Goal: Task Accomplishment & Management: Use online tool/utility

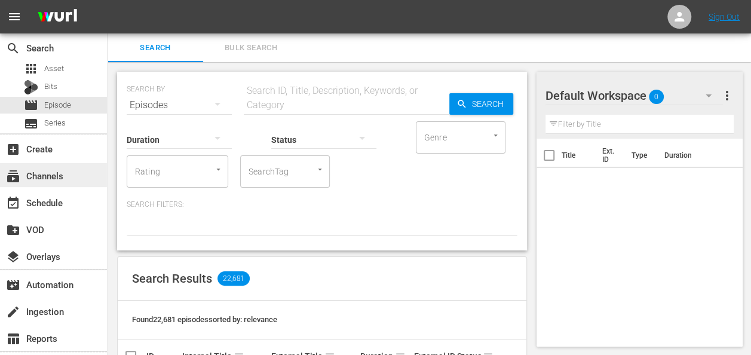
click at [56, 179] on div "subscriptions Channels" at bounding box center [33, 174] width 67 height 11
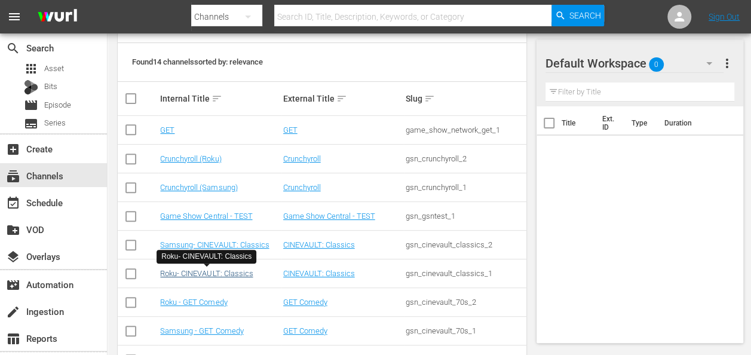
scroll to position [179, 0]
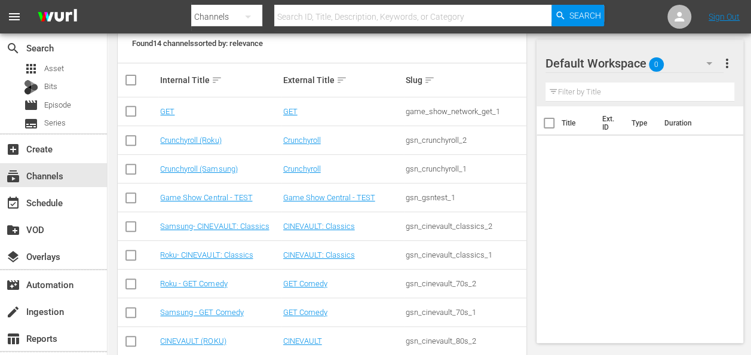
click at [201, 305] on td "Samsung - GET Comedy" at bounding box center [219, 312] width 123 height 29
click at [198, 311] on link "Samsung - GET Comedy" at bounding box center [201, 312] width 83 height 9
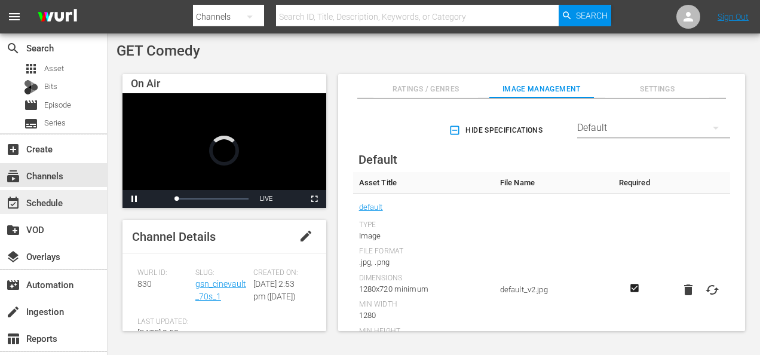
click at [53, 200] on div "event_available Schedule" at bounding box center [33, 200] width 67 height 11
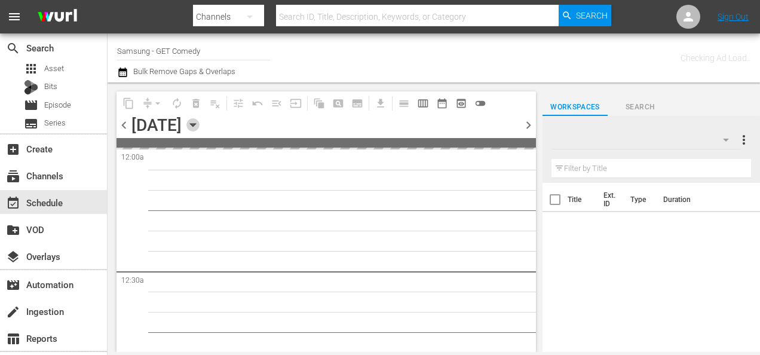
click at [200, 128] on icon "button" at bounding box center [192, 124] width 13 height 13
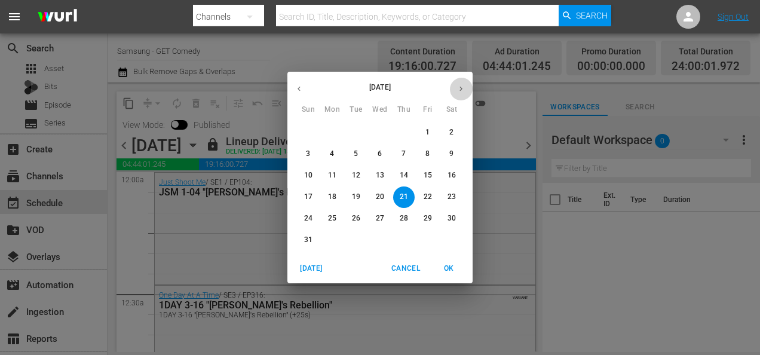
click at [458, 90] on icon "button" at bounding box center [461, 88] width 9 height 9
click at [309, 178] on p "14" at bounding box center [308, 175] width 8 height 10
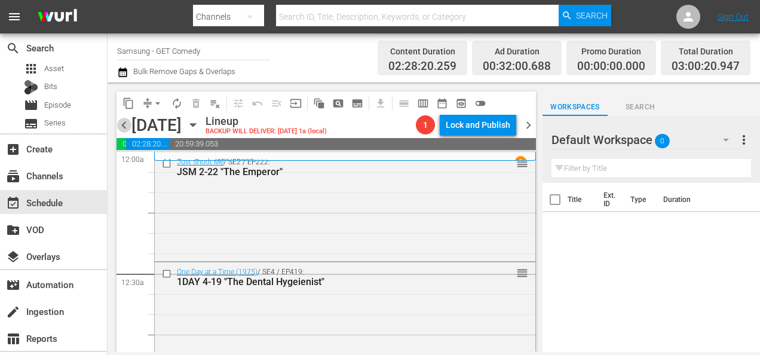
click at [125, 127] on span "chevron_left" at bounding box center [124, 125] width 15 height 15
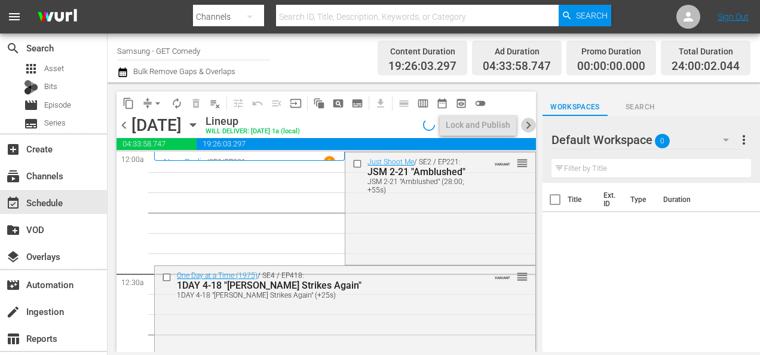
click at [529, 122] on span "chevron_right" at bounding box center [528, 125] width 15 height 15
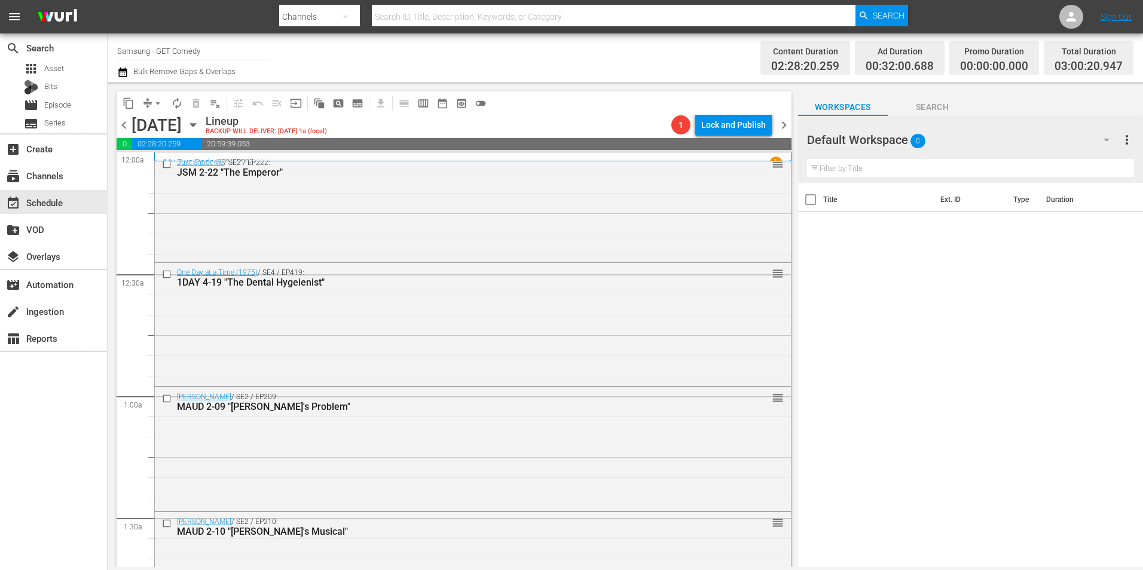
click at [760, 127] on div "Default Workspace 0" at bounding box center [964, 139] width 314 height 33
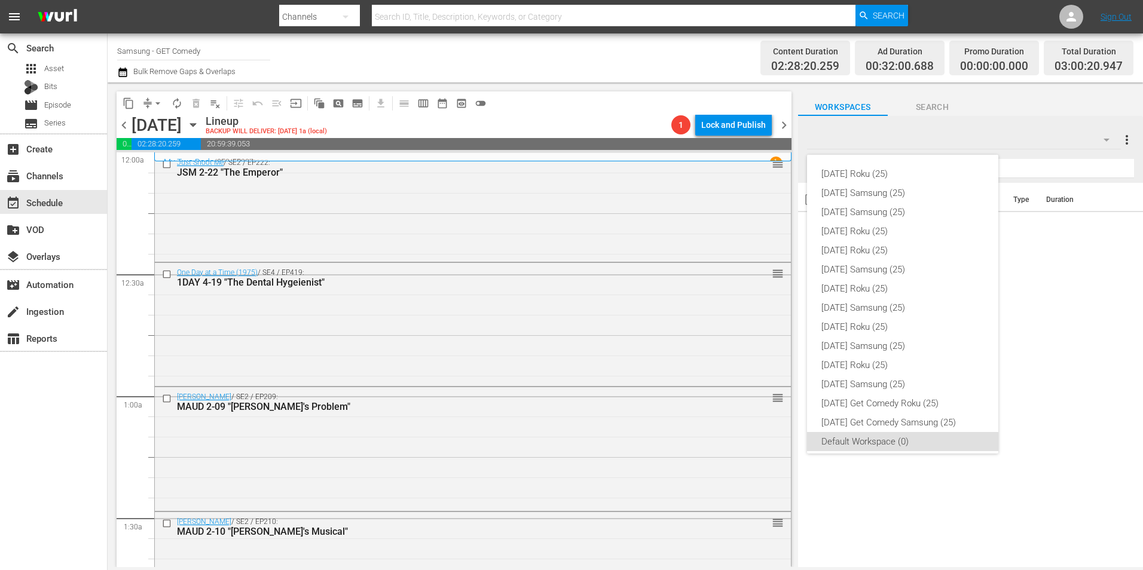
scroll to position [7, 0]
click at [760, 183] on div "[DATE] Samsung (25)" at bounding box center [902, 185] width 163 height 19
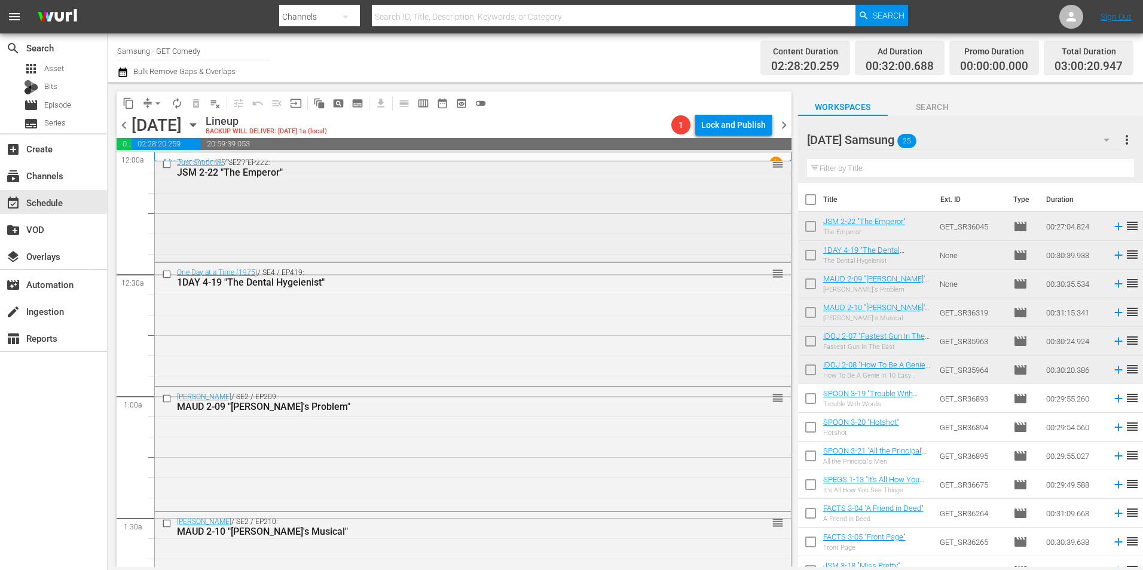
click at [305, 226] on div "Just Shoot Me / SE2 / EP222: JSM 2-22 "The Emperor" reorder" at bounding box center [473, 206] width 636 height 106
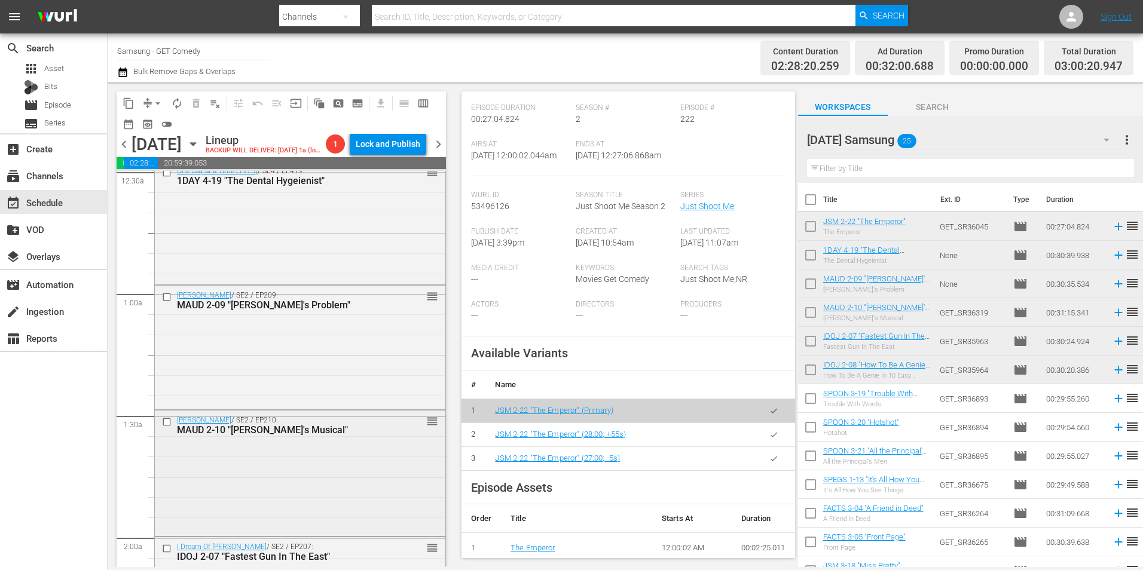
scroll to position [179, 0]
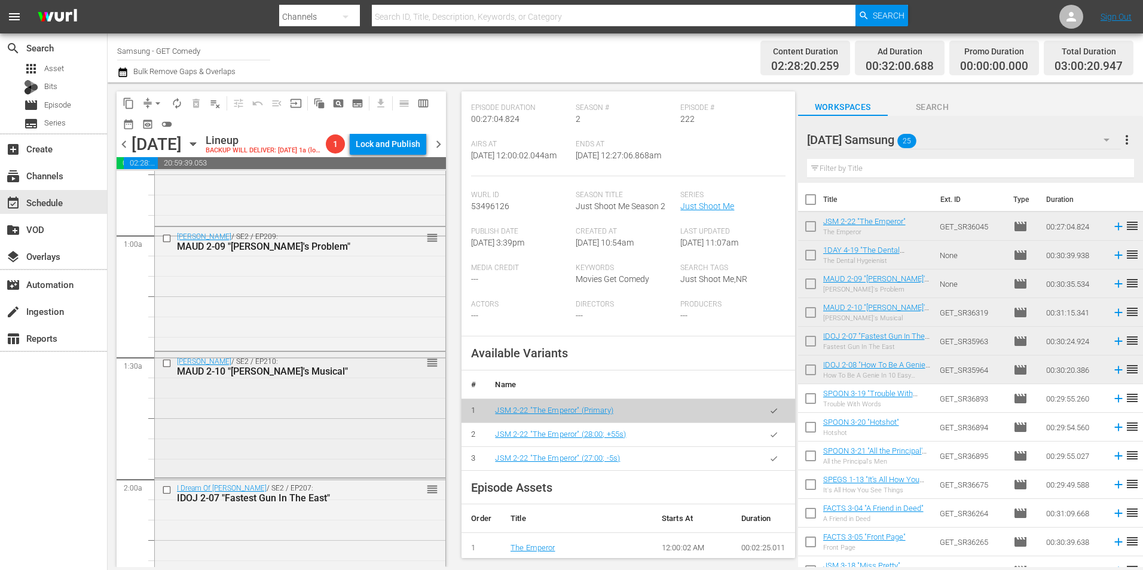
click at [312, 354] on div "[PERSON_NAME] / SE2 / EP210: MAUD 2-10 "[PERSON_NAME]'s Musical" reorder" at bounding box center [300, 414] width 290 height 124
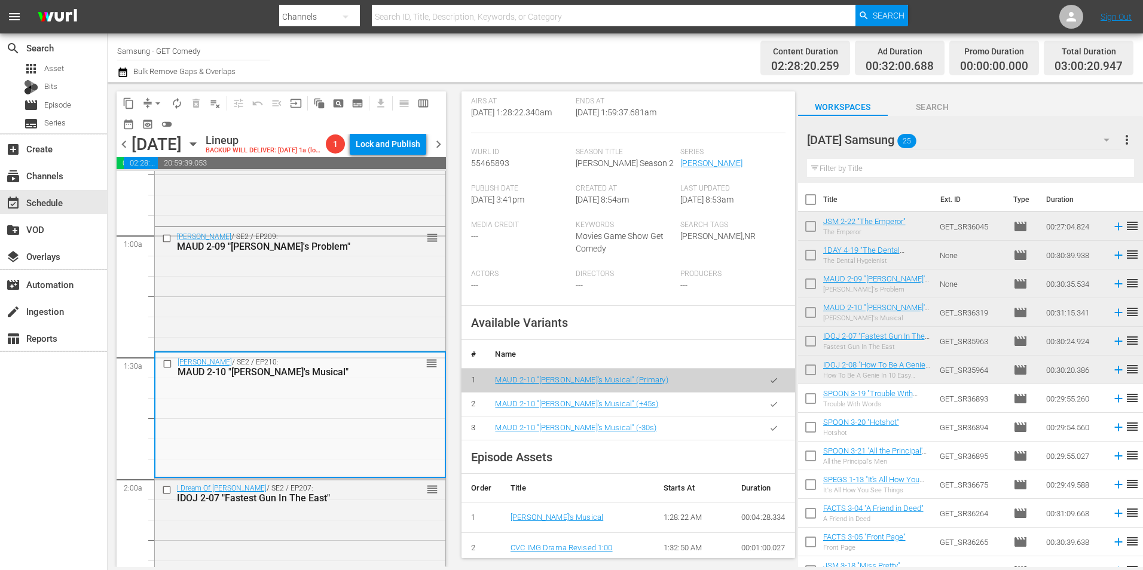
scroll to position [239, 0]
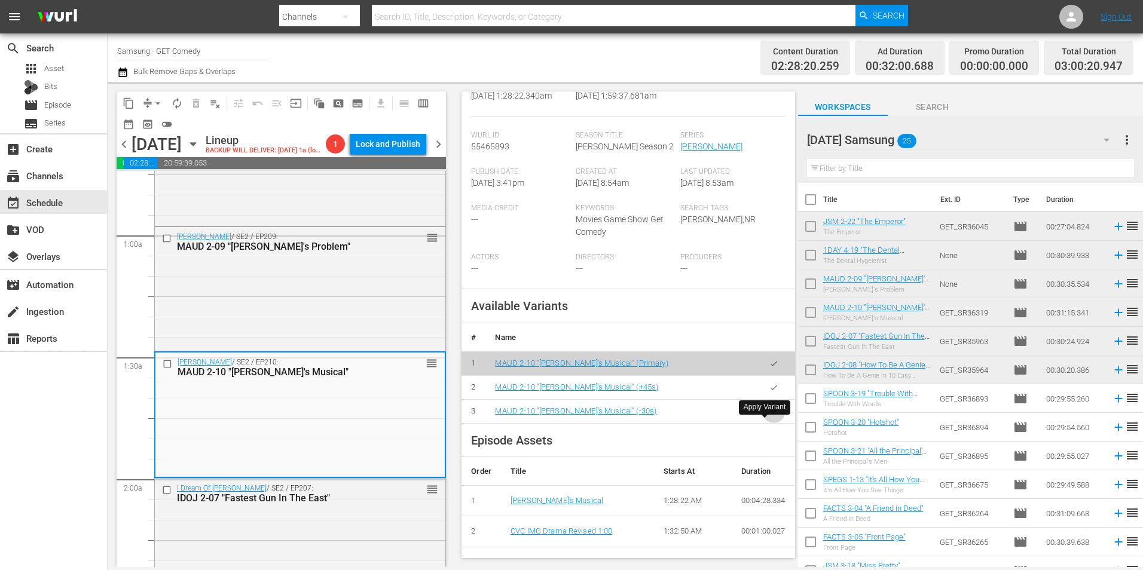
click at [760, 354] on button "button" at bounding box center [773, 411] width 23 height 23
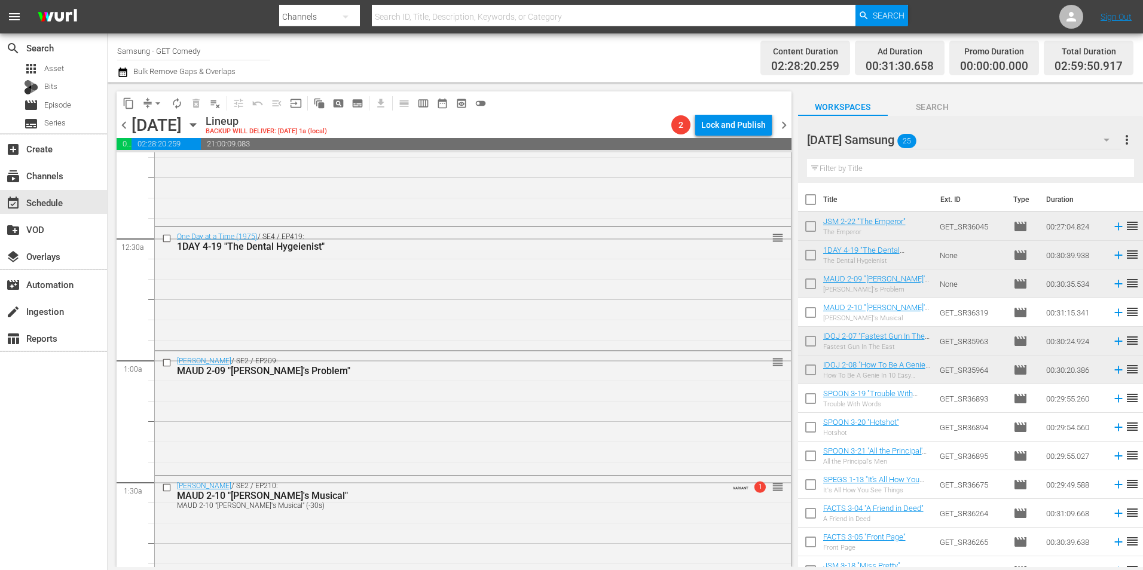
scroll to position [0, 0]
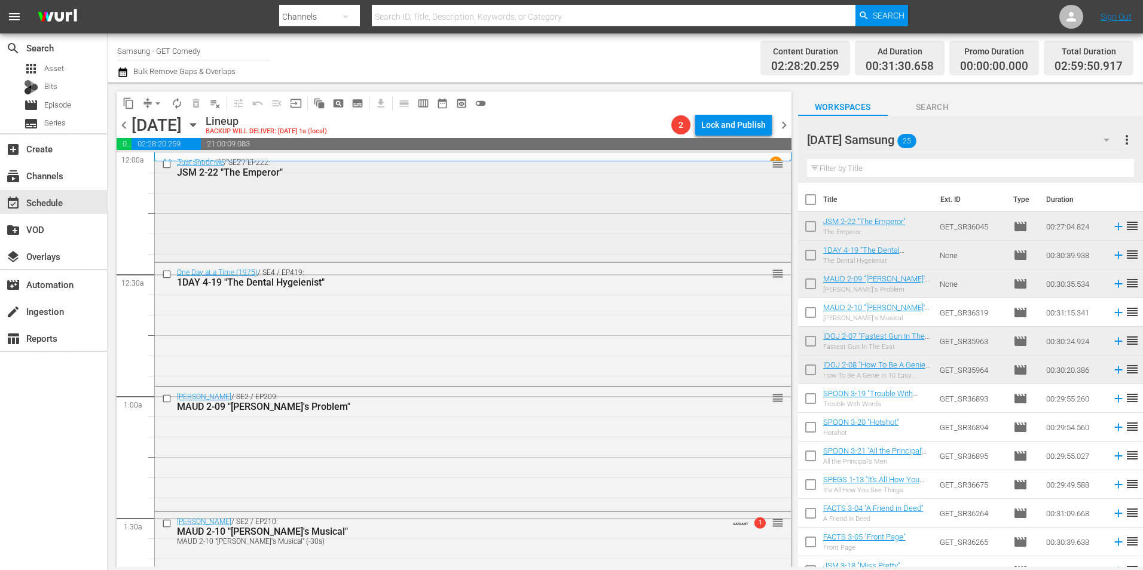
click at [355, 232] on div "Just Shoot Me / SE2 / EP222: JSM 2-22 "The Emperor" reorder" at bounding box center [473, 206] width 636 height 106
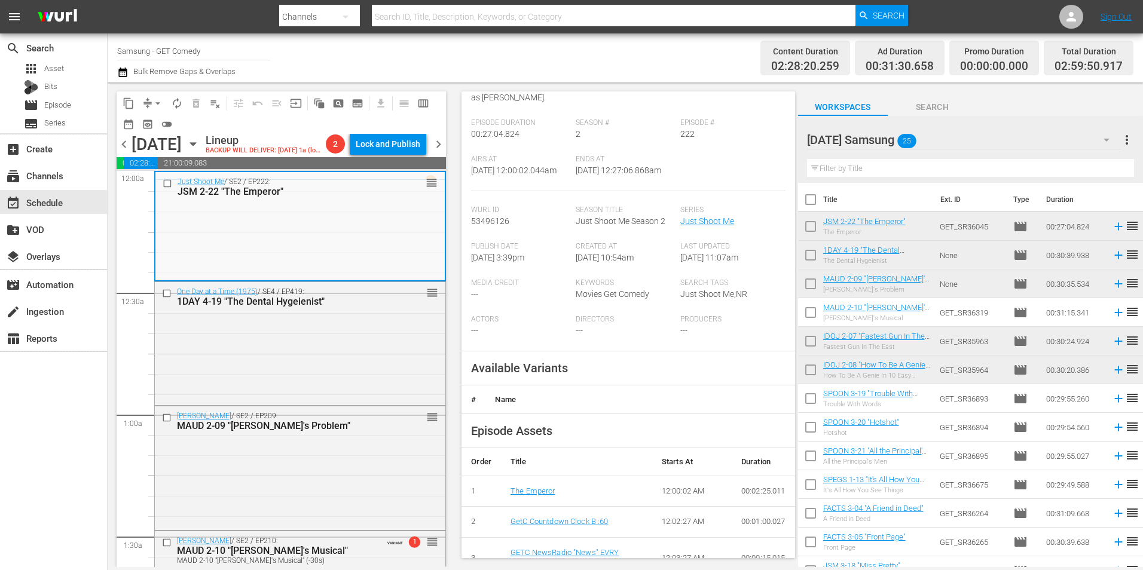
scroll to position [179, 0]
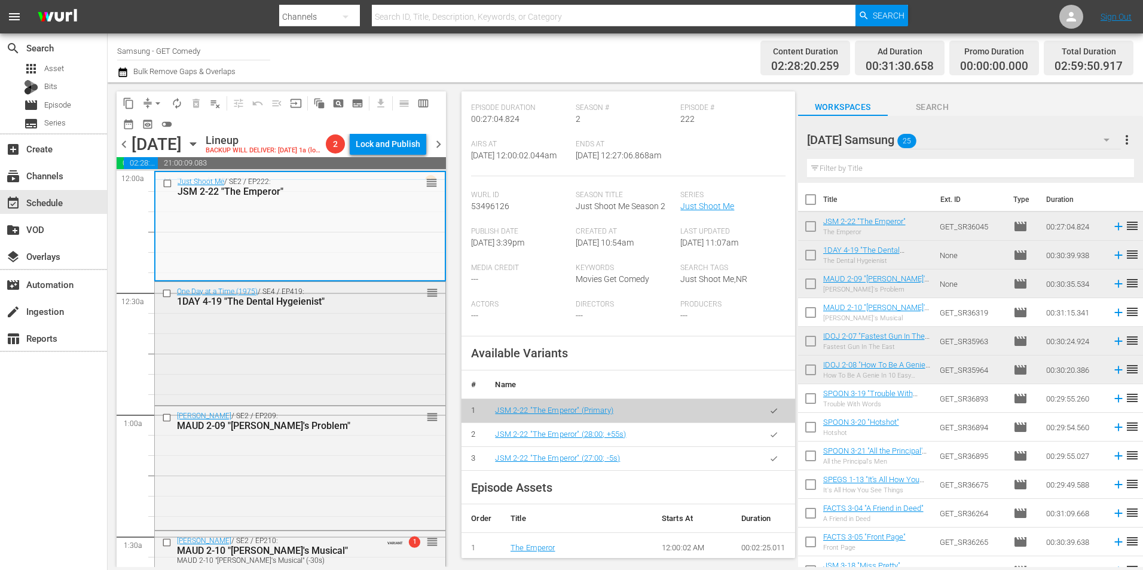
click at [274, 339] on div "One Day at a Time (1975) / SE4 / EP419: 1DAY 4-19 "The Dental Hygeienist" reord…" at bounding box center [300, 342] width 290 height 121
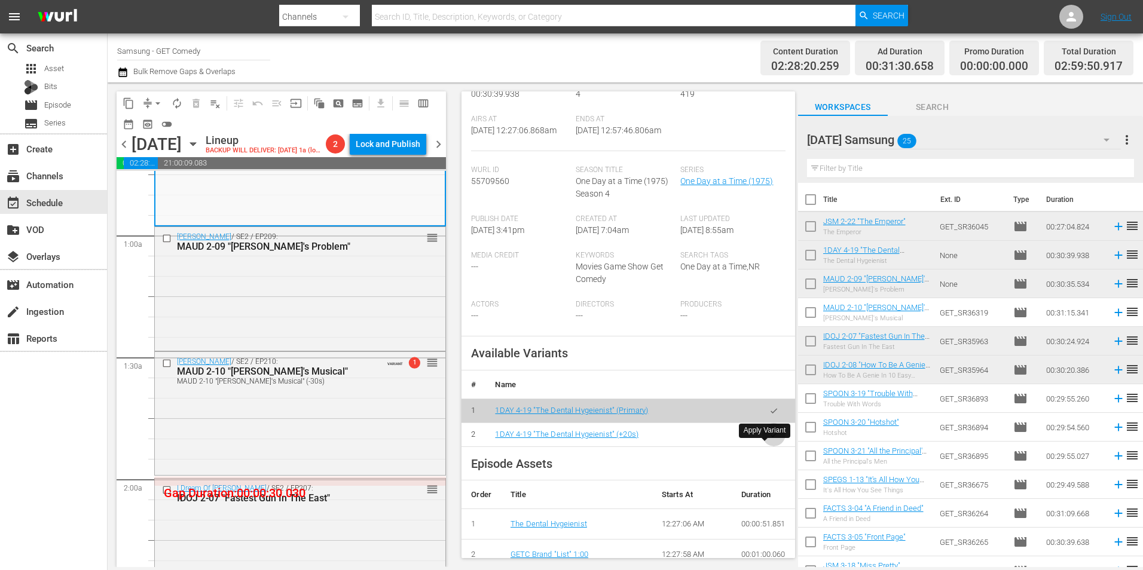
click at [760, 354] on icon "button" at bounding box center [773, 434] width 7 height 5
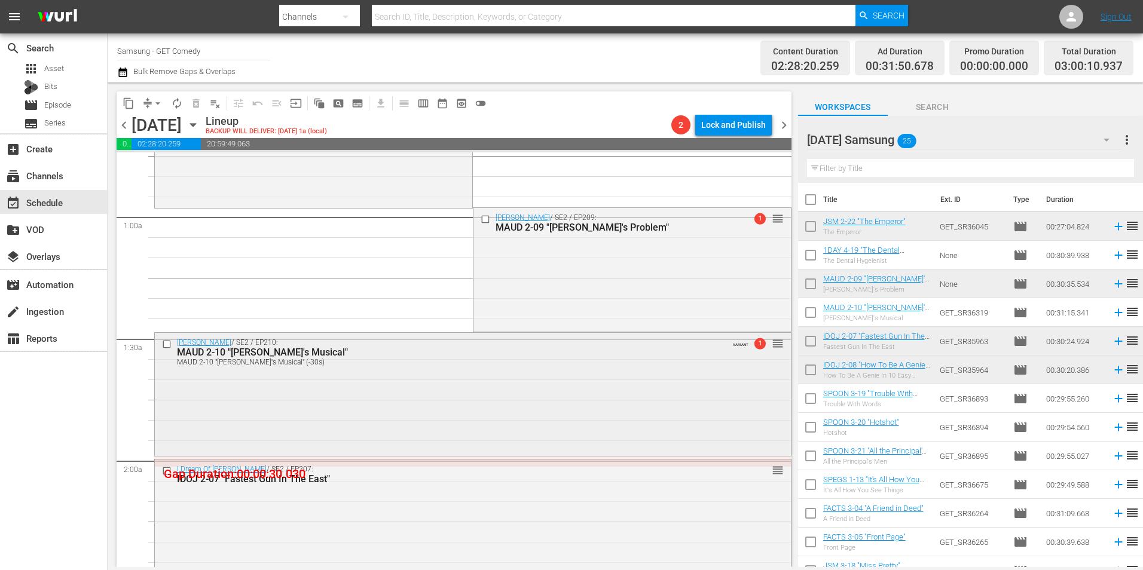
scroll to position [60, 0]
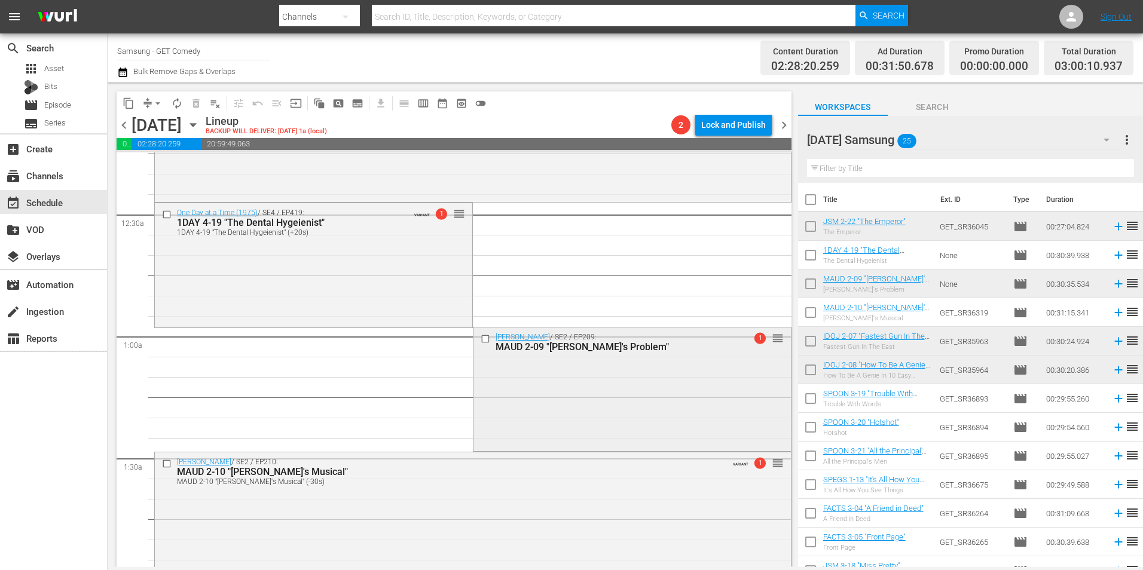
click at [519, 354] on div "[PERSON_NAME] / SE2 / EP209: MAUD 2-09 "[PERSON_NAME]'s Problem" 1 reorder" at bounding box center [631, 387] width 317 height 121
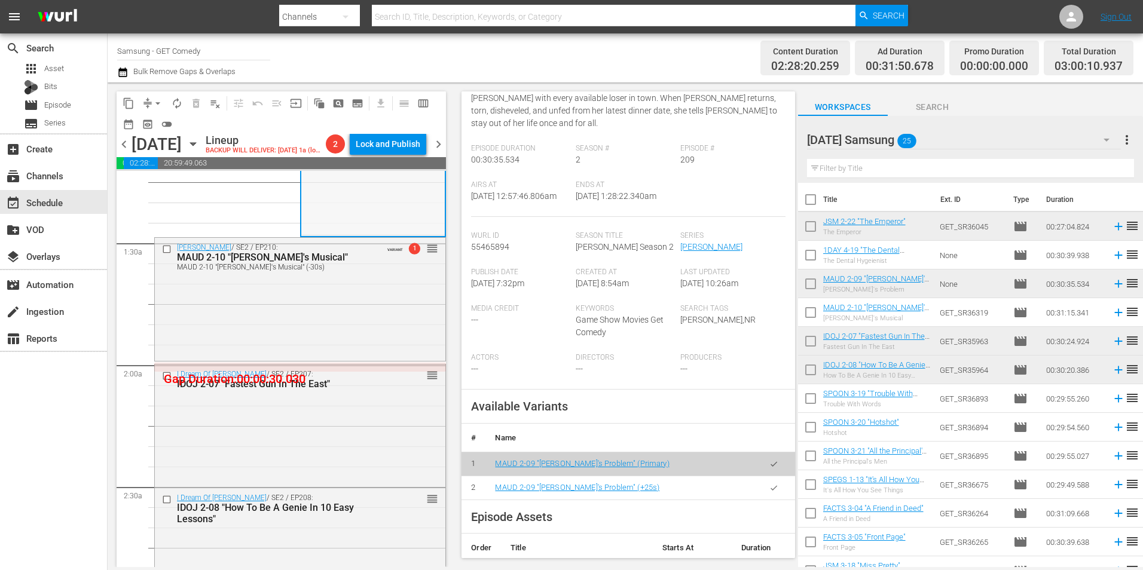
scroll to position [299, 0]
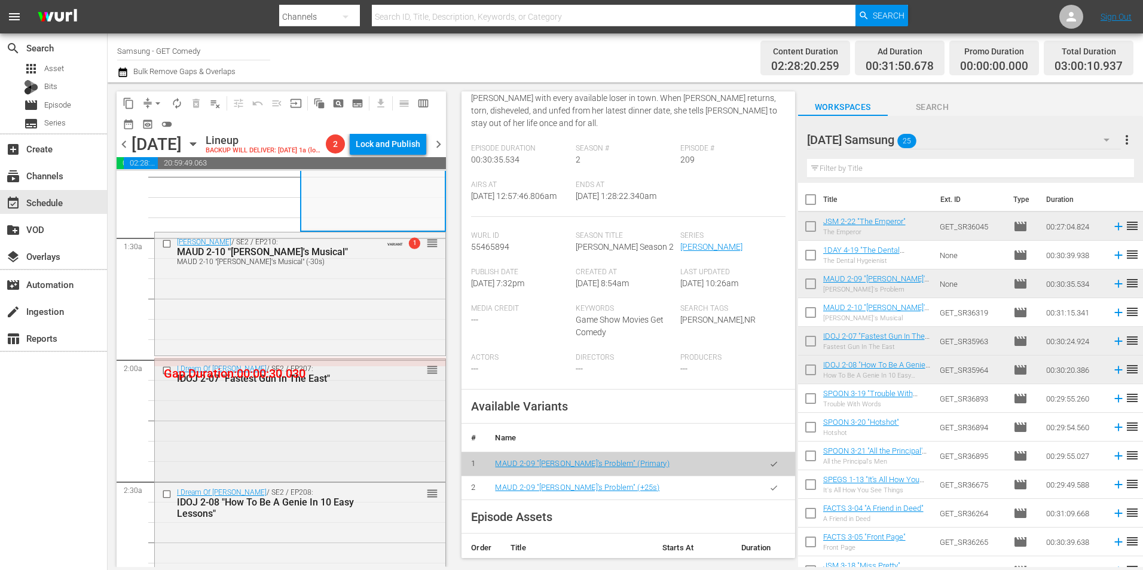
click at [347, 354] on div "I Dream Of [PERSON_NAME] / SE2 / EP207: IDOJ 2-07 "Fastest Gun In The East" reo…" at bounding box center [300, 419] width 290 height 120
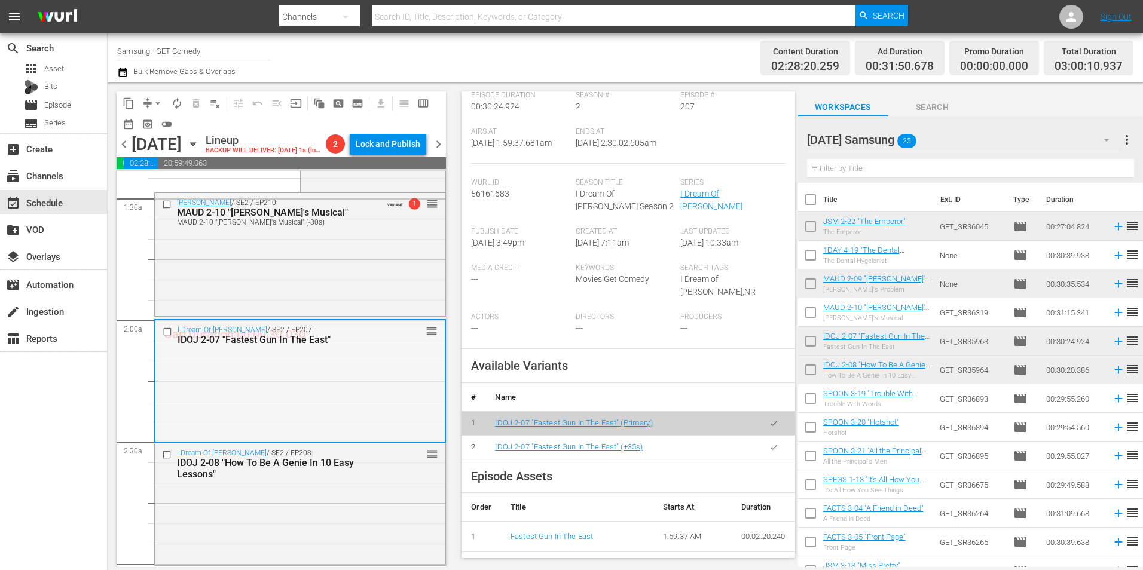
scroll to position [418, 0]
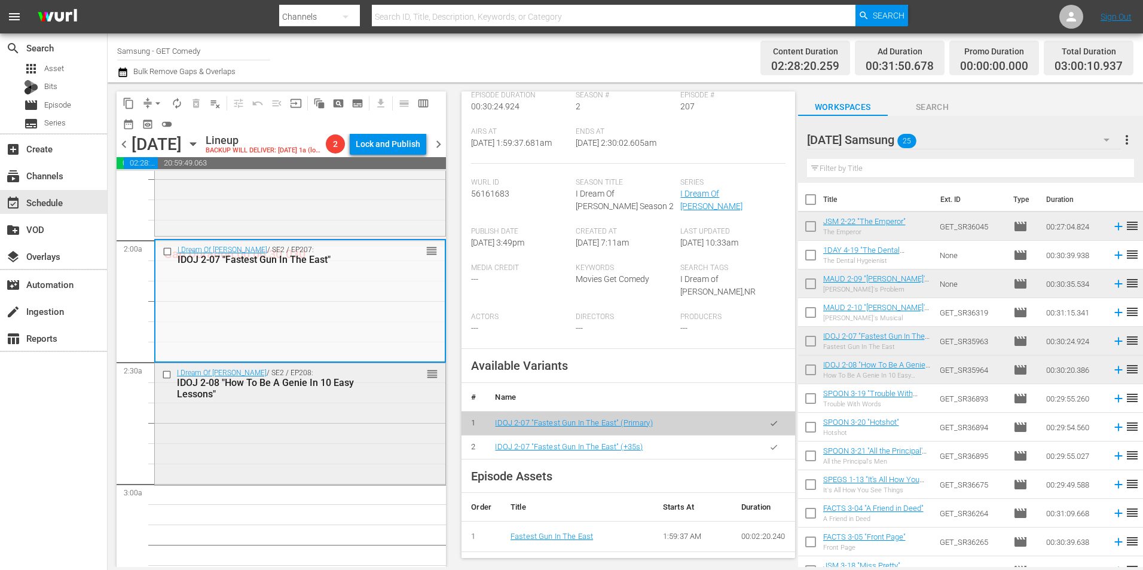
click at [379, 354] on div "I Dream Of [PERSON_NAME] / SE2 / EP208: IDOJ 2-08 "How To Be A Genie In 10 Easy…" at bounding box center [300, 423] width 290 height 120
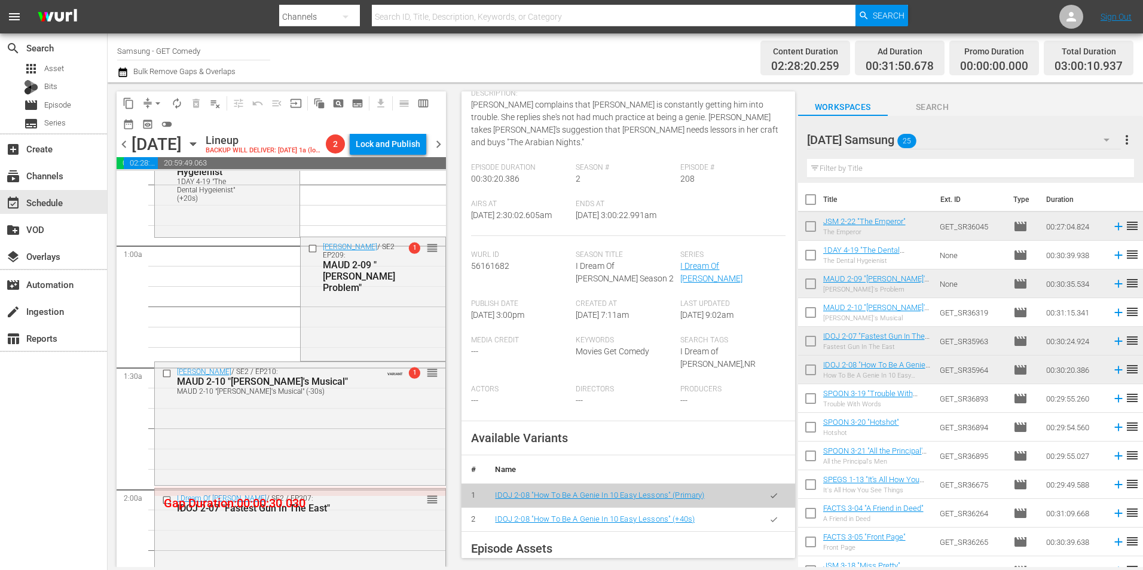
scroll to position [60, 0]
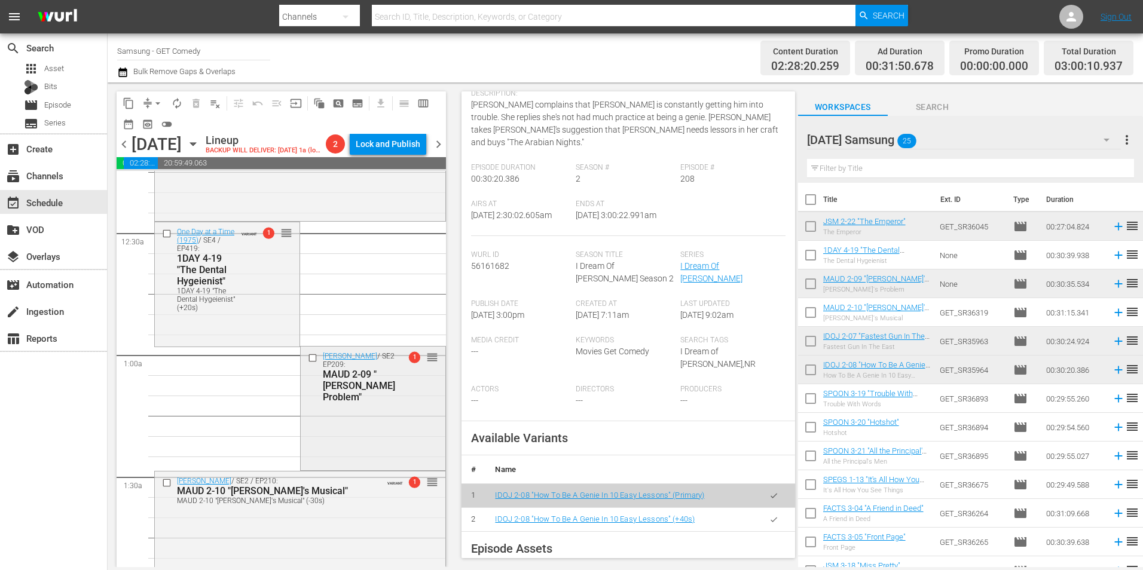
click at [350, 354] on div "[PERSON_NAME] / SE2 / EP209: MAUD 2-09 "[PERSON_NAME]'s Problem" 1 reorder" at bounding box center [373, 407] width 145 height 121
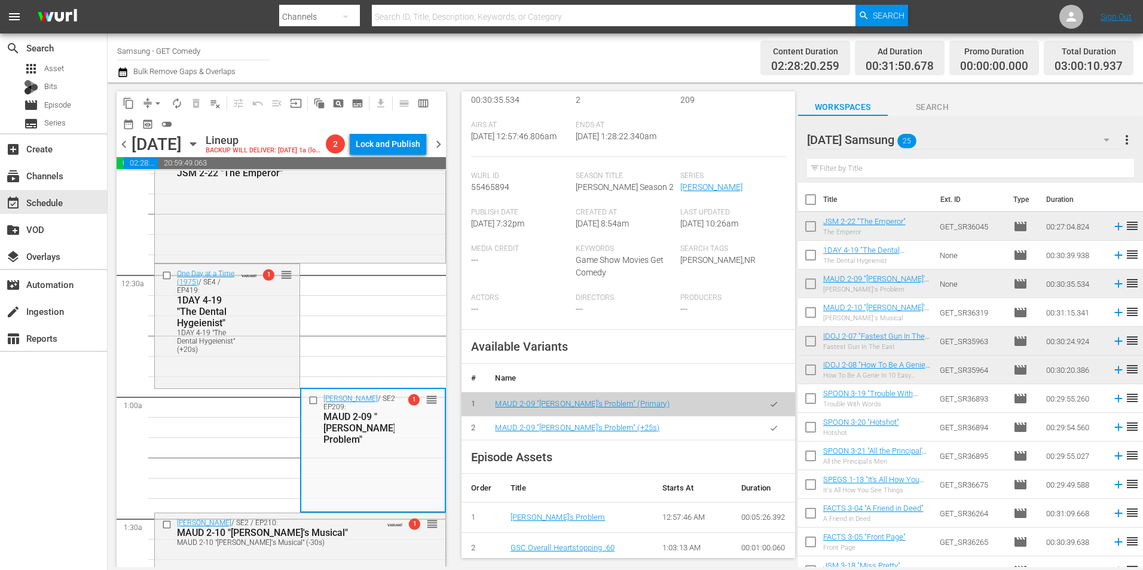
scroll to position [0, 0]
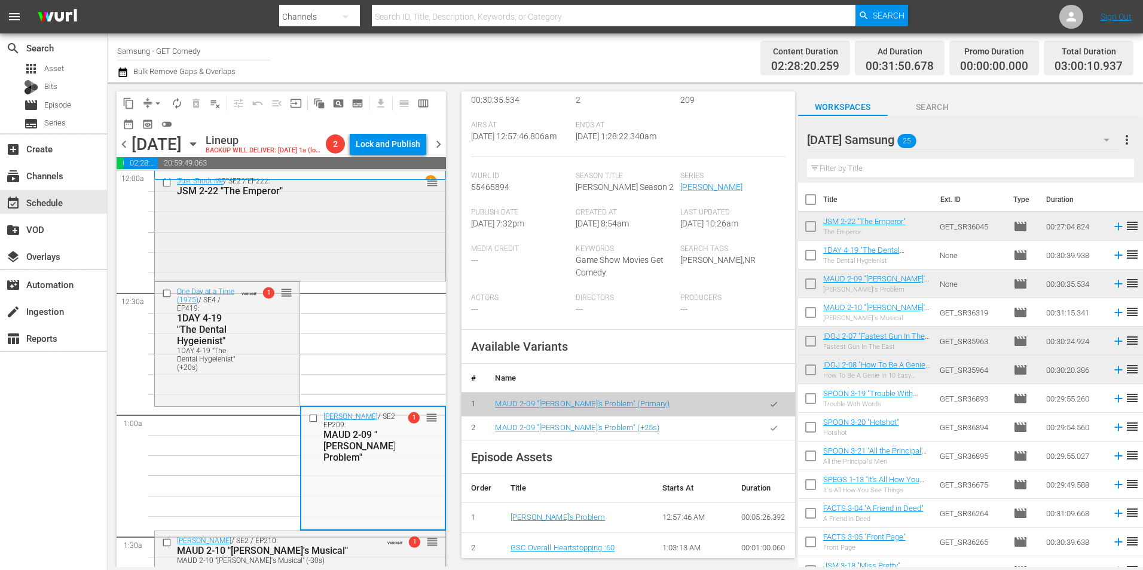
click at [313, 256] on div "Just Shoot Me / SE2 / EP222: JSM 2-22 "The Emperor" reorder" at bounding box center [300, 225] width 290 height 106
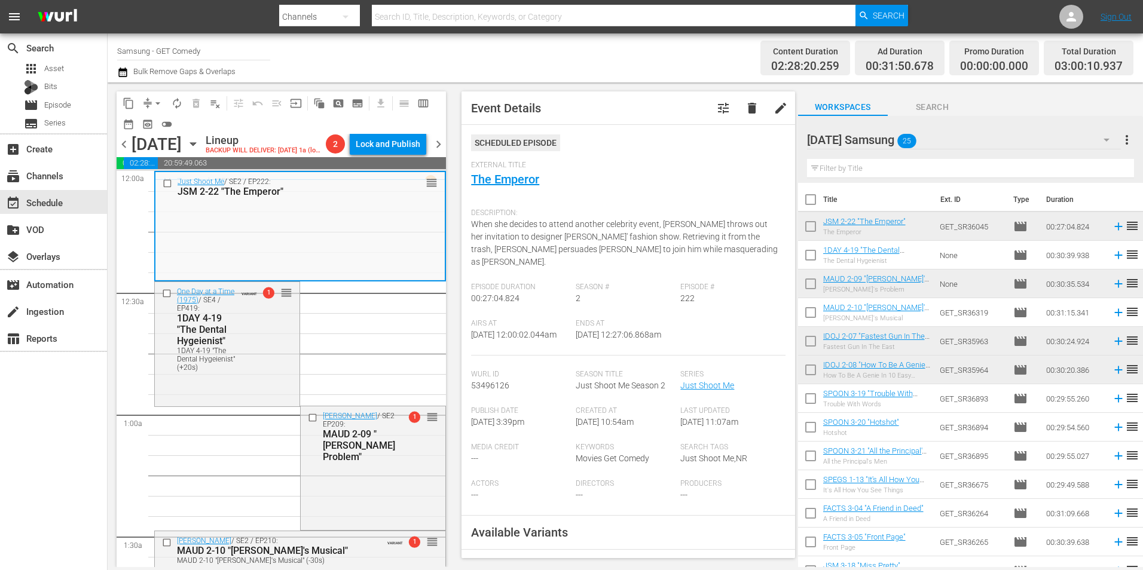
scroll to position [120, 0]
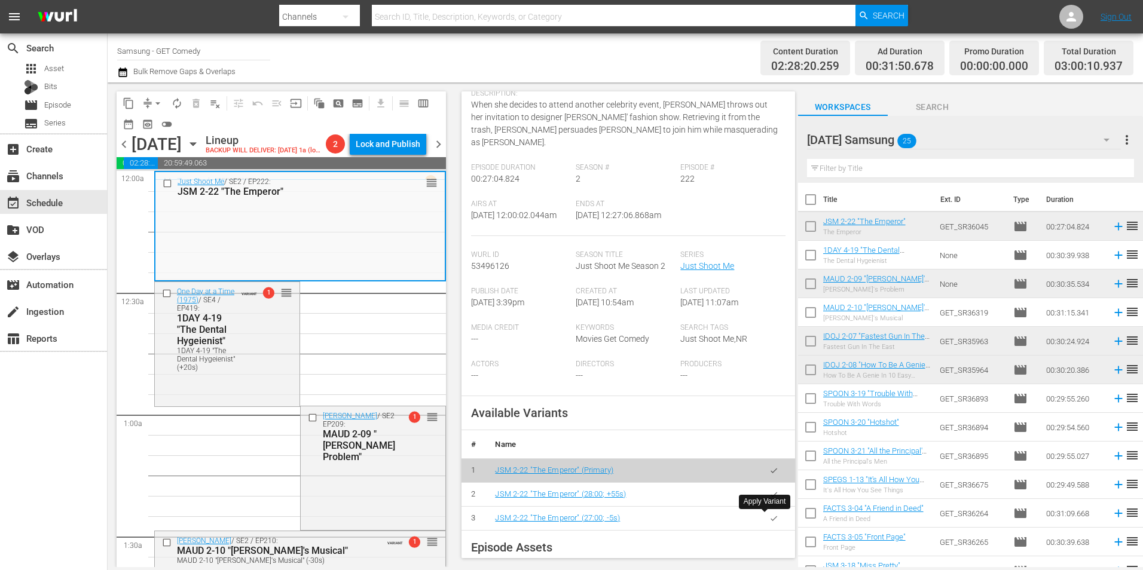
click at [760, 354] on icon "button" at bounding box center [773, 518] width 9 height 9
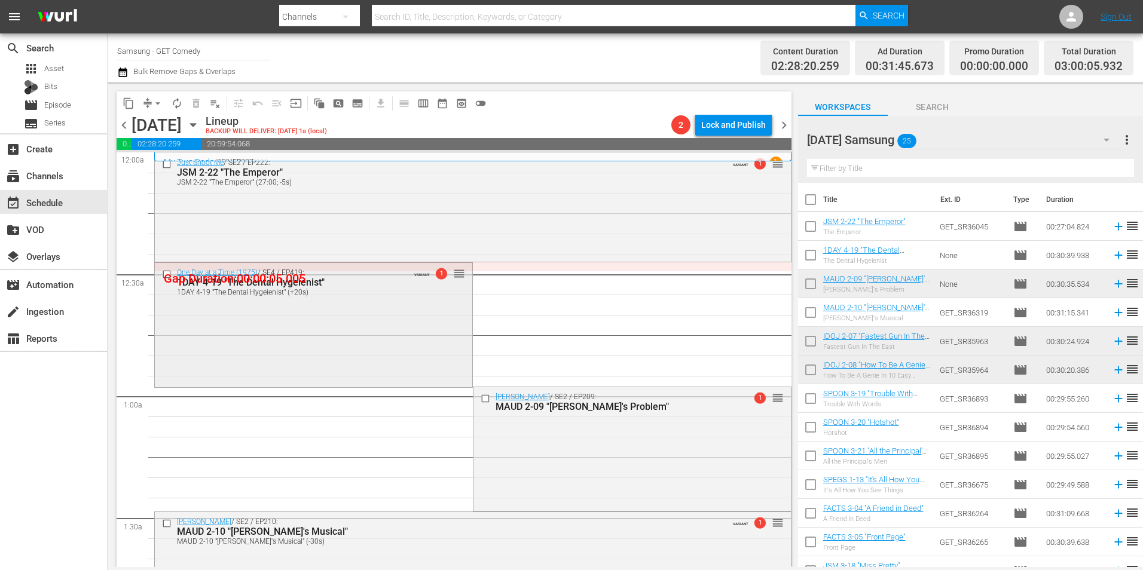
click at [313, 348] on div "One Day at a Time (1975) / SE4 / EP419: 1DAY 4-19 "The Dental Hygeienist" 1DAY …" at bounding box center [313, 324] width 317 height 123
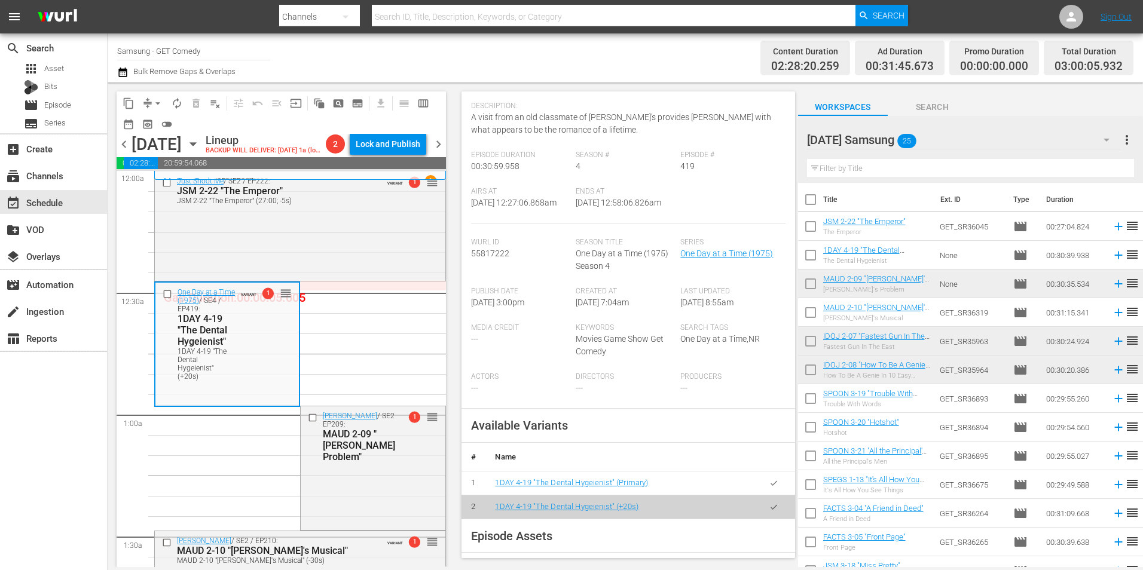
scroll to position [179, 0]
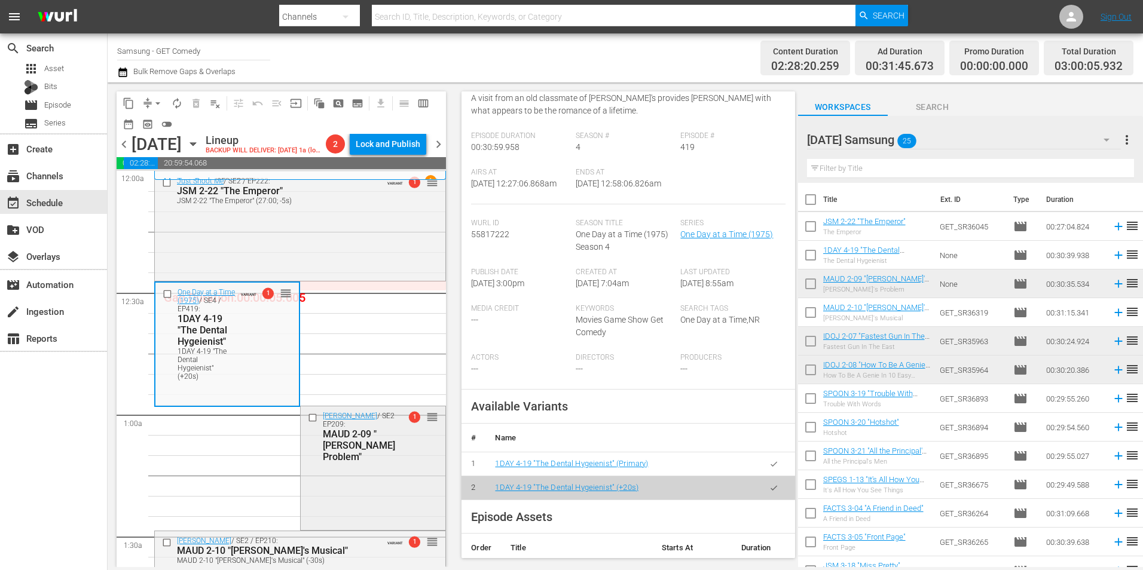
click at [378, 354] on div "[PERSON_NAME] / SE2 / EP209: MAUD 2-09 "[PERSON_NAME]'s Problem" 1 reorder" at bounding box center [373, 466] width 145 height 121
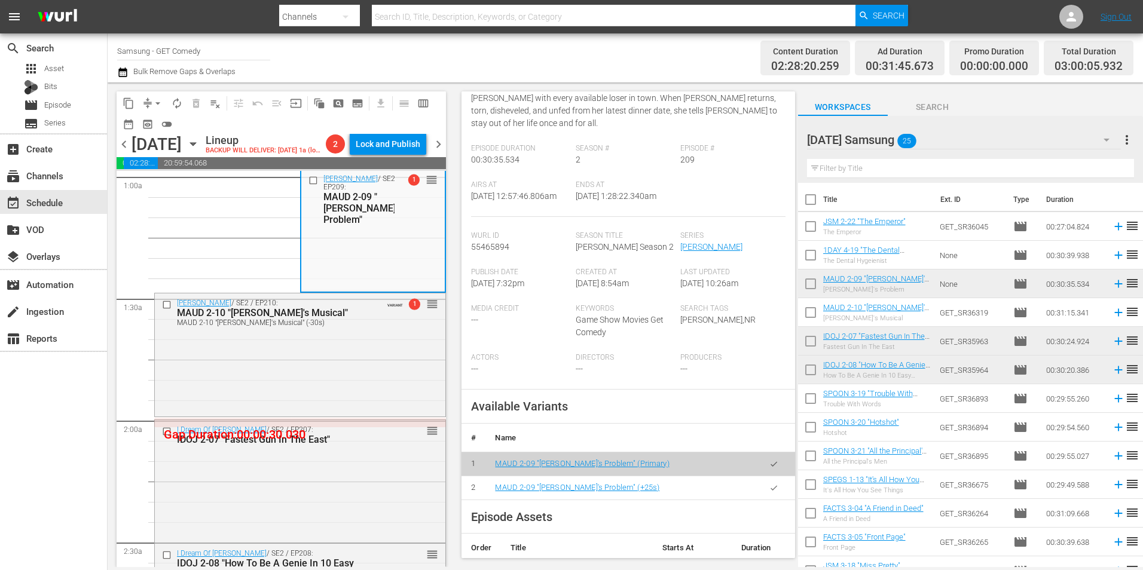
scroll to position [239, 0]
click at [304, 354] on div "[PERSON_NAME] / SE2 / EP210: MAUD 2-10 "[PERSON_NAME]'s Musical" MAUD 2-10 "Mau…" at bounding box center [300, 352] width 290 height 121
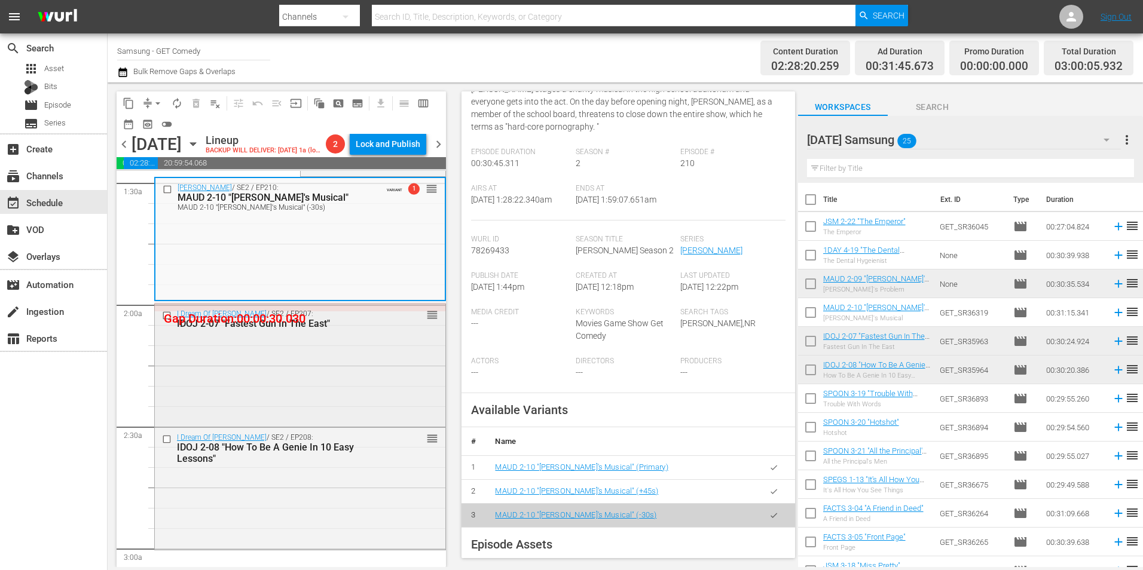
scroll to position [359, 0]
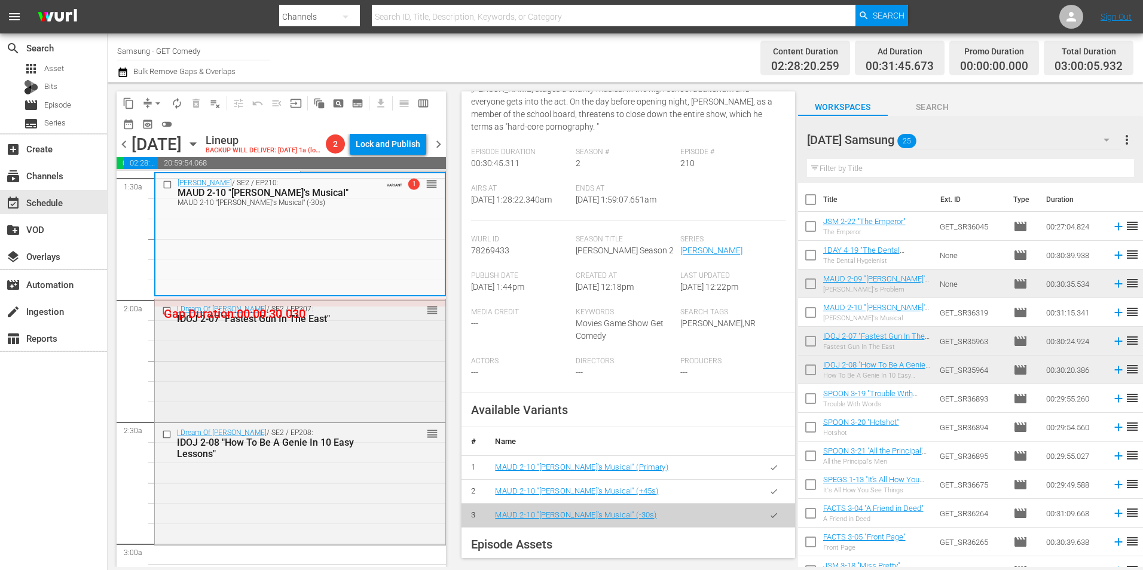
click at [347, 354] on div "I Dream Of [PERSON_NAME] / SE2 / EP207: IDOJ 2-07 "Fastest Gun In The East" reo…" at bounding box center [300, 359] width 290 height 120
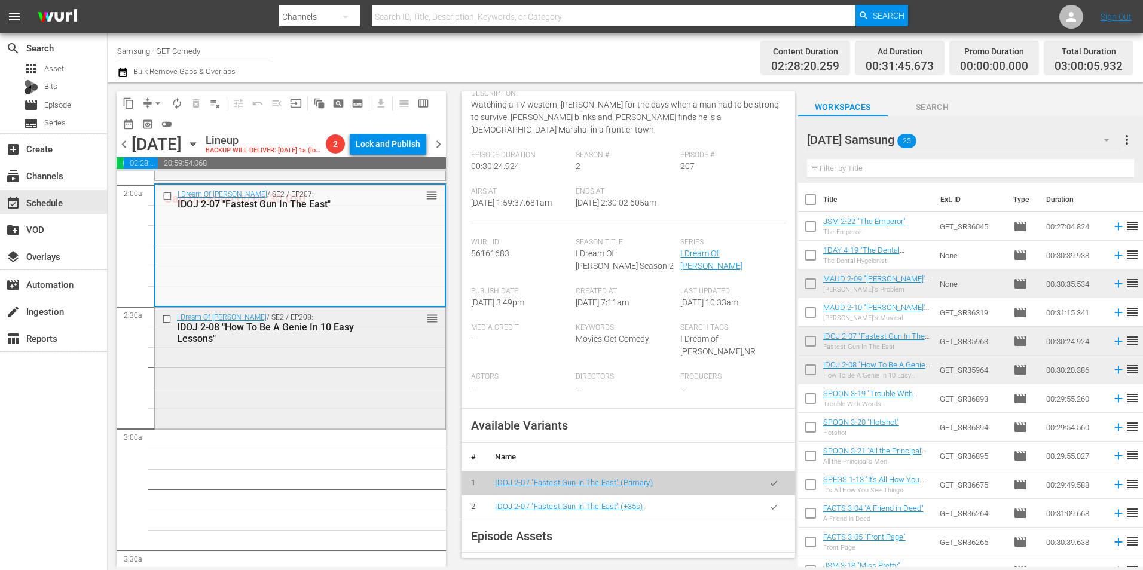
scroll to position [478, 0]
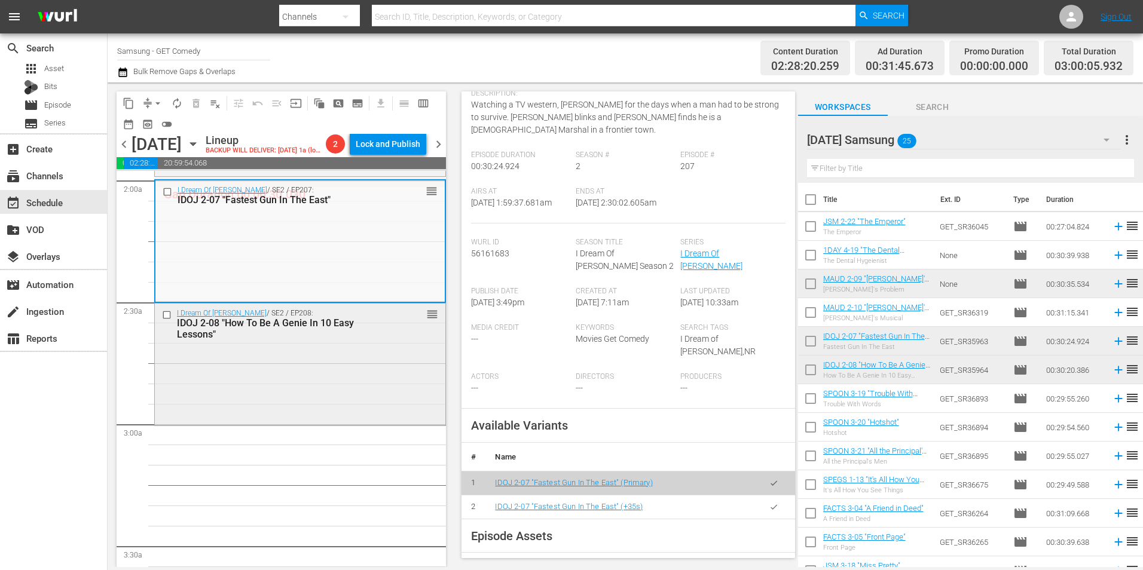
click at [348, 354] on div "I Dream Of [PERSON_NAME] / SE2 / EP208: IDOJ 2-08 "How To Be A Genie In 10 Easy…" at bounding box center [300, 364] width 290 height 120
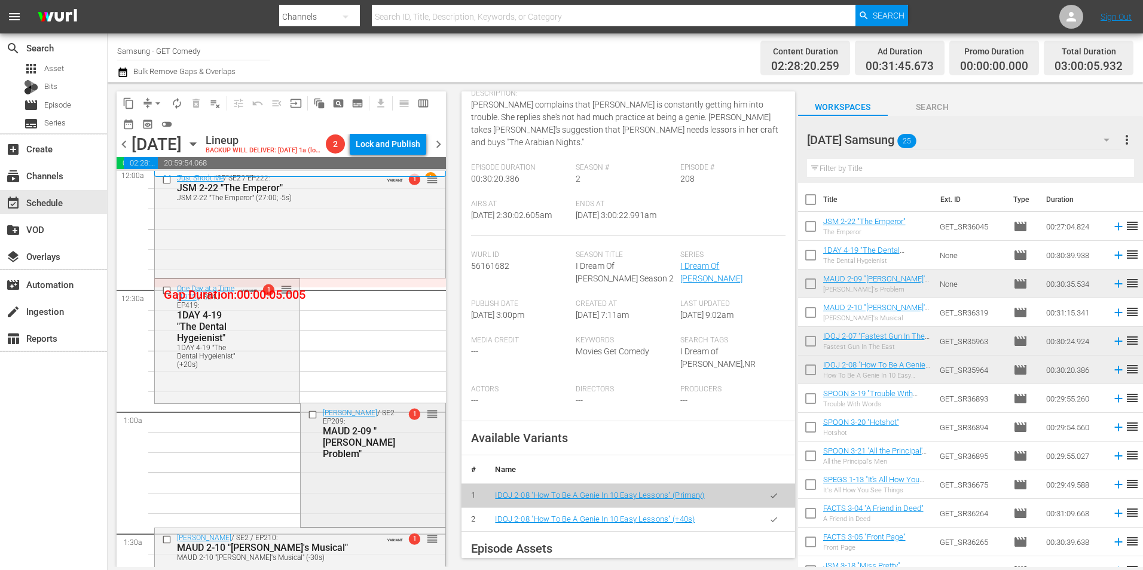
scroll to position [0, 0]
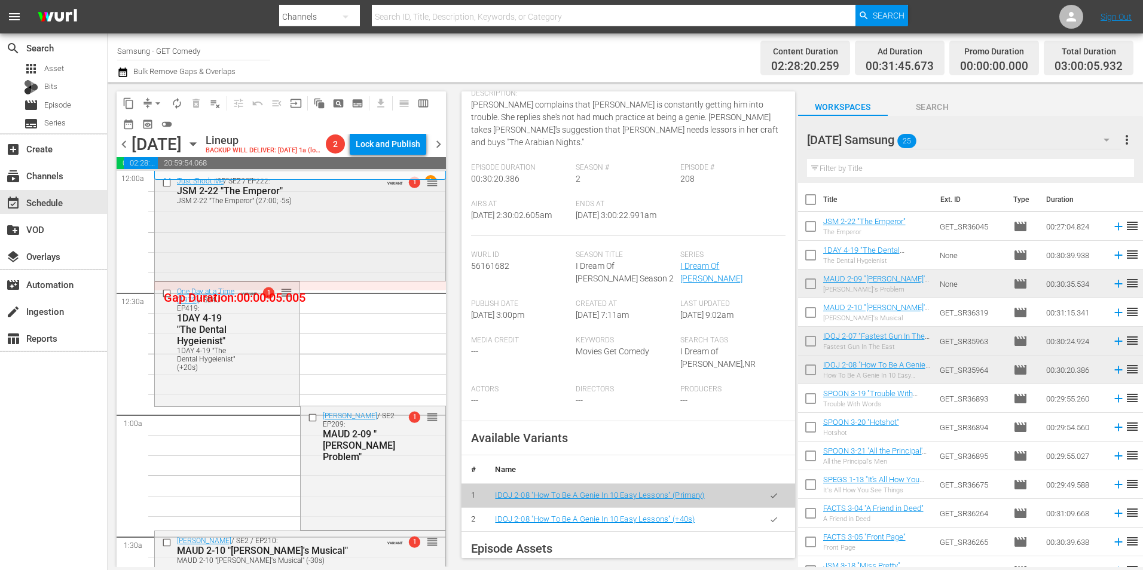
click at [304, 252] on div "Just Shoot Me / SE2 / EP222: JSM 2-22 "The Emperor" JSM 2-22 "The Emperor" (27:…" at bounding box center [300, 225] width 290 height 106
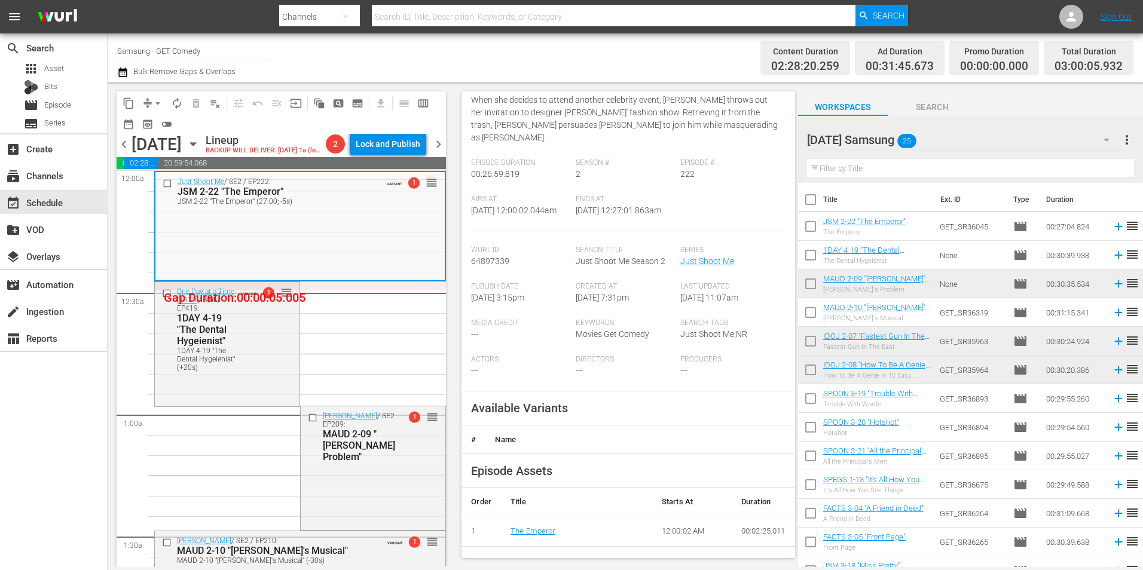
scroll to position [239, 0]
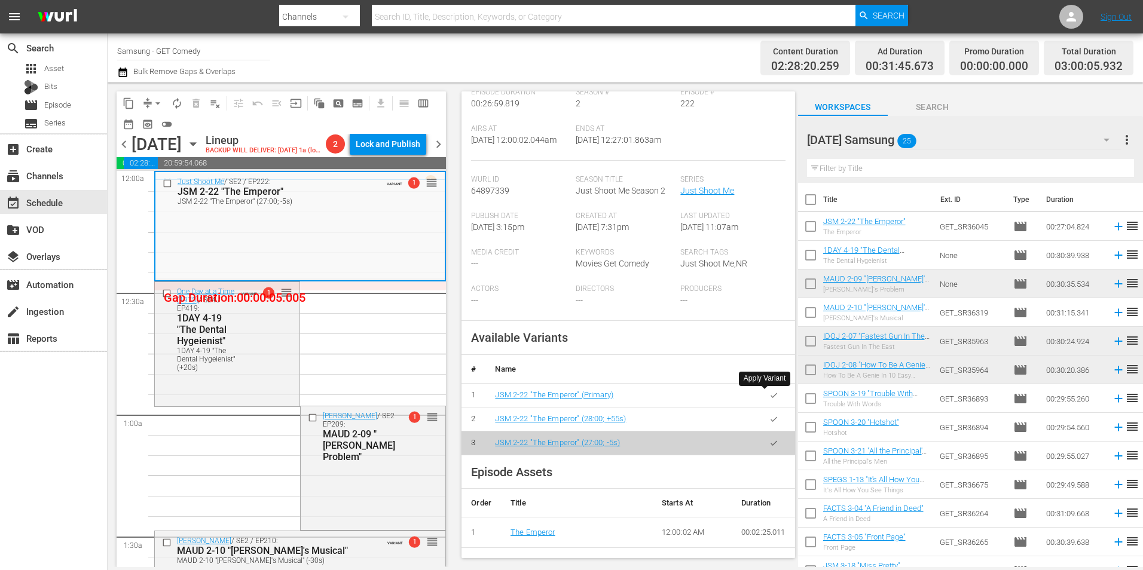
click at [760, 354] on icon "button" at bounding box center [773, 395] width 9 height 9
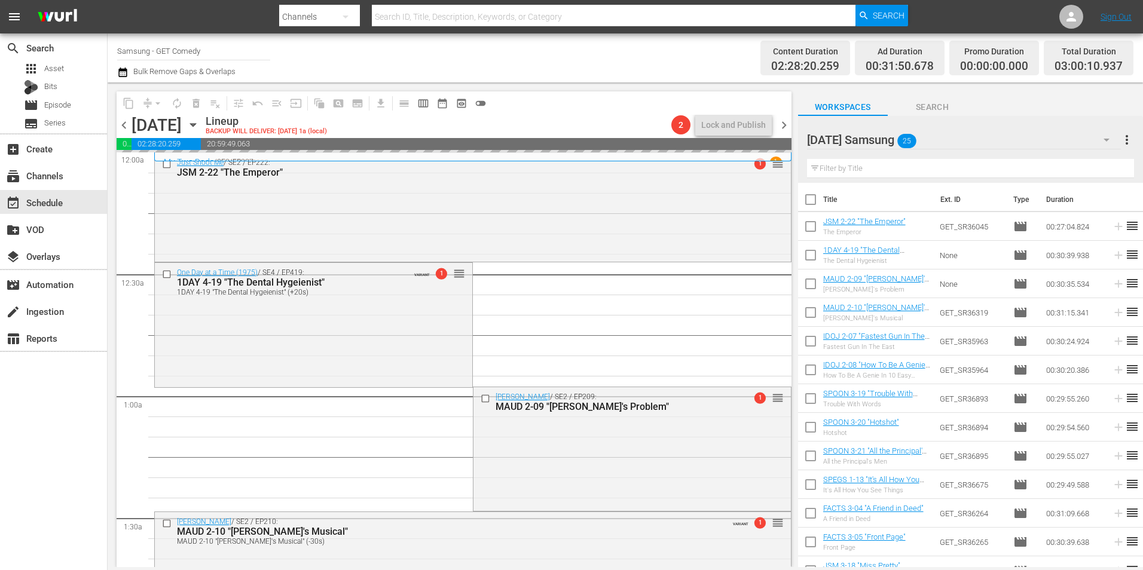
click at [224, 354] on div "One Day at a Time (1975) / SE4 / EP419: 1DAY 4-19 "The Dental Hygeienist" 1DAY …" at bounding box center [313, 324] width 317 height 123
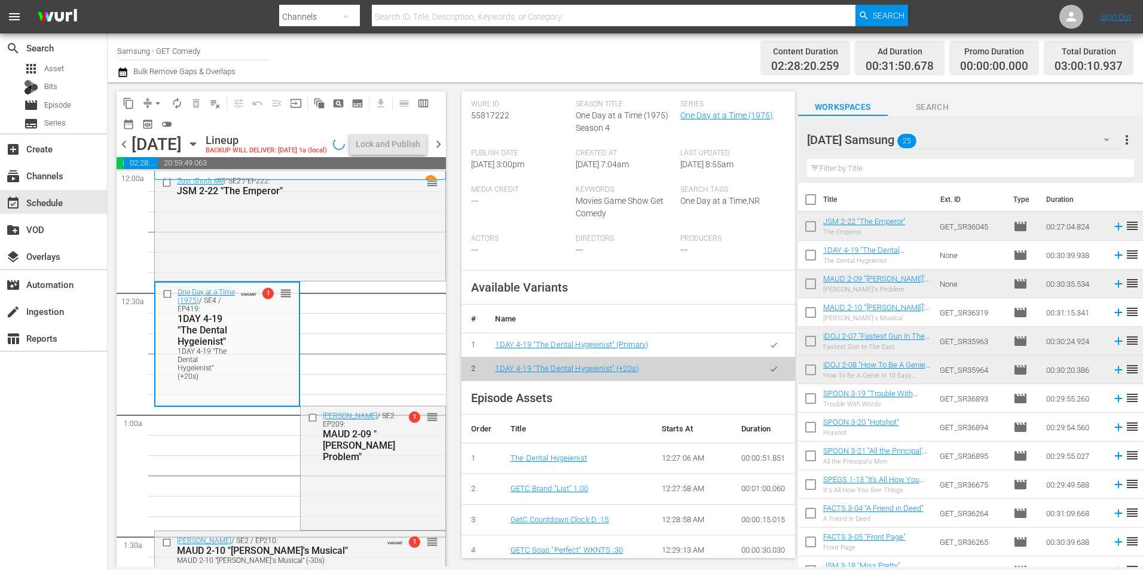
scroll to position [299, 0]
click at [760, 349] on icon "button" at bounding box center [773, 344] width 9 height 9
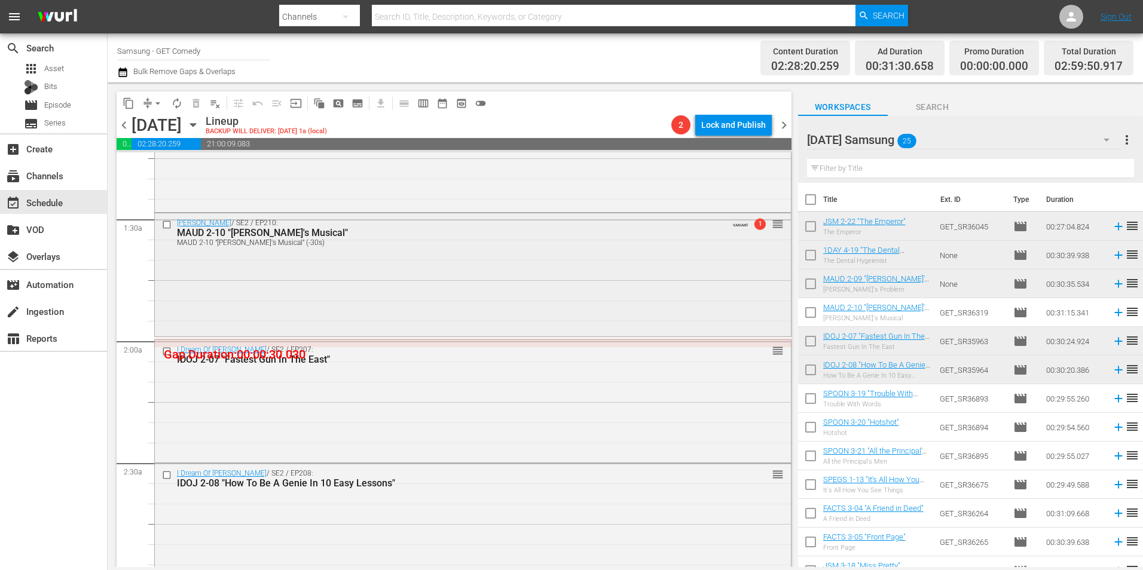
click at [451, 286] on div "[PERSON_NAME] / SE2 / EP210: MAUD 2-10 "[PERSON_NAME]'s Musical" MAUD 2-10 "Mau…" at bounding box center [473, 273] width 636 height 121
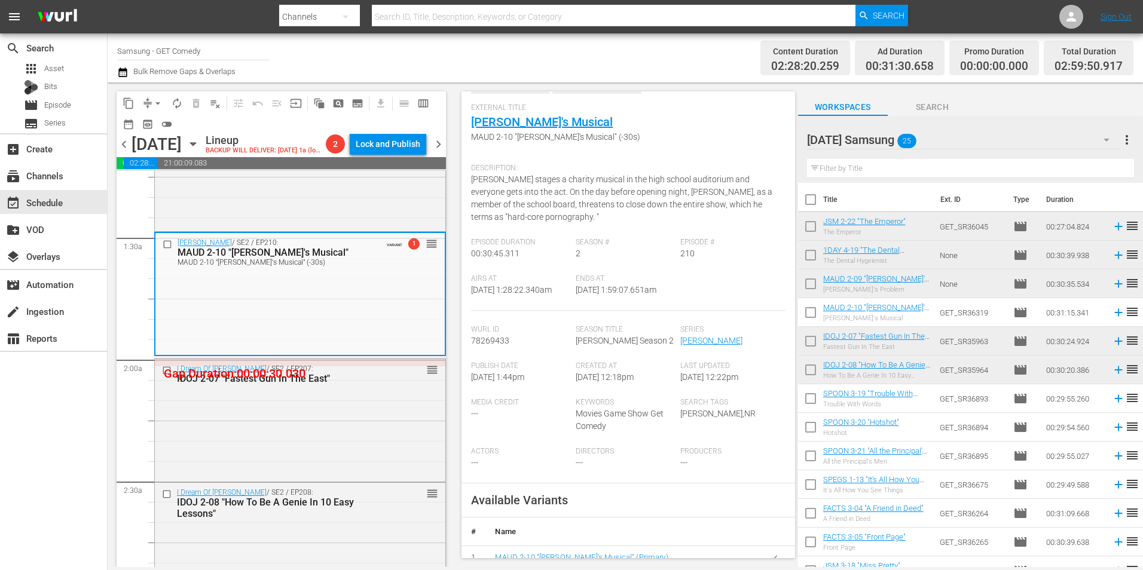
scroll to position [239, 0]
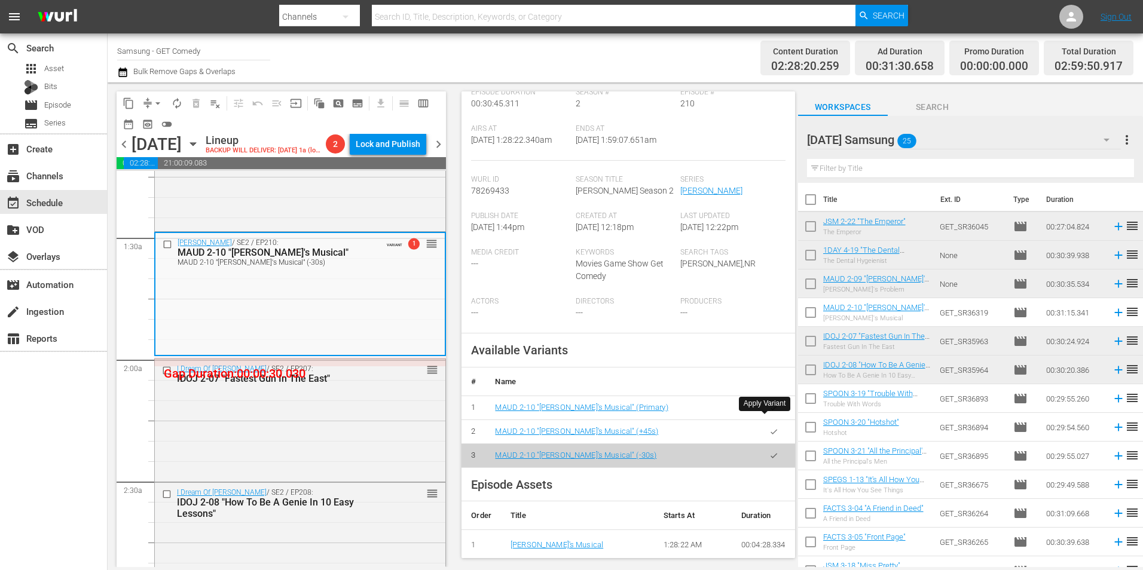
click at [760, 354] on button "button" at bounding box center [773, 407] width 23 height 23
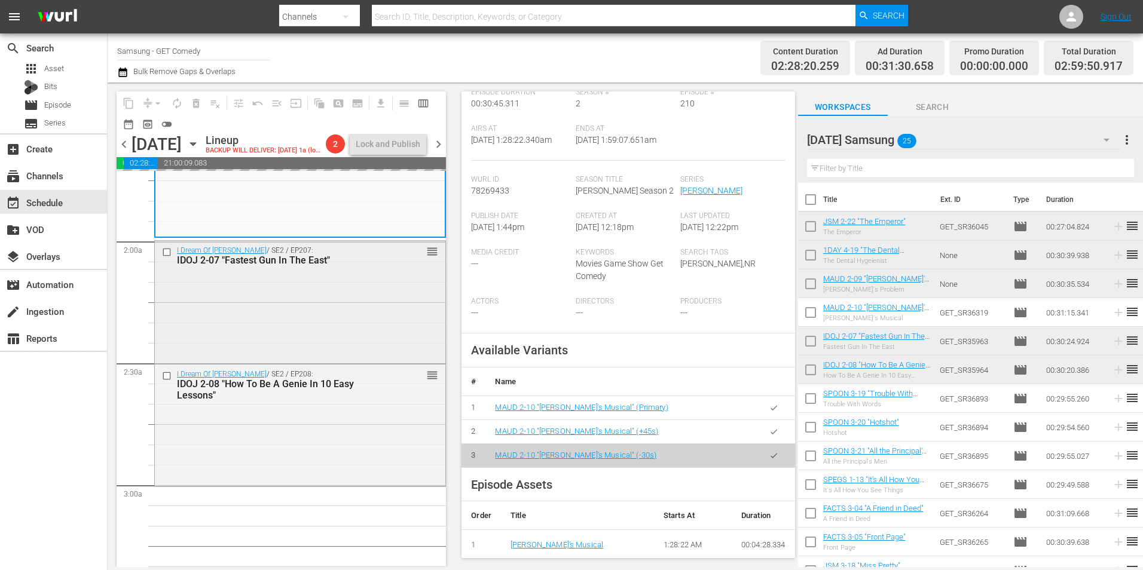
scroll to position [418, 0]
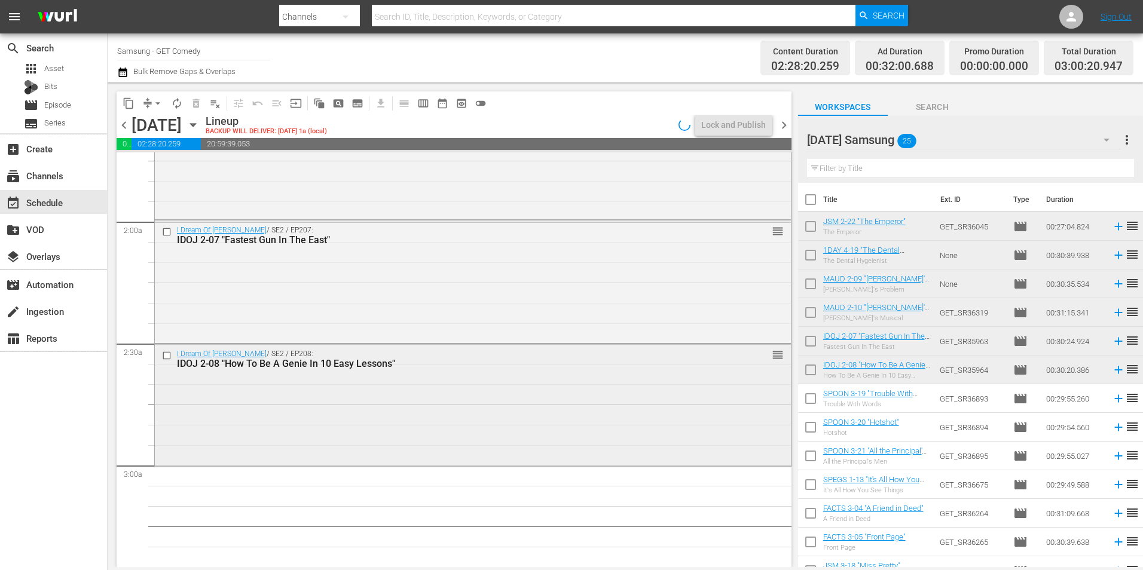
click at [306, 354] on div "I Dream Of [PERSON_NAME] / SE2 / EP208: IDOJ 2-08 "How To Be A Genie In 10 Easy…" at bounding box center [473, 404] width 636 height 120
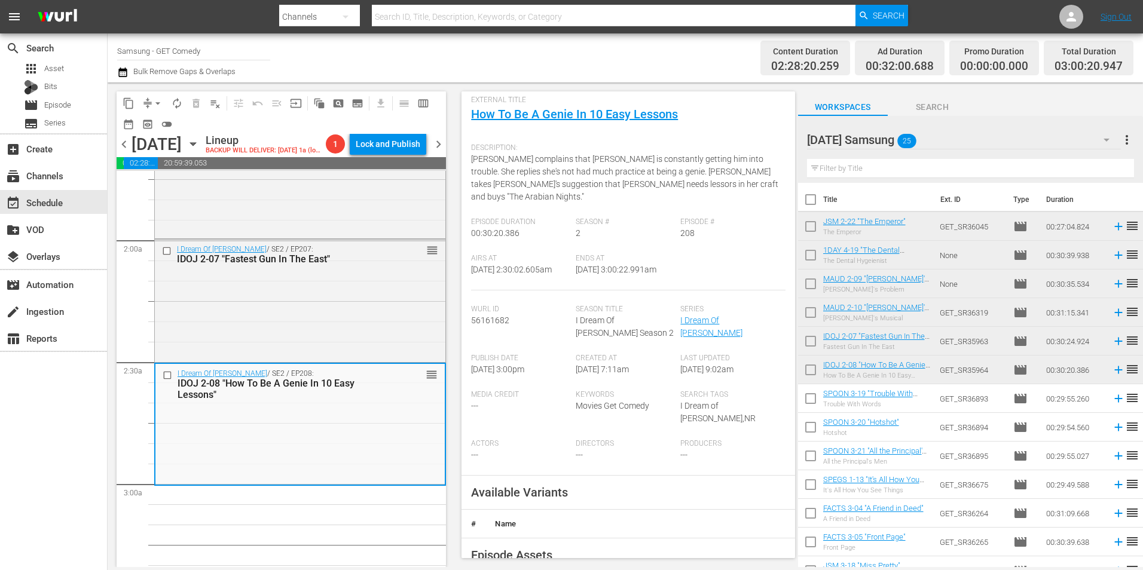
scroll to position [179, 0]
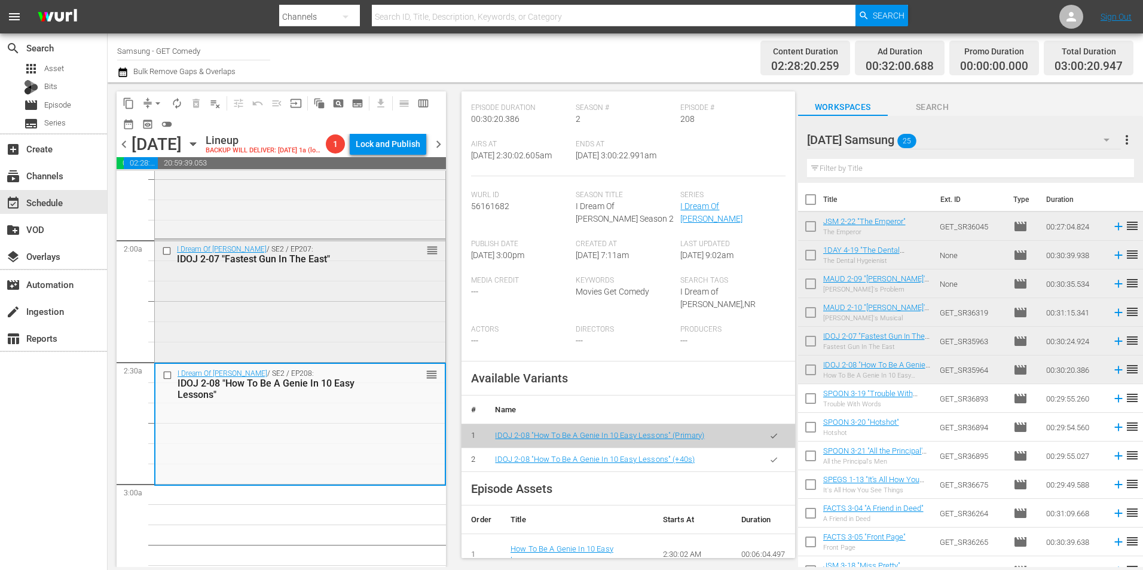
click at [326, 307] on div "I Dream Of [PERSON_NAME] / SE2 / EP207: IDOJ 2-07 "Fastest Gun In The East" reo…" at bounding box center [300, 300] width 290 height 120
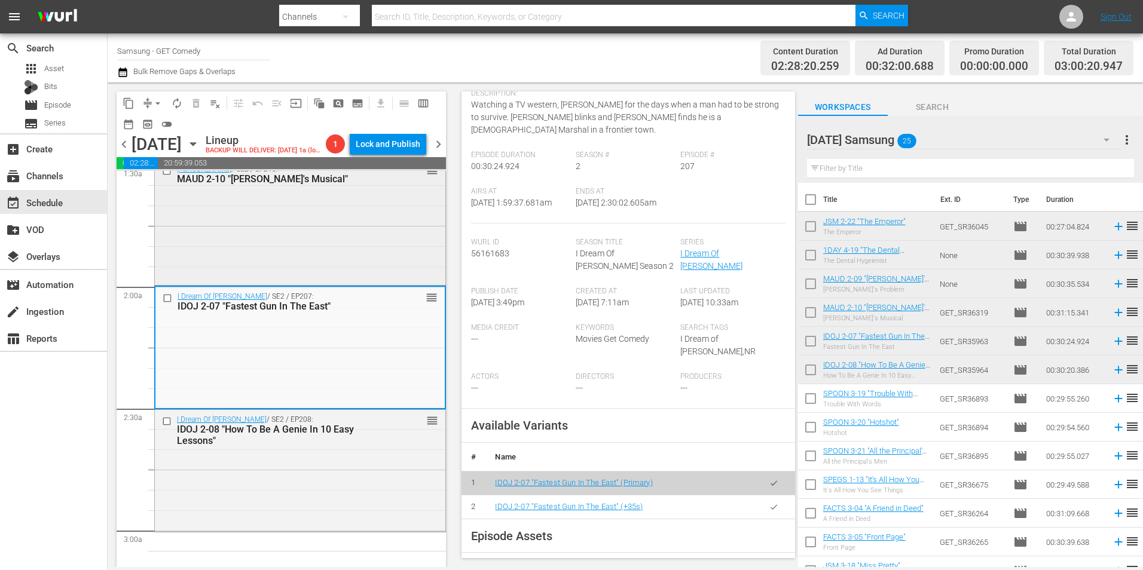
scroll to position [299, 0]
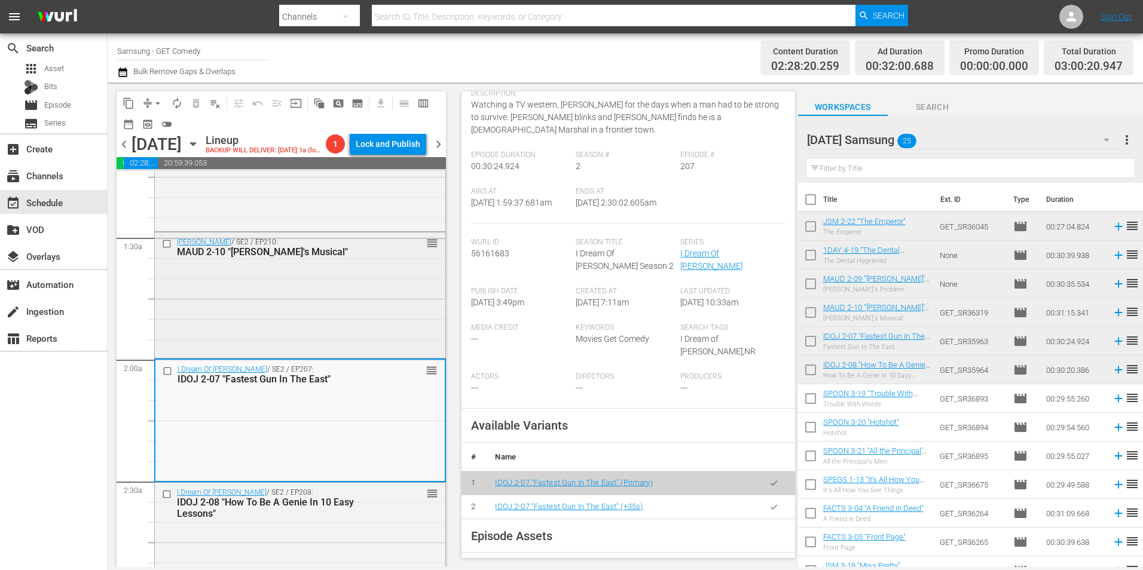
click at [285, 262] on div "[PERSON_NAME] / SE2 / EP210: MAUD 2-10 "[PERSON_NAME]'s Musical" reorder" at bounding box center [300, 246] width 290 height 29
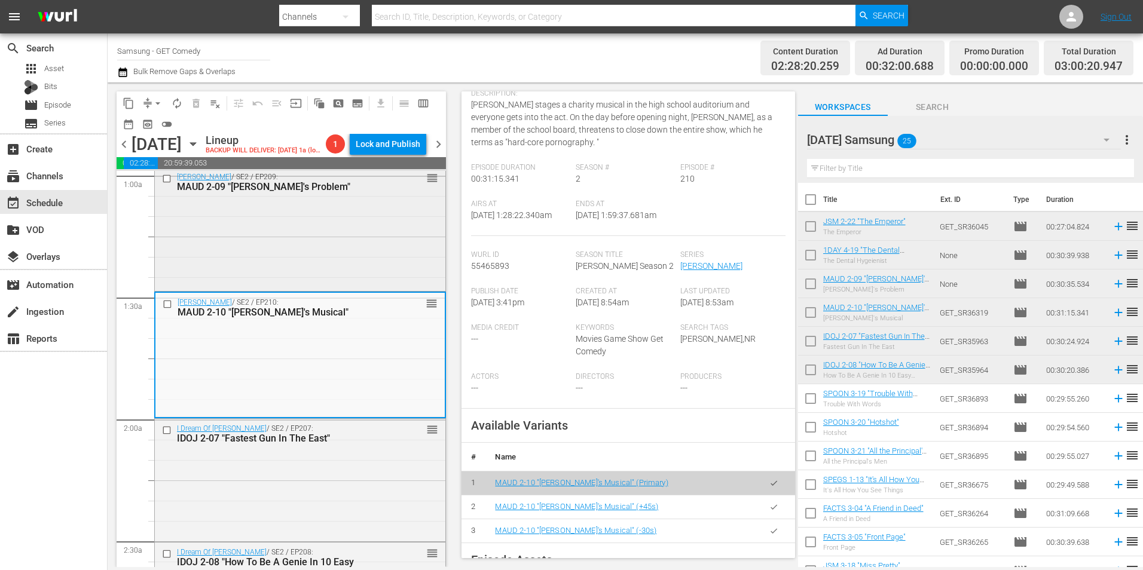
scroll to position [179, 0]
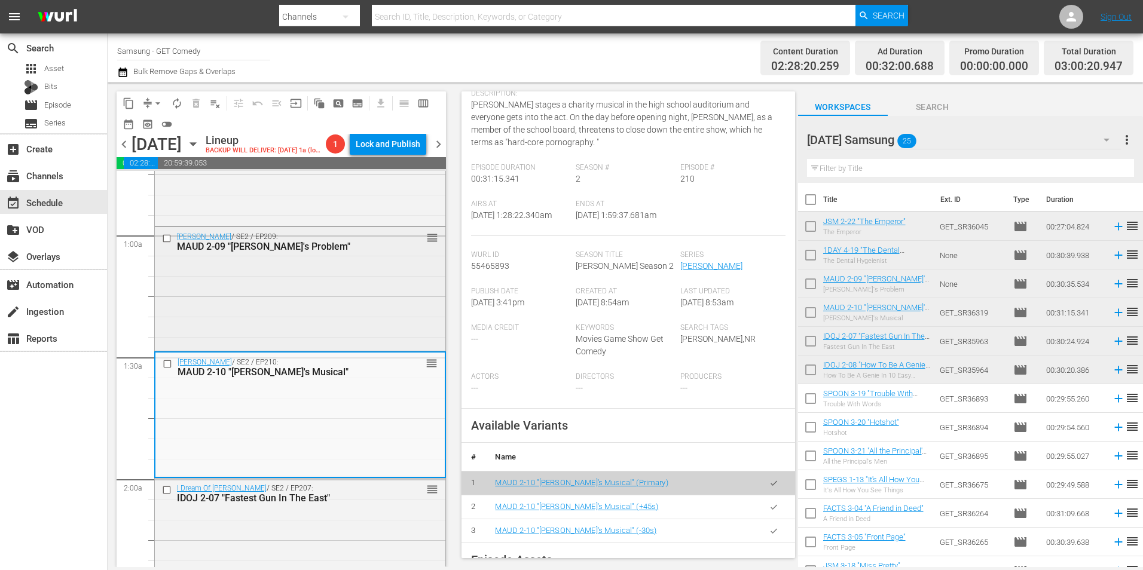
click at [292, 298] on div "[PERSON_NAME] / SE2 / EP209: MAUD 2-09 "[PERSON_NAME]'s Problem" reorder" at bounding box center [300, 287] width 290 height 121
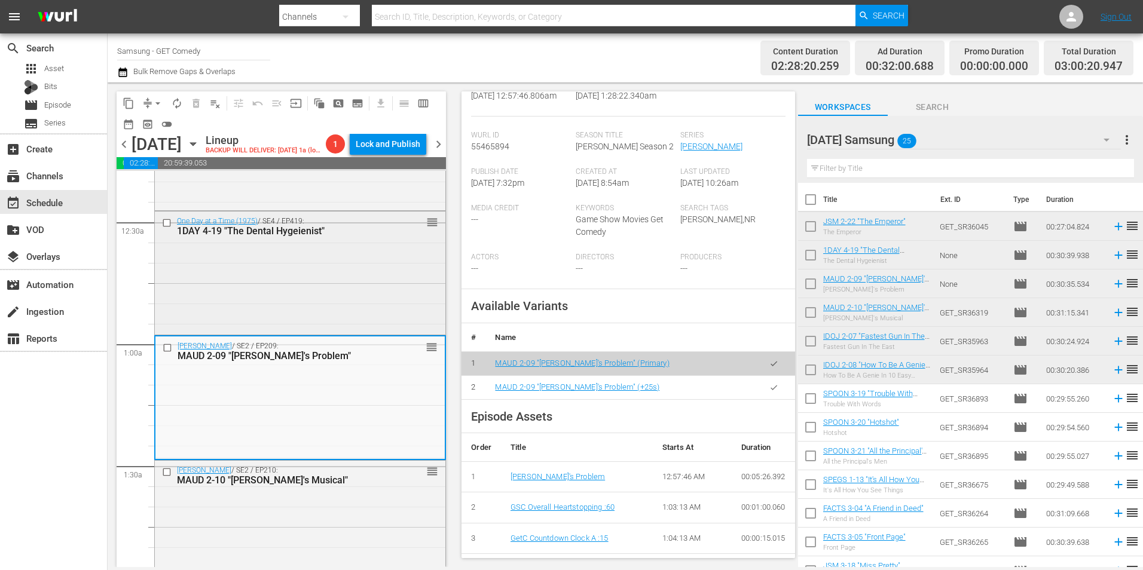
scroll to position [60, 0]
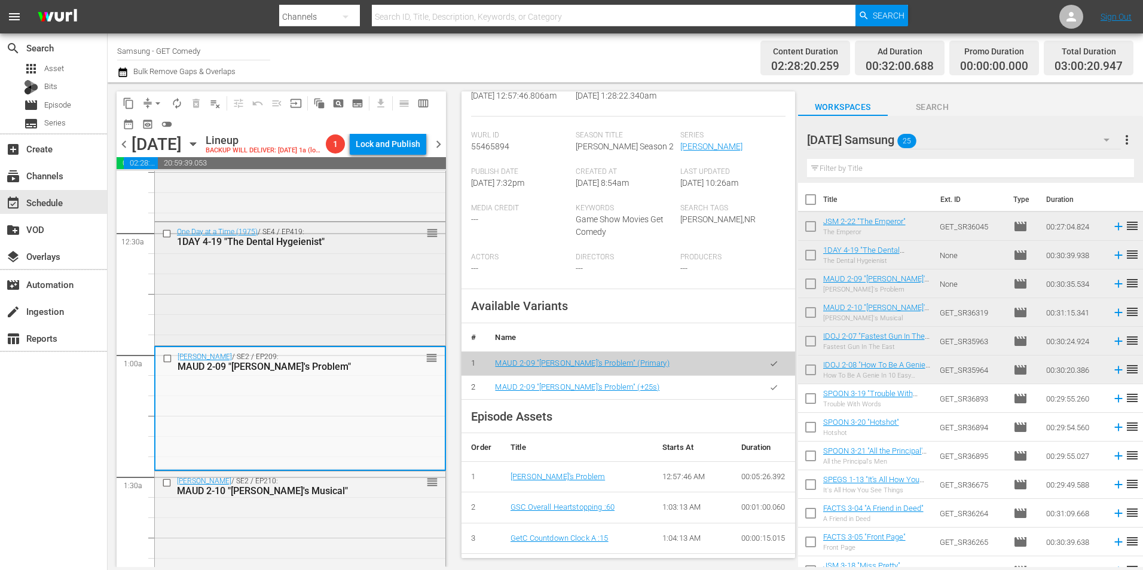
click at [316, 284] on div "One Day at a Time (1975) / SE4 / EP419: 1DAY 4-19 "The Dental Hygeienist" reord…" at bounding box center [300, 282] width 290 height 121
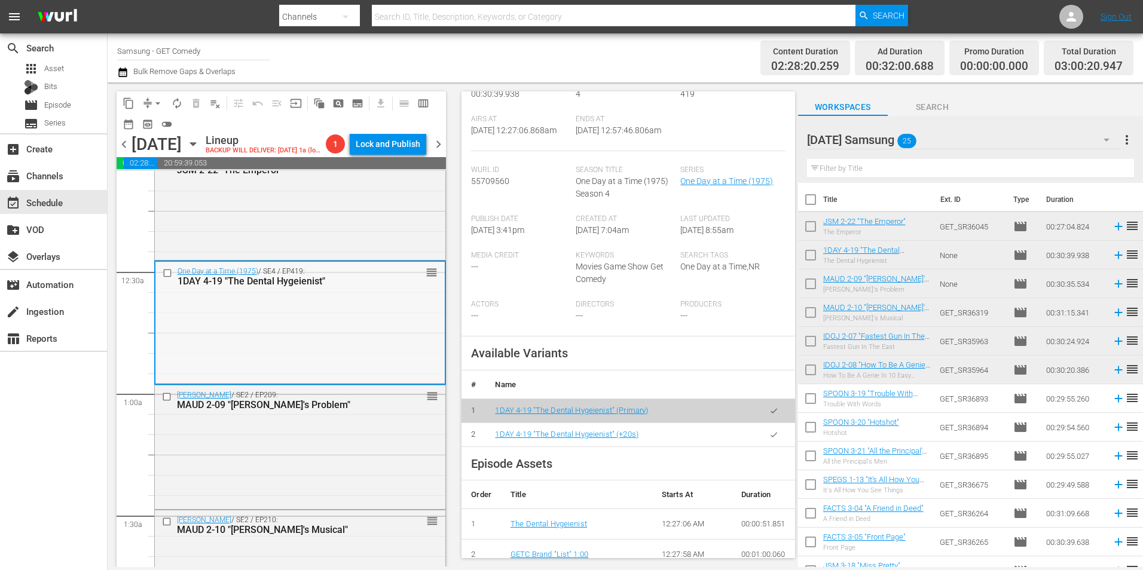
scroll to position [0, 0]
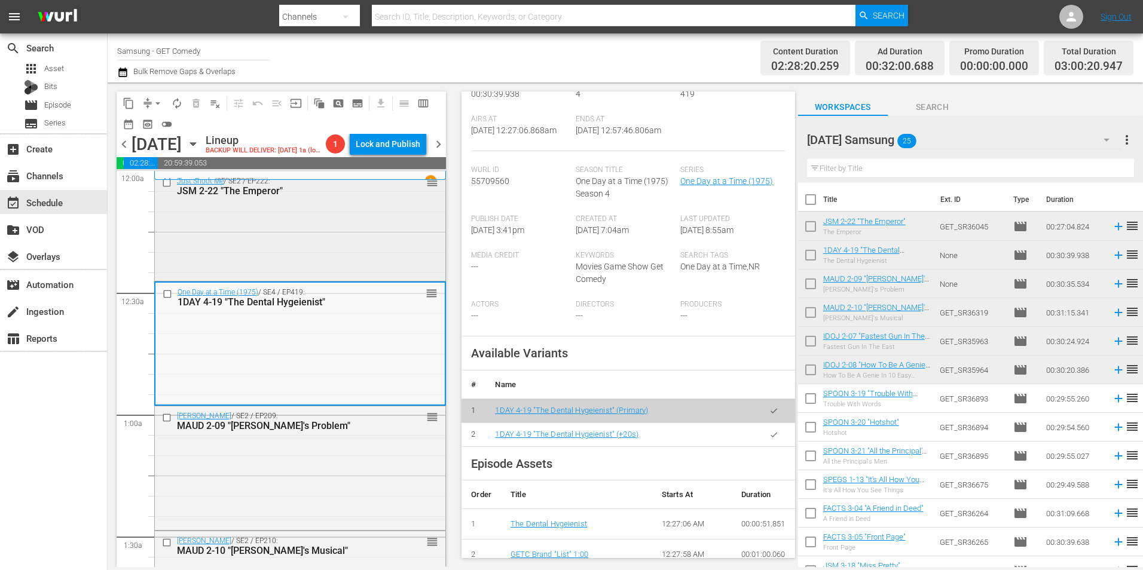
click at [313, 251] on div "Just Shoot Me / SE2 / EP222: JSM 2-22 "The Emperor" reorder" at bounding box center [300, 225] width 290 height 106
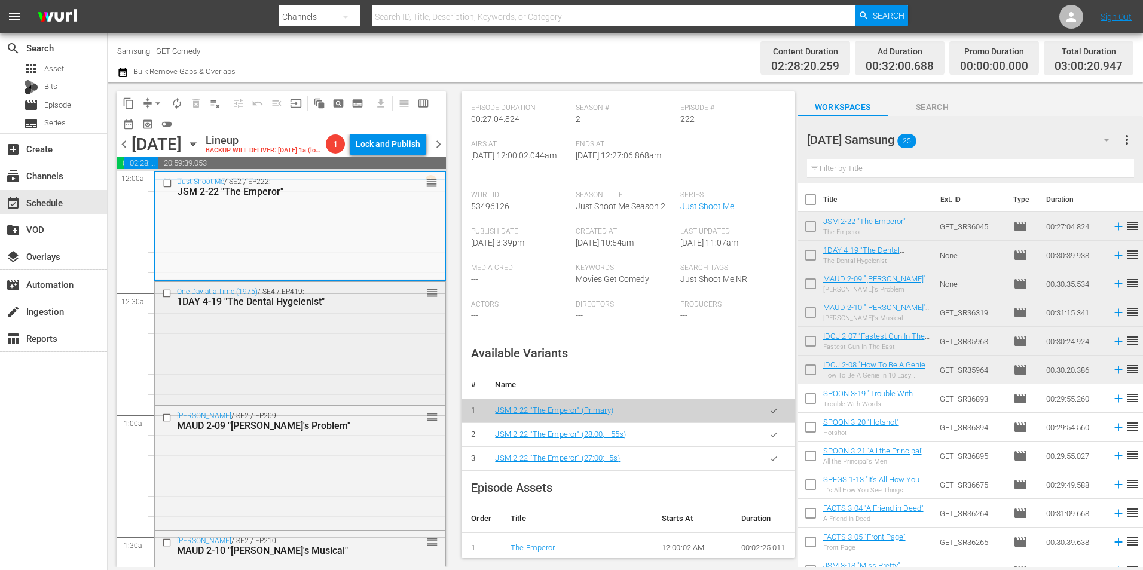
scroll to position [60, 0]
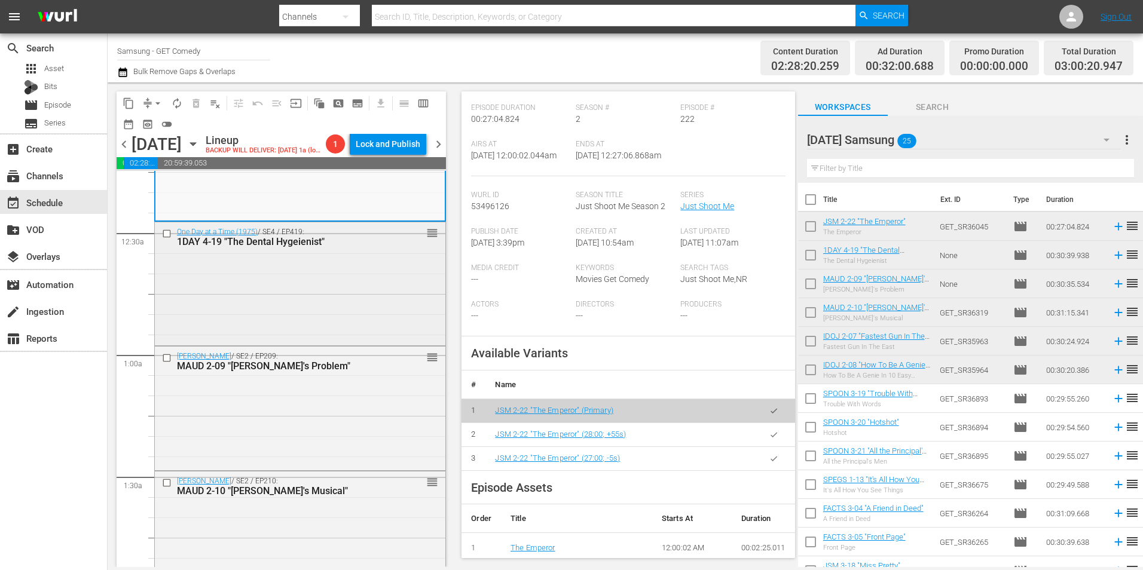
click at [267, 320] on div "One Day at a Time (1975) / SE4 / EP419: 1DAY 4-19 "The Dental Hygeienist" reord…" at bounding box center [300, 282] width 290 height 121
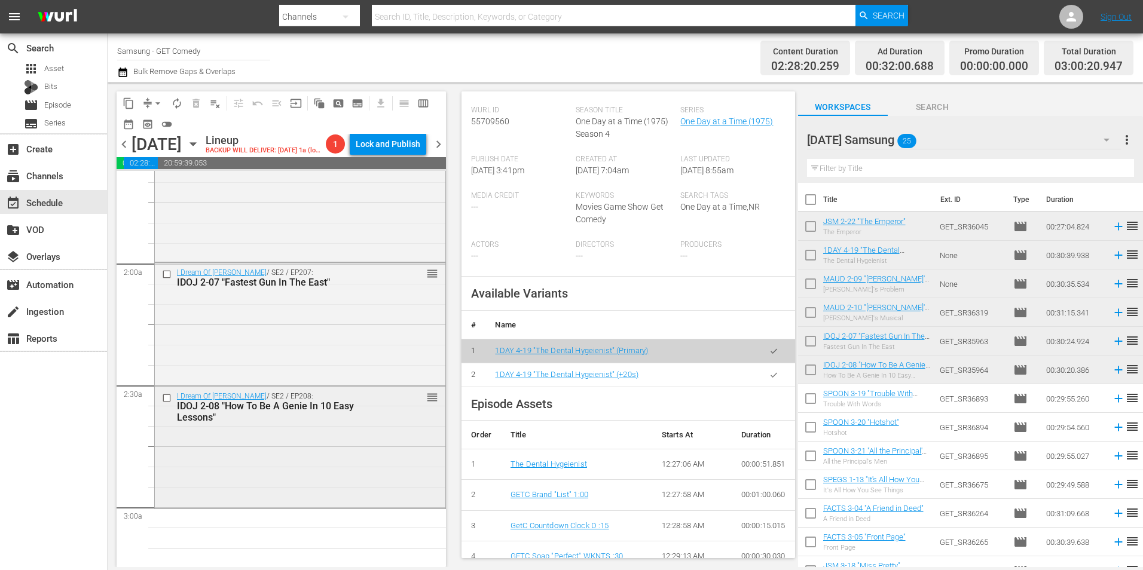
scroll to position [418, 0]
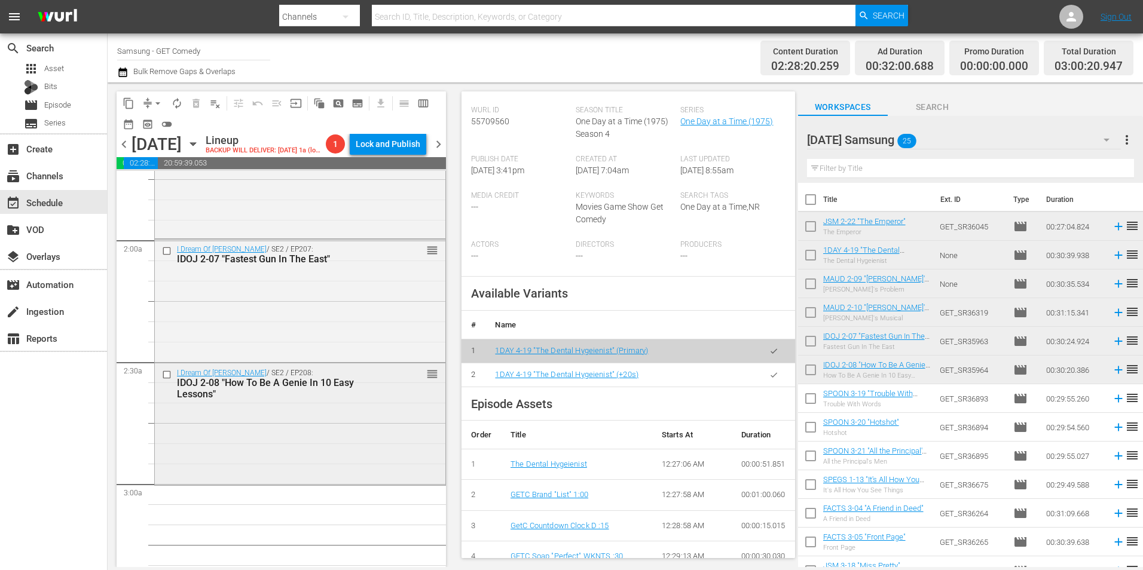
click at [336, 354] on div "I Dream Of [PERSON_NAME] / SE2 / EP208: IDOJ 2-08 "How To Be A Genie In 10 Easy…" at bounding box center [300, 423] width 290 height 120
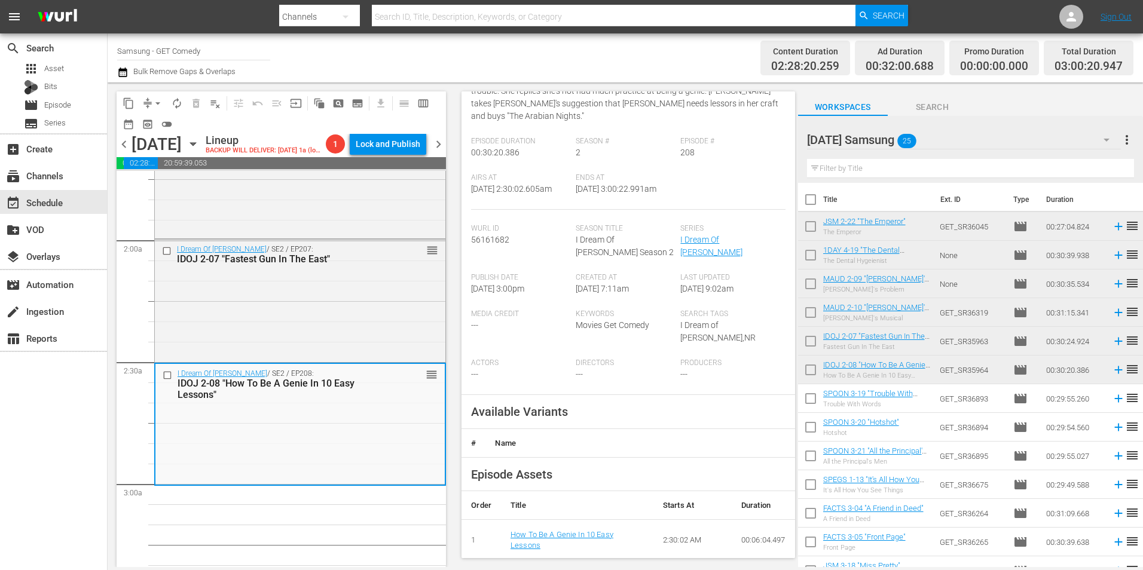
scroll to position [179, 0]
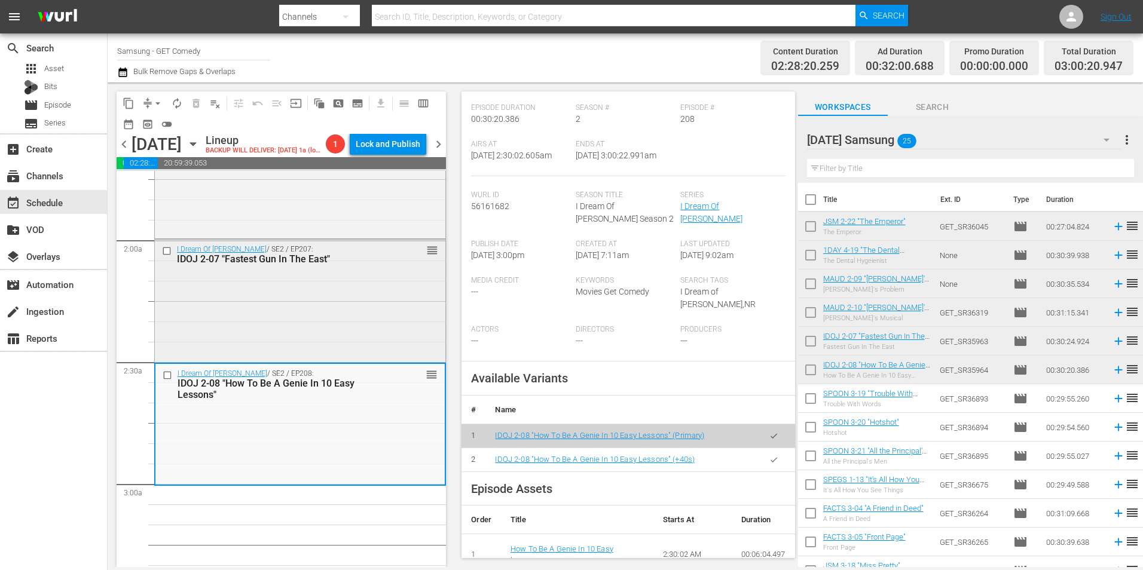
click at [274, 324] on div "I Dream Of [PERSON_NAME] / SE2 / EP207: IDOJ 2-07 "Fastest Gun In The East" reo…" at bounding box center [300, 300] width 290 height 120
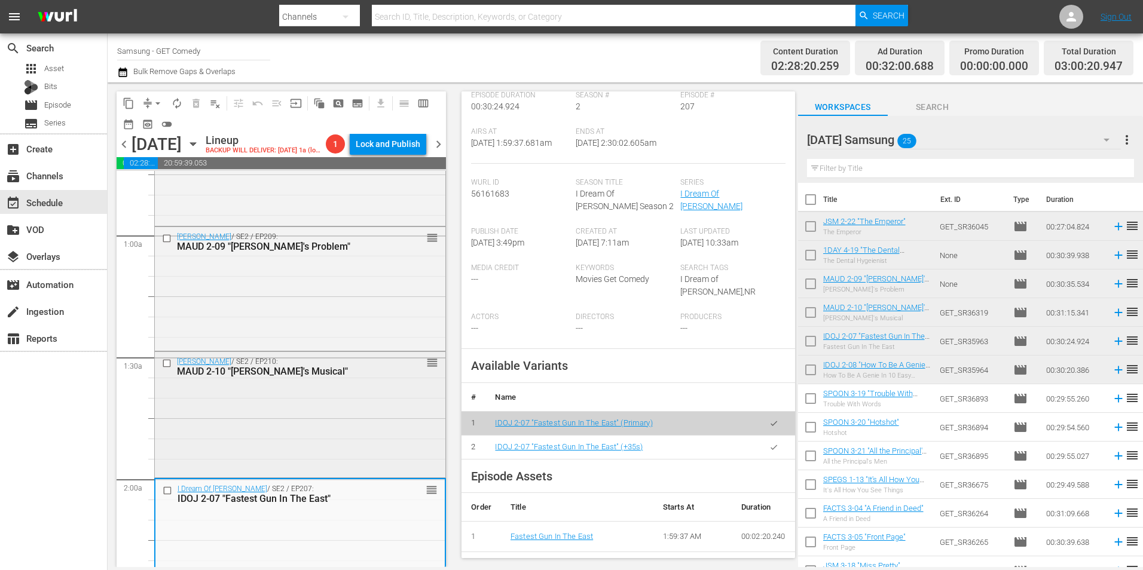
click at [372, 354] on div "[PERSON_NAME] / SE2 / EP210: MAUD 2-10 "[PERSON_NAME]'s Musical" reorder" at bounding box center [300, 414] width 290 height 124
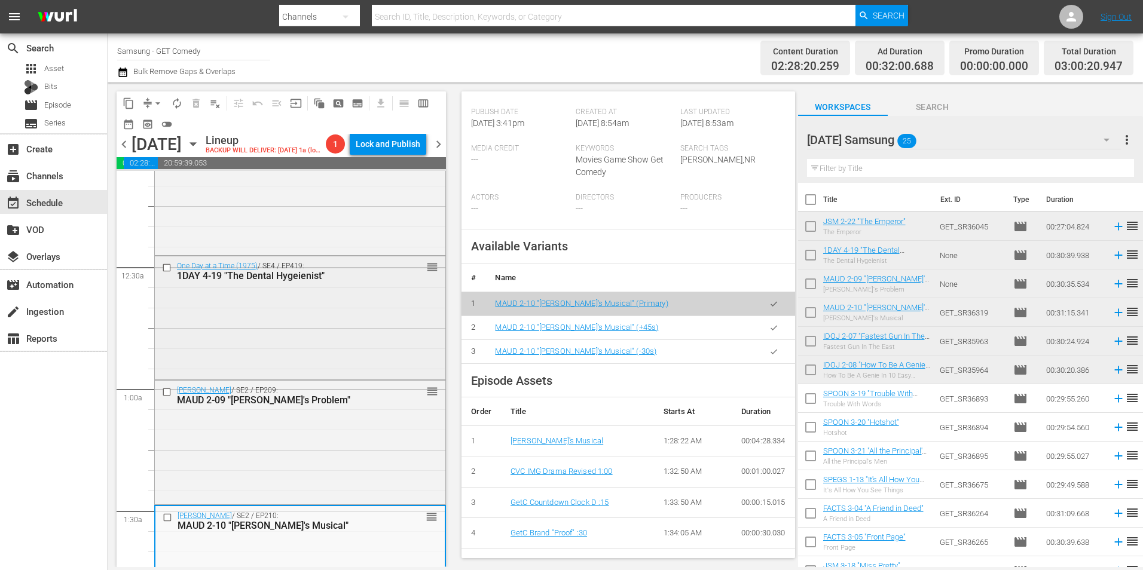
scroll to position [0, 0]
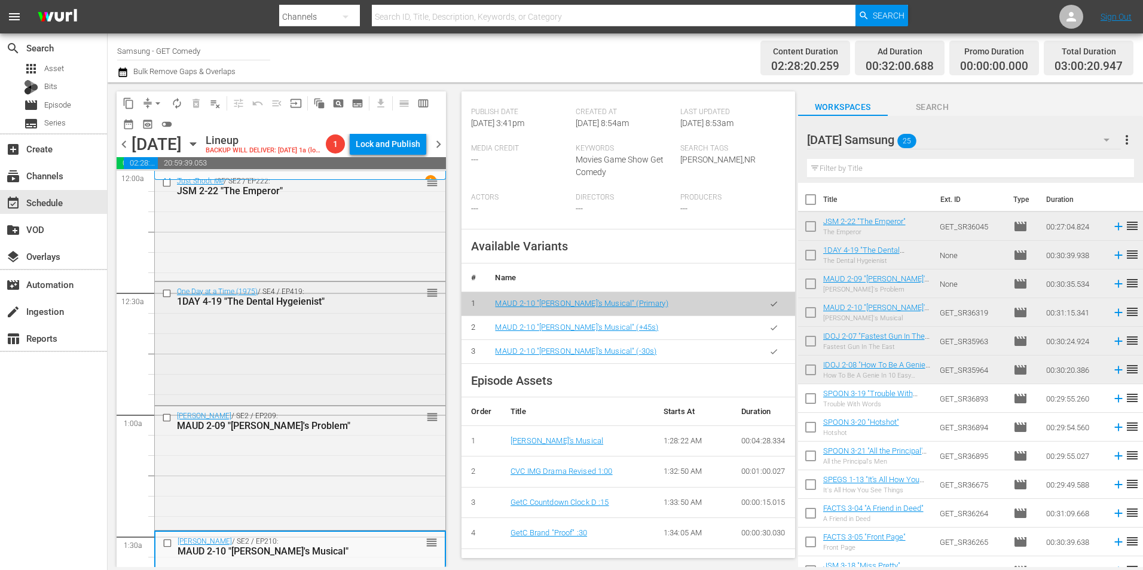
click at [265, 339] on div "One Day at a Time (1975) / SE4 / EP419: 1DAY 4-19 "The Dental Hygeienist" reord…" at bounding box center [300, 342] width 290 height 121
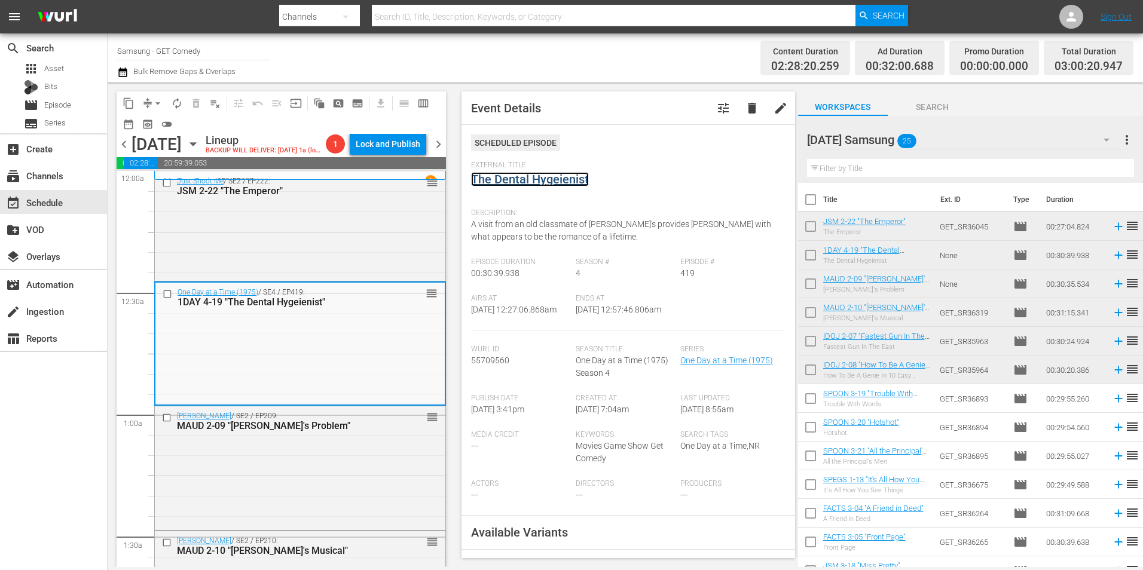
click at [533, 182] on link "The Dental Hygeienist" at bounding box center [530, 179] width 118 height 14
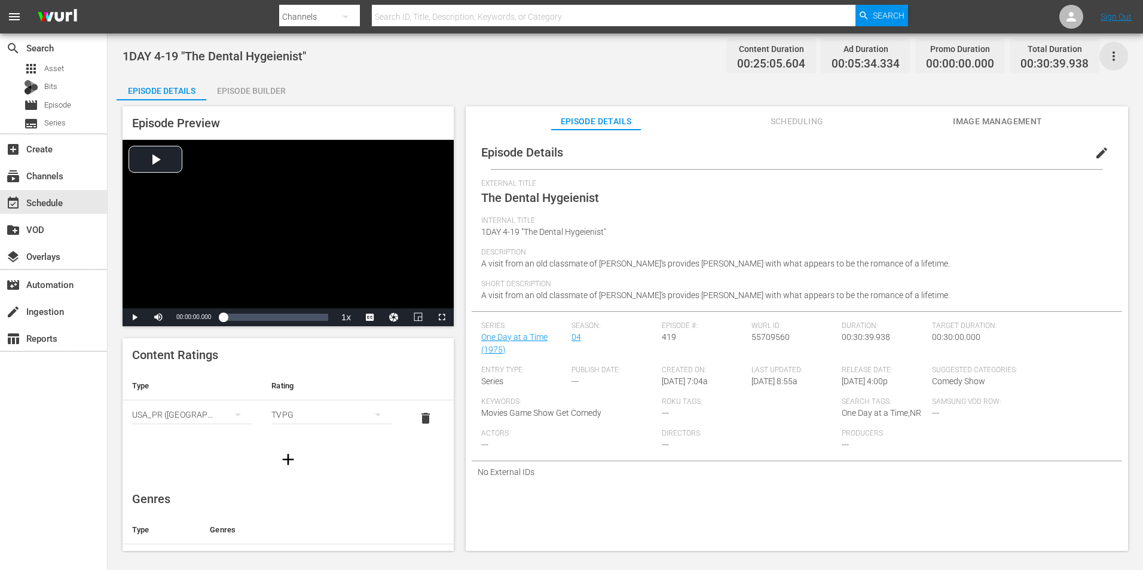
click at [760, 57] on icon "button" at bounding box center [1113, 56] width 14 height 14
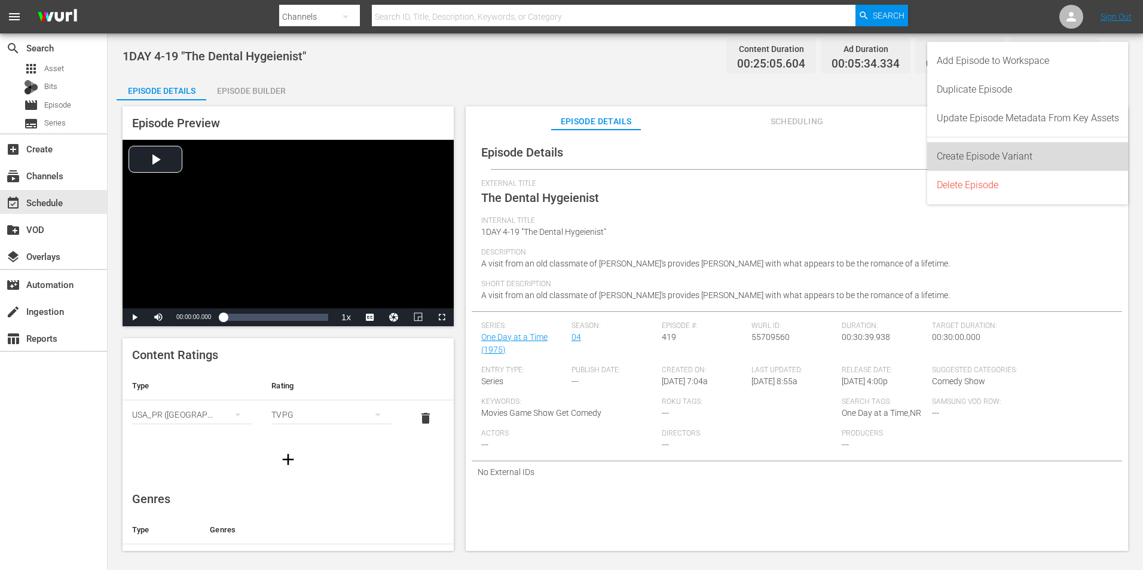
click at [760, 148] on div "Create Episode Variant" at bounding box center [1027, 156] width 182 height 29
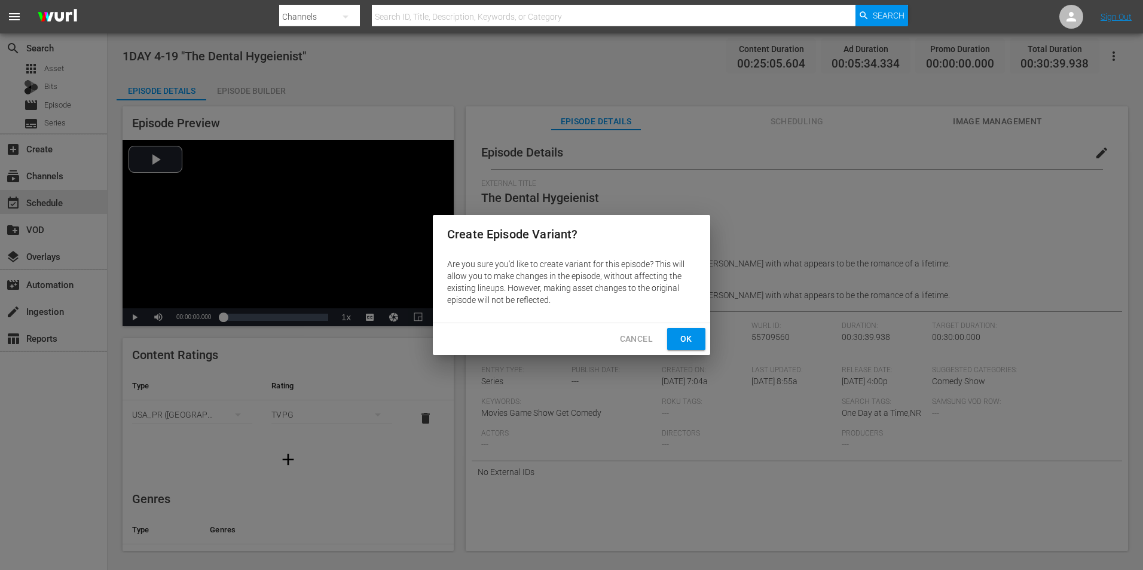
click at [693, 336] on span "Ok" at bounding box center [685, 339] width 19 height 15
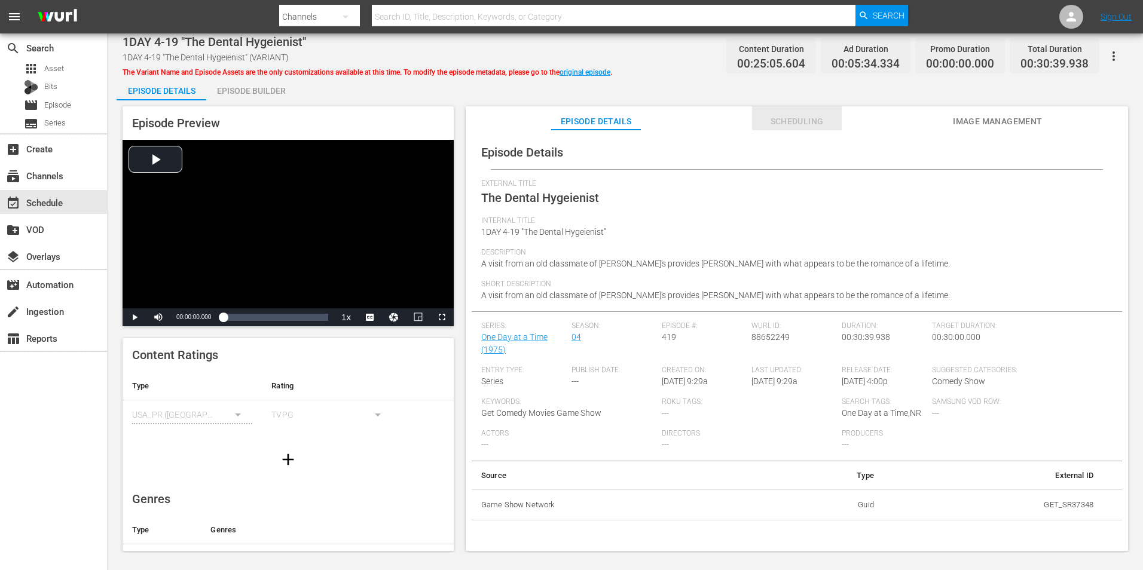
click at [760, 120] on span "Scheduling" at bounding box center [797, 121] width 90 height 15
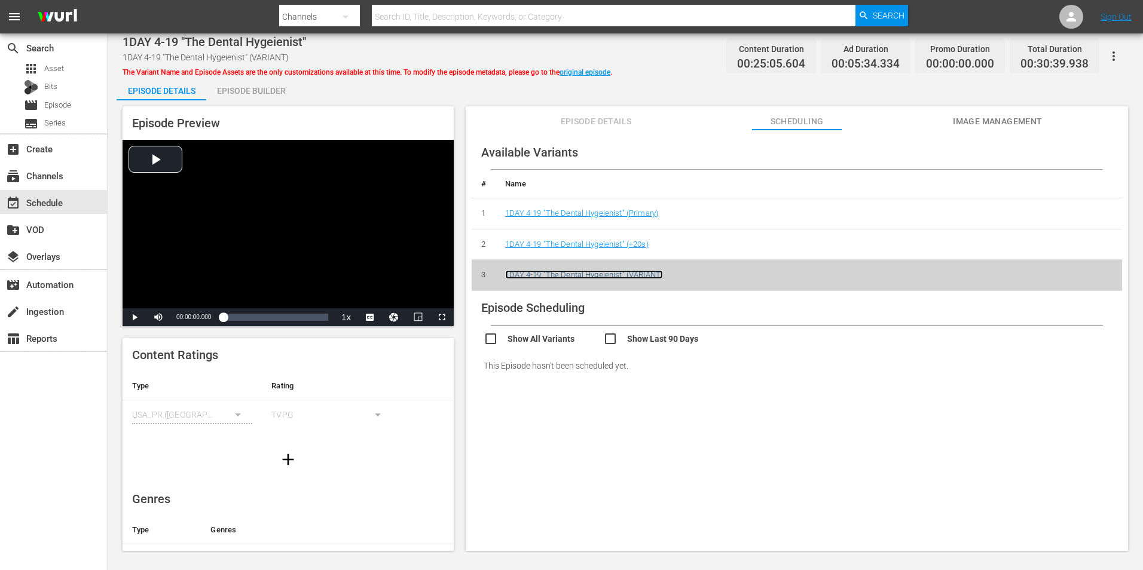
click at [628, 274] on link "1DAY 4-19 "The Dental Hygeienist" (VARIANT)" at bounding box center [584, 274] width 158 height 9
click at [270, 86] on div "Episode Builder" at bounding box center [251, 90] width 90 height 29
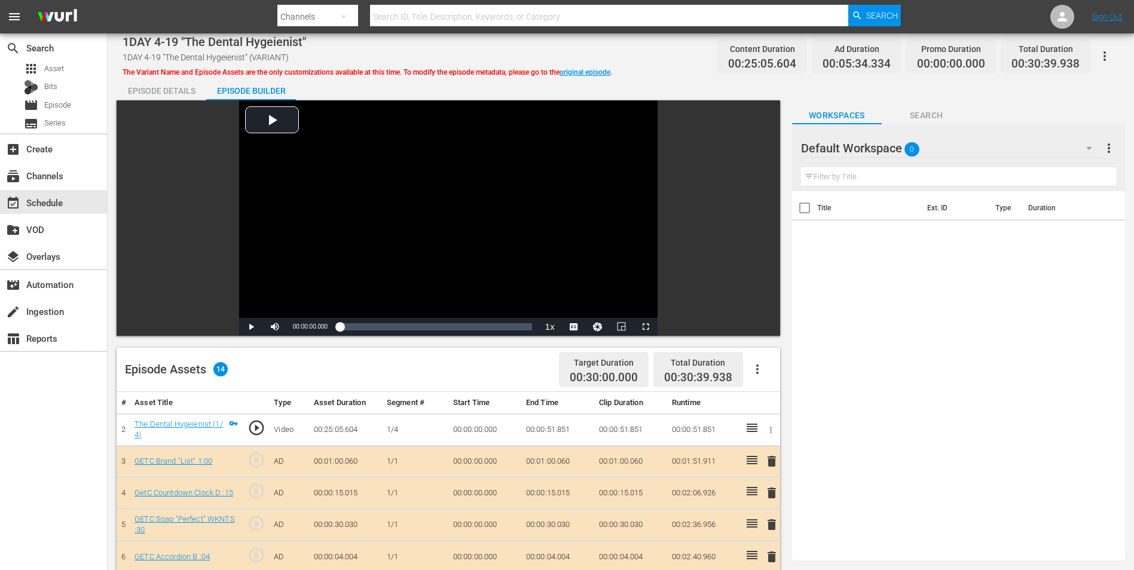
click at [760, 111] on span "Search" at bounding box center [926, 115] width 90 height 15
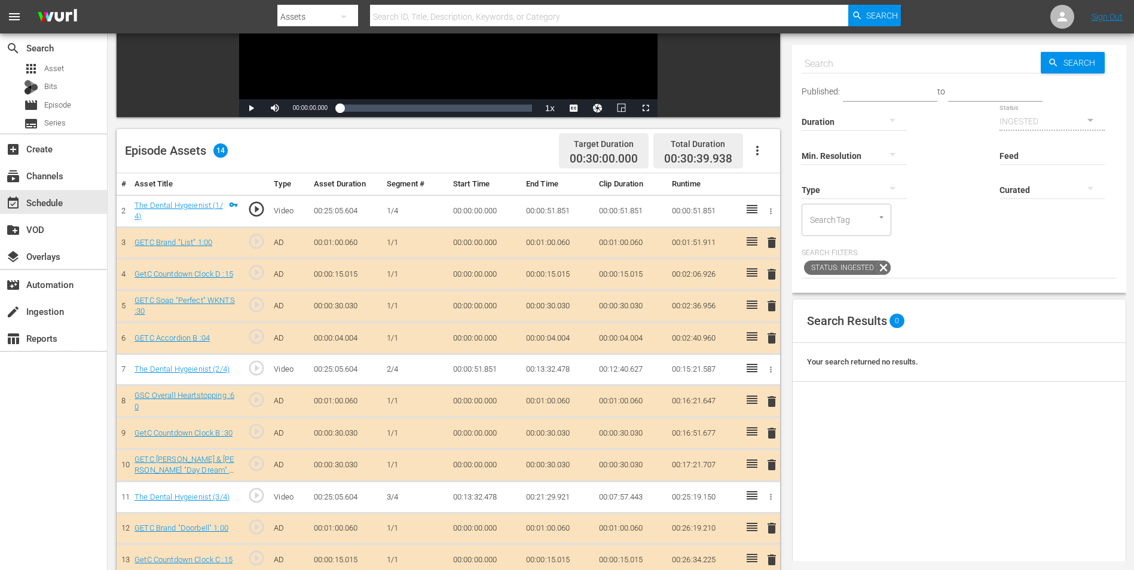
scroll to position [239, 0]
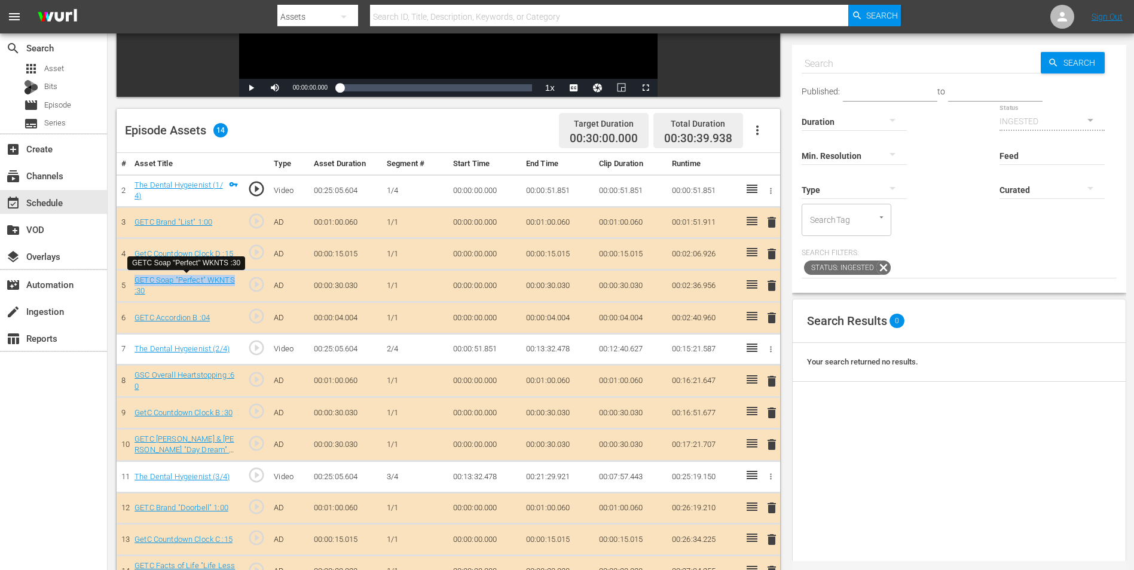
drag, startPoint x: 130, startPoint y: 277, endPoint x: 235, endPoint y: 280, distance: 105.8
click at [235, 280] on td "GETC Soap "Perfect" WKNTS :30" at bounding box center [186, 286] width 113 height 32
copy link "GETC Soap "Perfect" WKNTS"
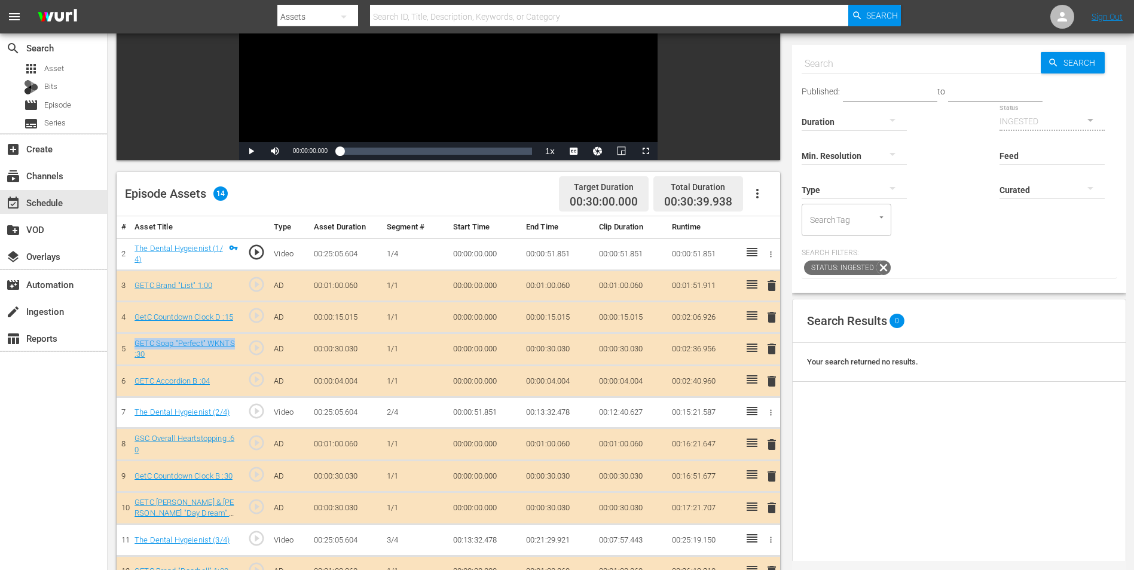
scroll to position [60, 0]
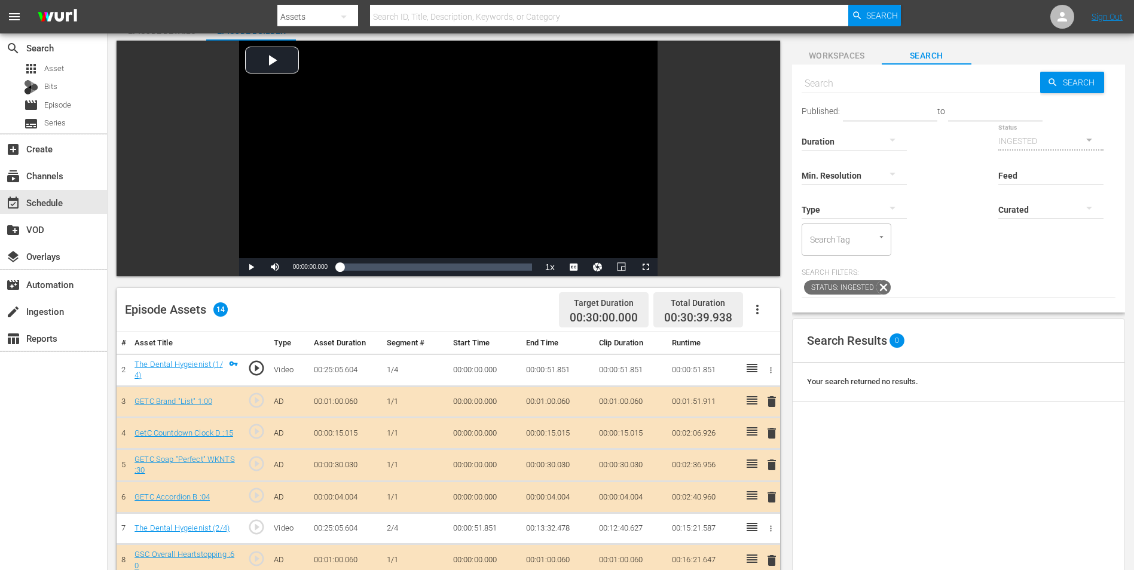
click at [760, 85] on input "text" at bounding box center [920, 83] width 238 height 29
paste input "GETC Soap "Perfect" WKNTS"
type input "GETC Soap "Perfect" WKNTS"
type input "GETC Soap "Perfect" WKNTS:15"
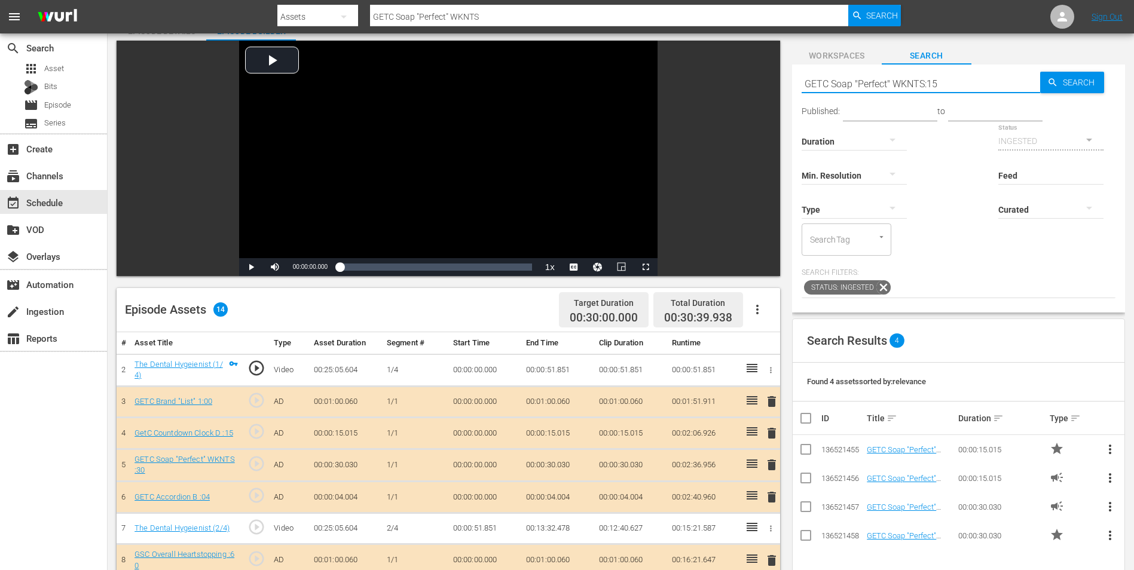
type input "GETC Soap "Perfect" WKNTS:15"
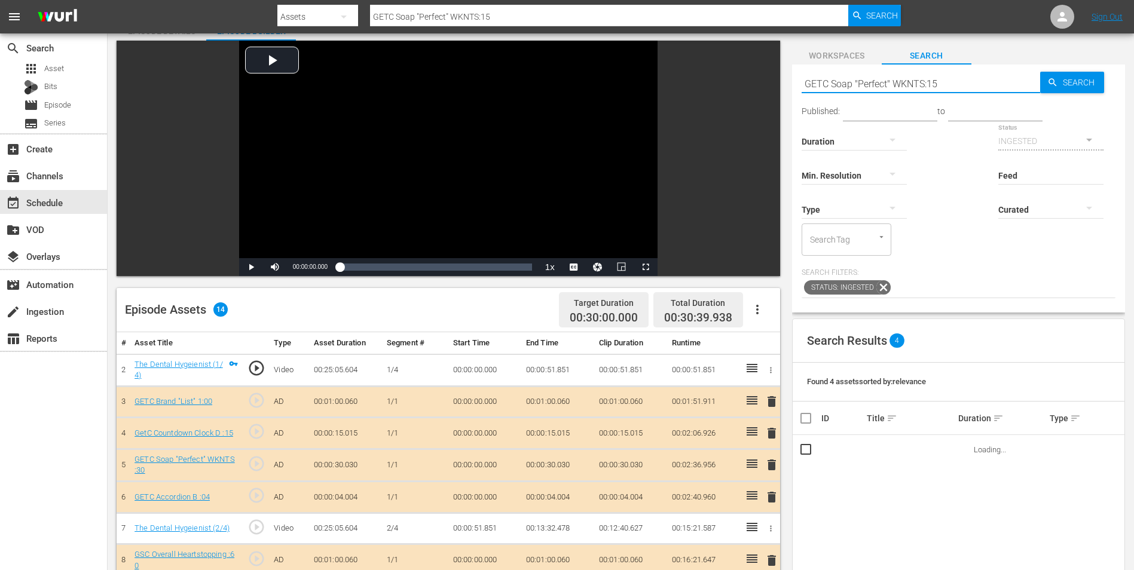
click at [760, 213] on icon "button" at bounding box center [892, 208] width 14 height 14
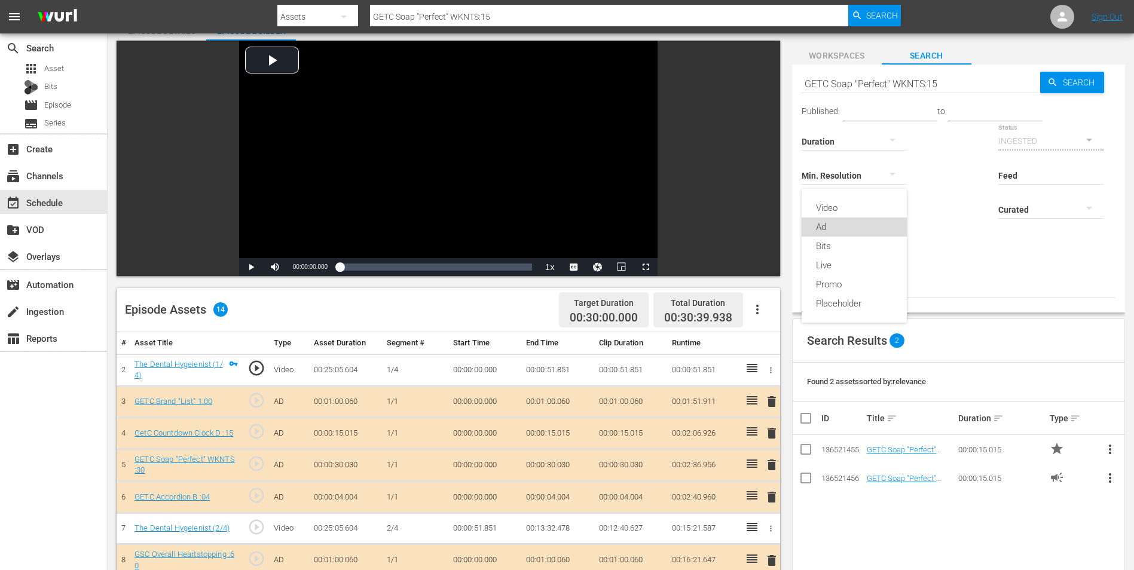
click at [760, 225] on div "Ad" at bounding box center [853, 227] width 105 height 19
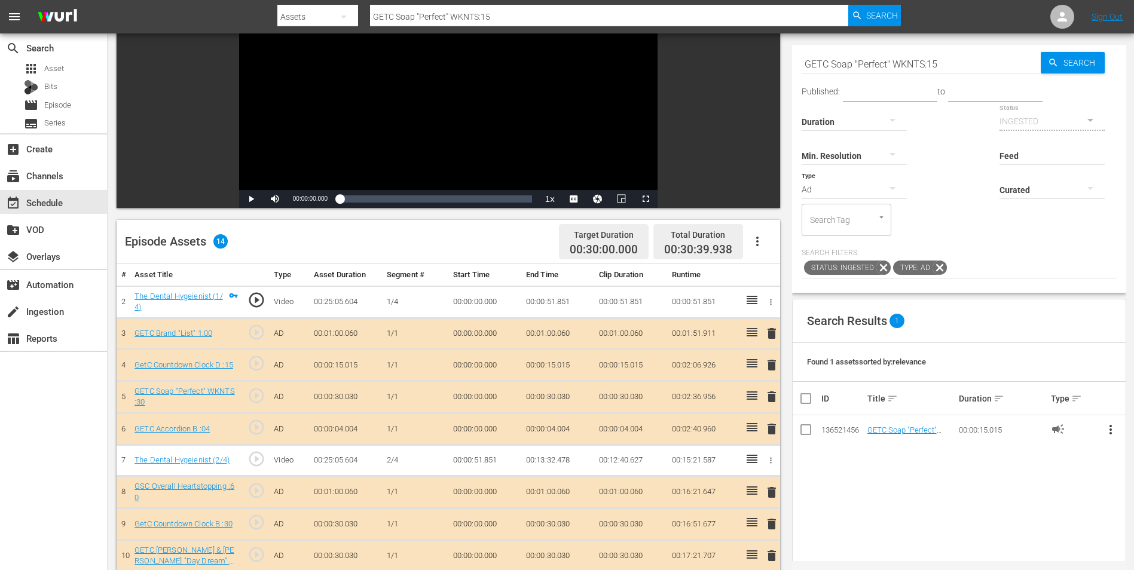
scroll to position [239, 0]
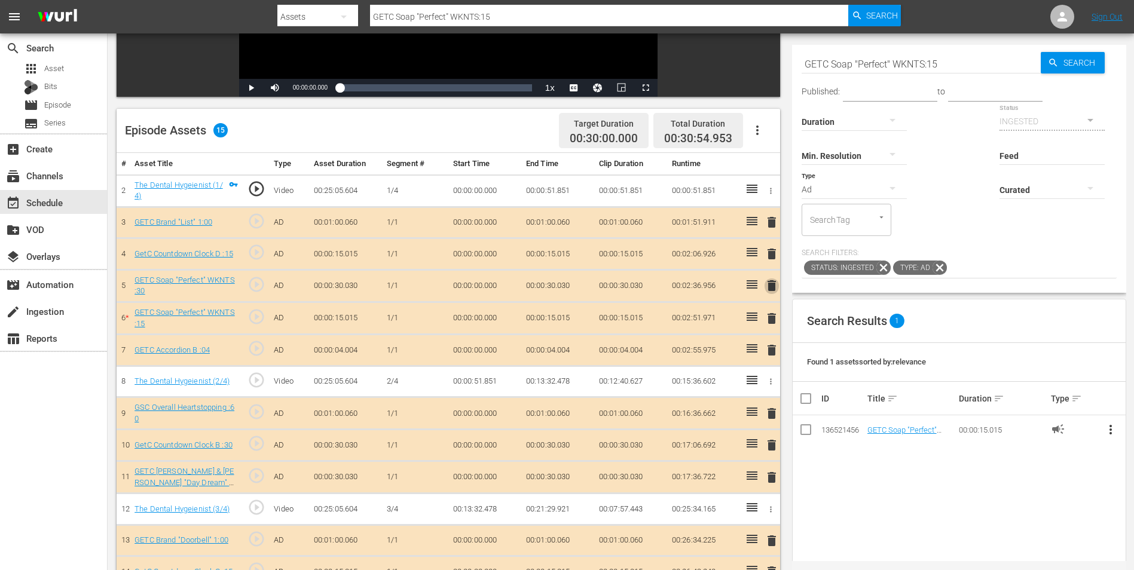
click at [760, 287] on span "delete" at bounding box center [771, 285] width 14 height 14
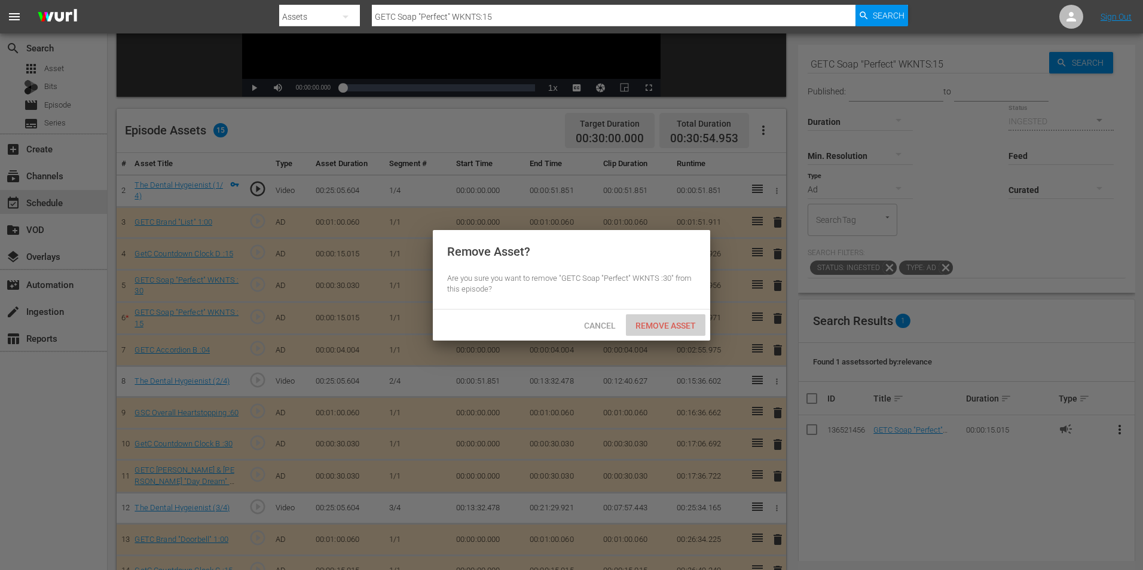
click at [681, 321] on span "Remove Asset" at bounding box center [665, 326] width 79 height 10
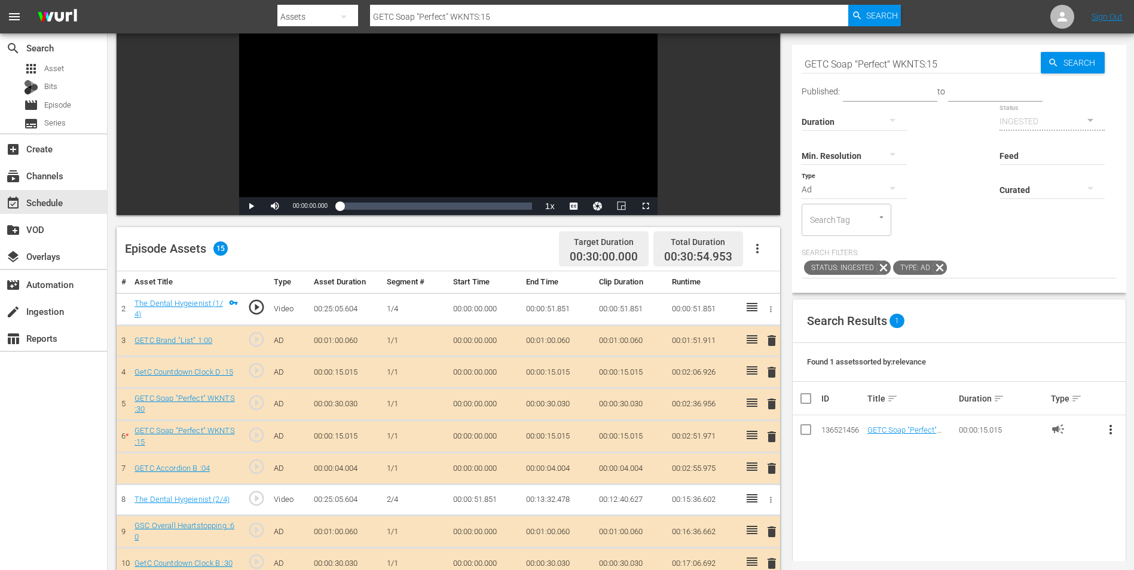
scroll to position [120, 0]
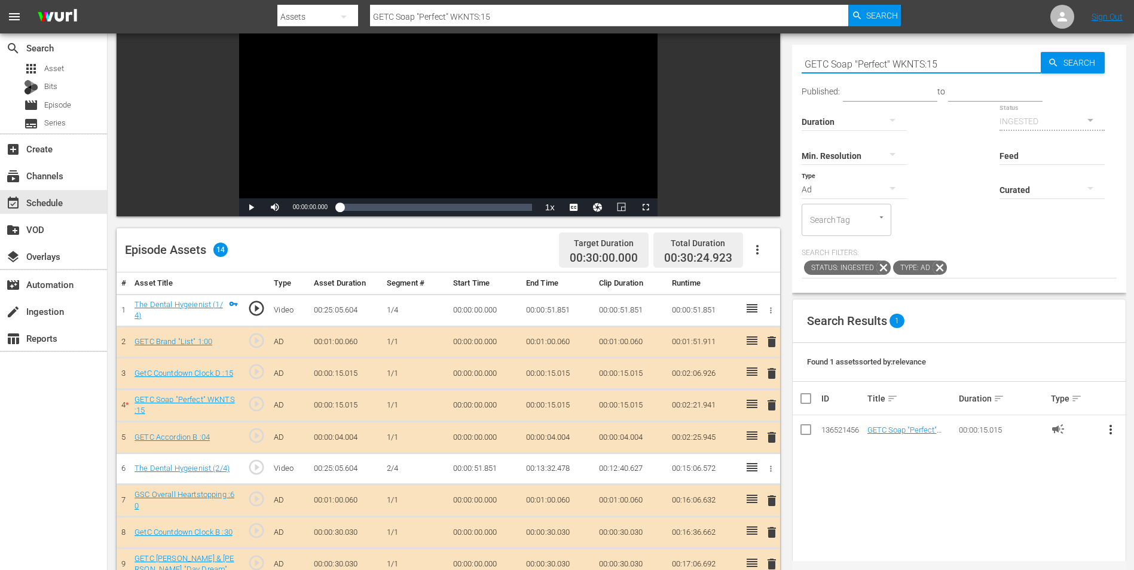
drag, startPoint x: 962, startPoint y: 62, endPoint x: 733, endPoint y: 47, distance: 229.3
click at [733, 47] on div "Video Player is loading. Play Video Play Mute Current Time 00:00:00.000 / Durat…" at bounding box center [621, 367] width 1008 height 772
paste input "Facts of Life "Life Lessons" WKDYS 9a"
type input "GETC Facts of Life "Life Lessons" WKDYS 9a :15"
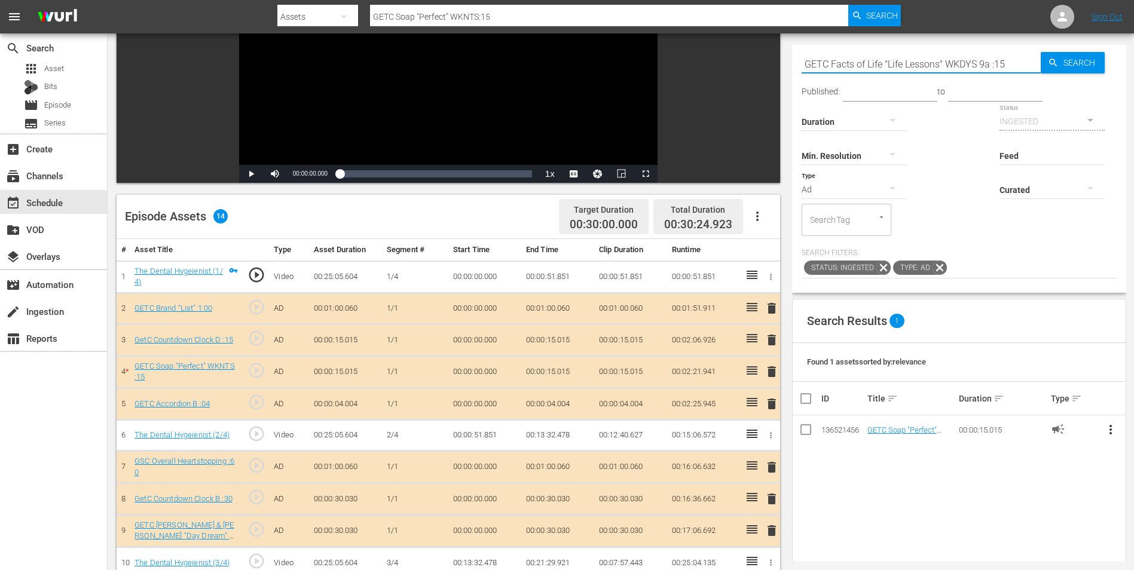
type input "GETC Facts of Life "Life Lessons" WKDYS 9a :15"
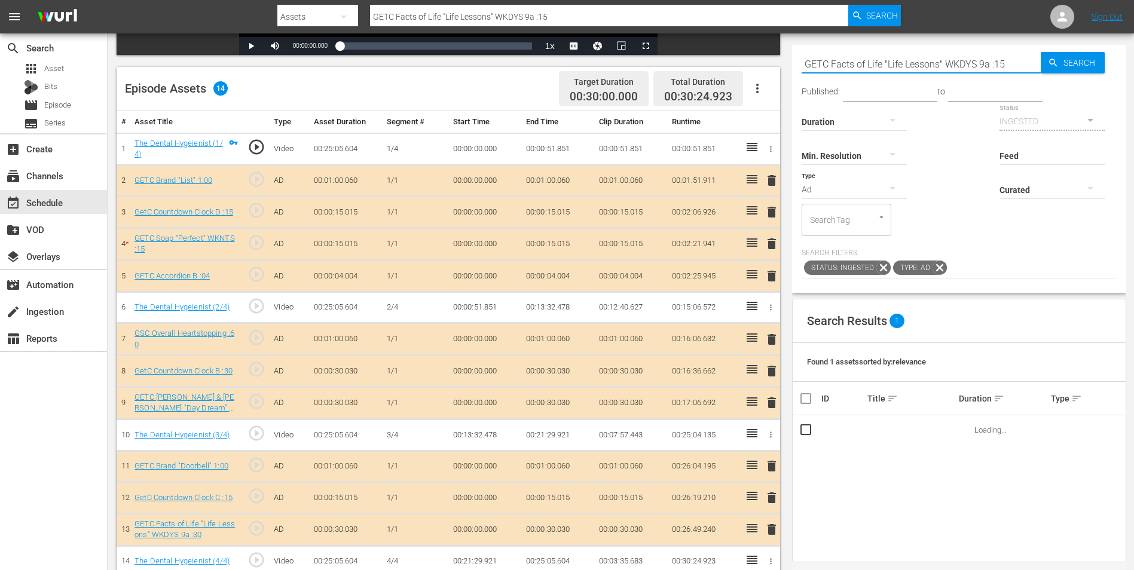
scroll to position [311, 0]
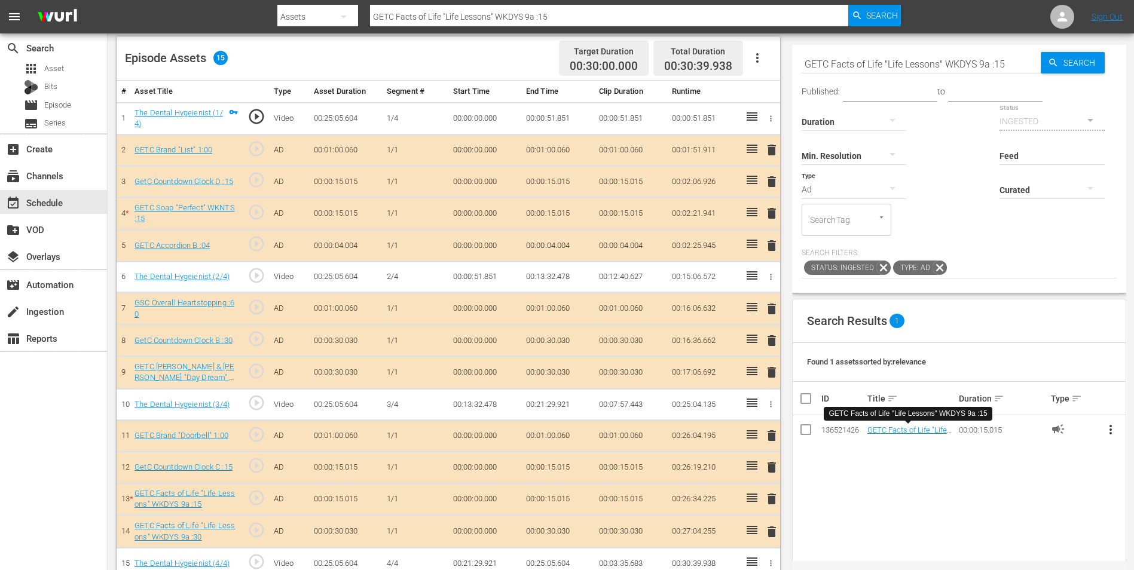
click at [760, 354] on span "delete" at bounding box center [771, 532] width 14 height 14
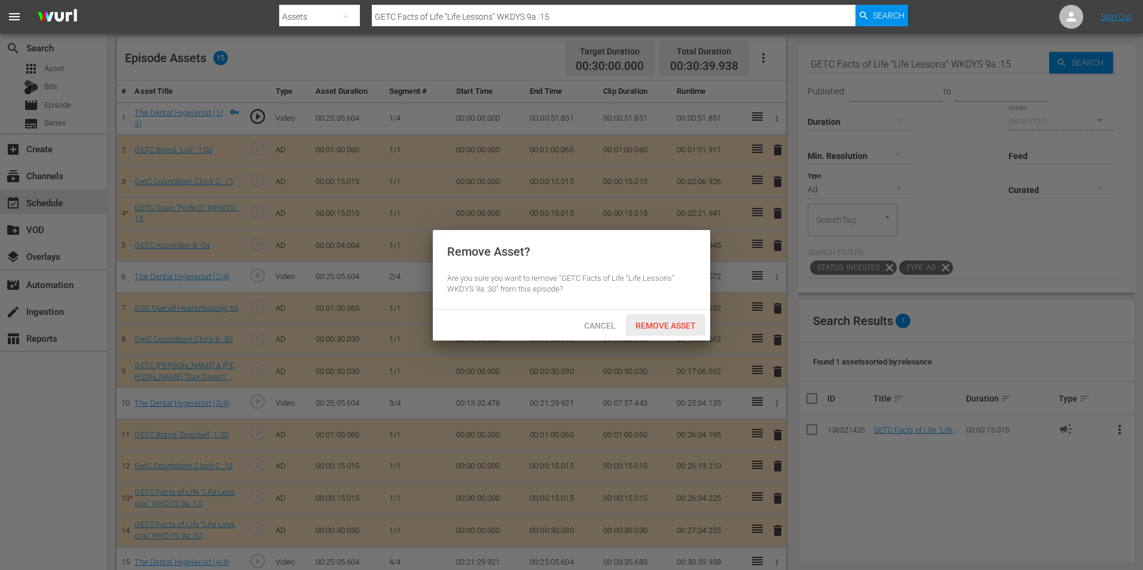
click at [681, 323] on span "Remove Asset" at bounding box center [665, 326] width 79 height 10
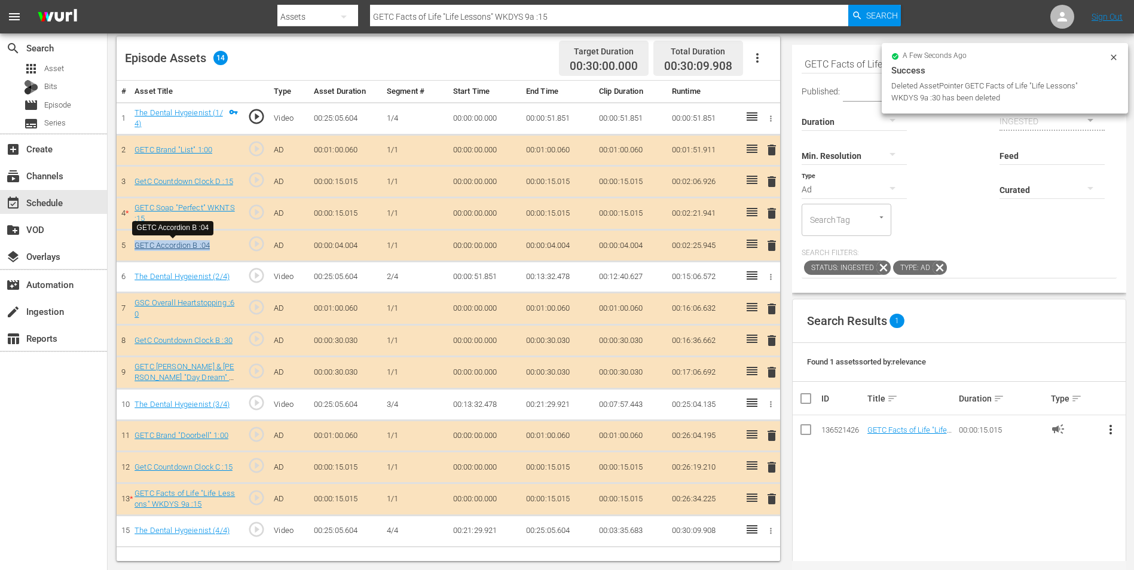
drag, startPoint x: 133, startPoint y: 247, endPoint x: 210, endPoint y: 248, distance: 77.1
click at [210, 248] on td "GETC Accordion B :04" at bounding box center [186, 246] width 113 height 32
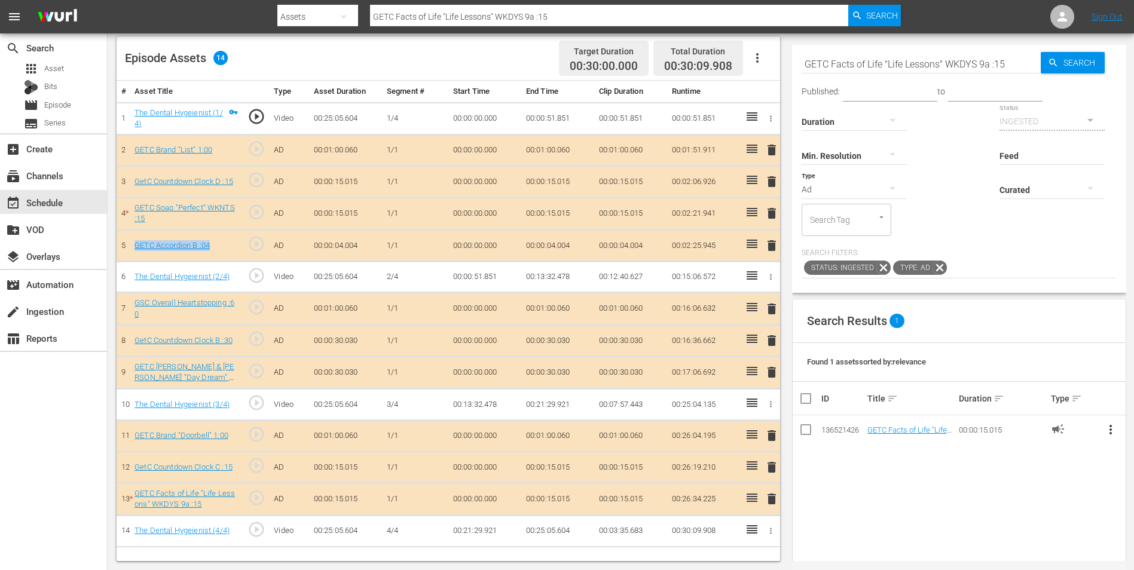
copy link "GETC Accordion B :04"
drag, startPoint x: 1018, startPoint y: 65, endPoint x: 734, endPoint y: 26, distance: 285.9
click at [734, 26] on div "menu Search By Assets Search ID, Title, Description, Keywords, or Category GETC…" at bounding box center [567, 129] width 1134 height 881
paste input "Accordion B :04"
type input "GETC Accordion B :04"
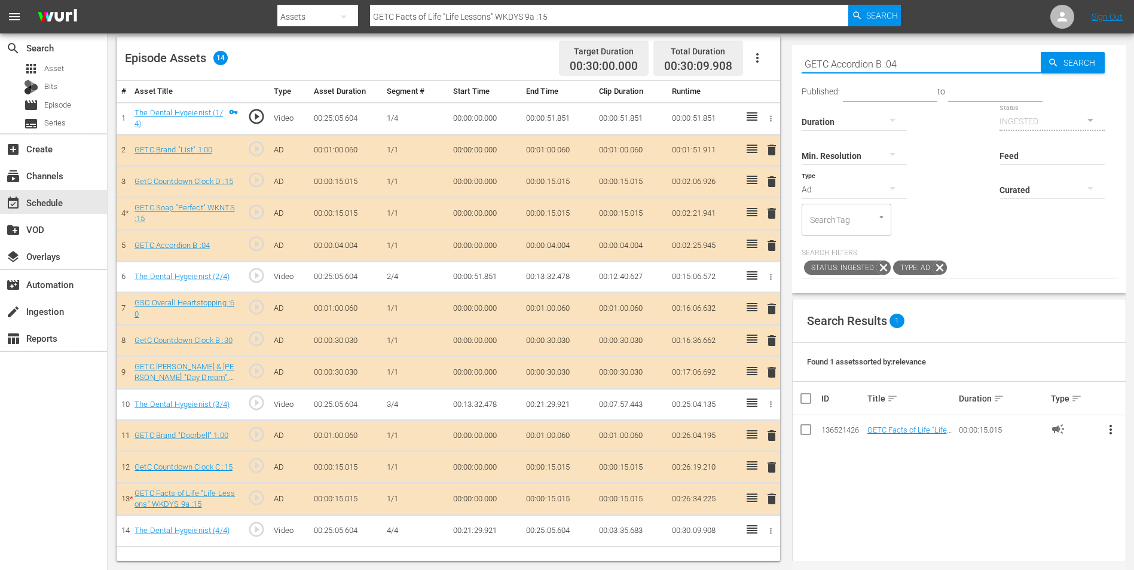
type input "GETC Accordion B :04"
click at [760, 65] on input "GETC Accordion B :04" at bounding box center [920, 64] width 239 height 29
type input "GETC Accordion B :14"
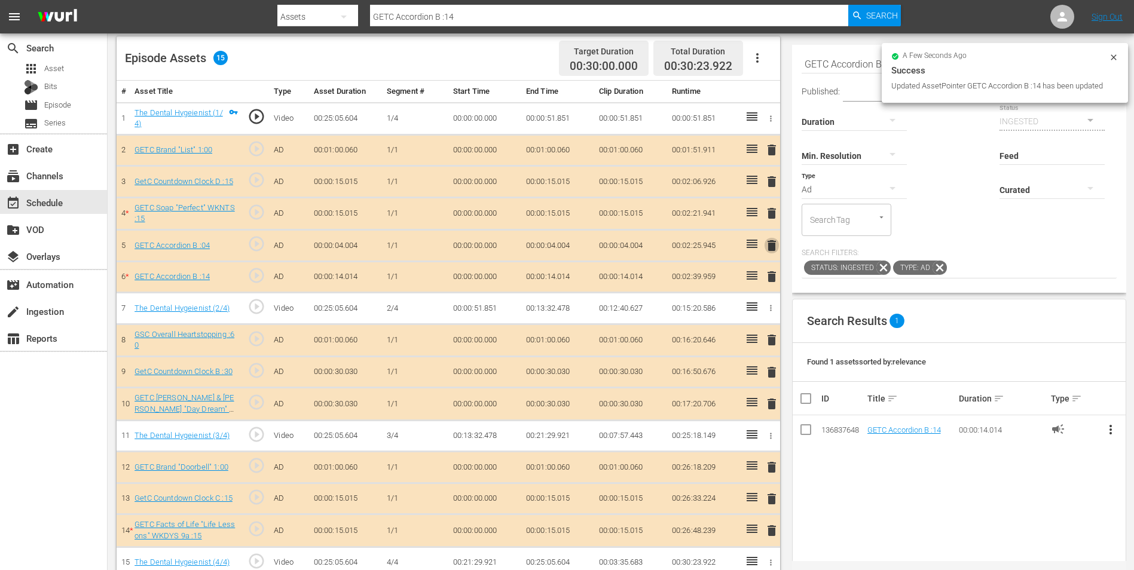
click at [760, 247] on span "delete" at bounding box center [771, 245] width 14 height 14
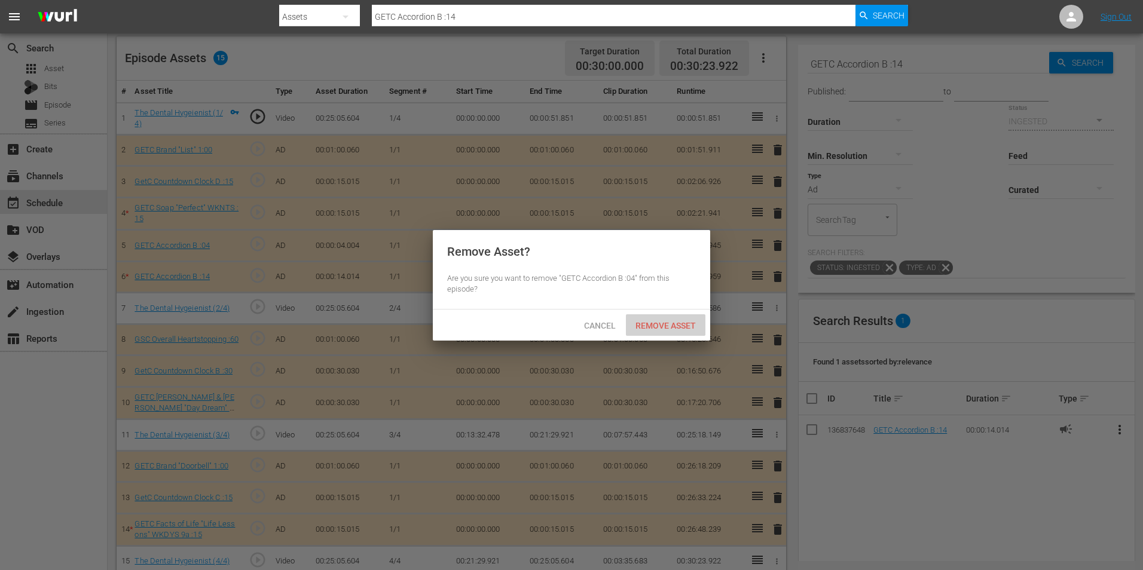
drag, startPoint x: 673, startPoint y: 319, endPoint x: 714, endPoint y: 263, distance: 69.3
click at [673, 317] on div "Remove Asset" at bounding box center [665, 325] width 79 height 22
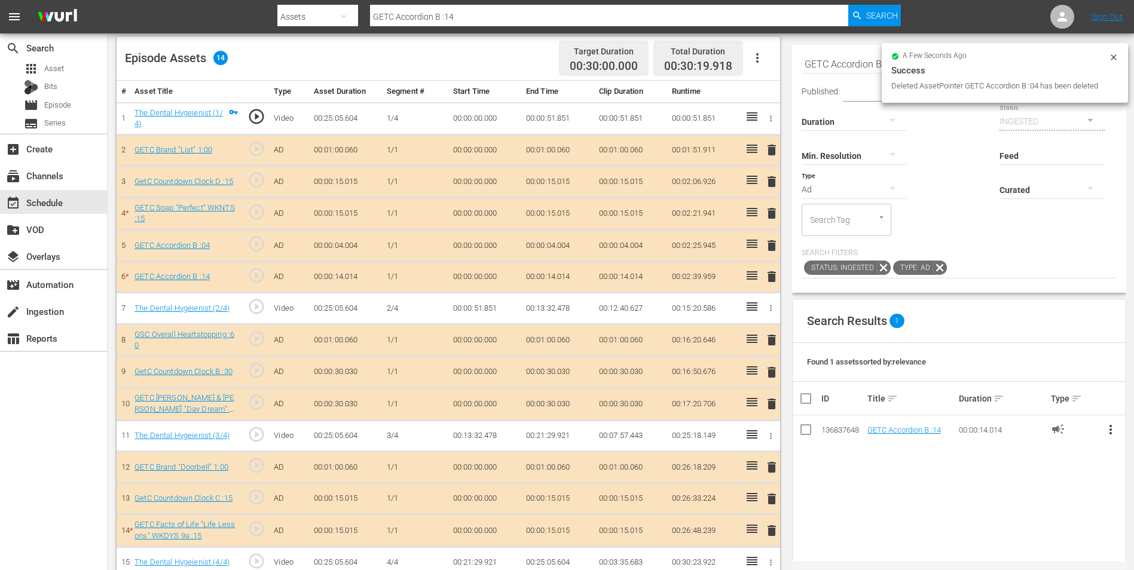
click at [760, 63] on div "Success" at bounding box center [1004, 70] width 227 height 14
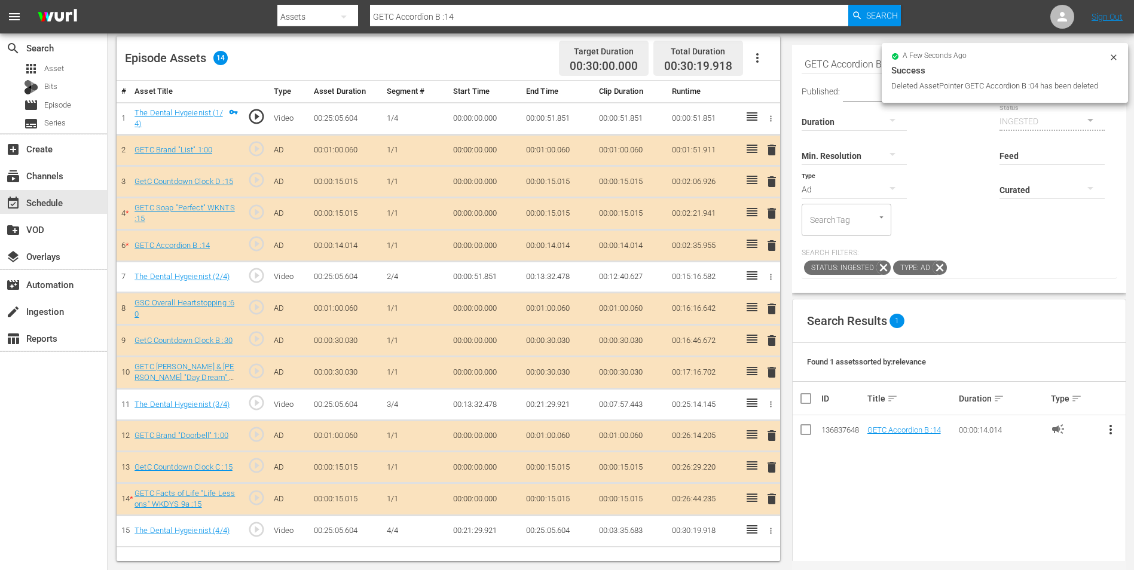
click at [760, 65] on div "Search GETC Accordion B :14 Search Published: to Duration Status INGESTED Min. …" at bounding box center [959, 169] width 334 height 248
drag, startPoint x: 804, startPoint y: 60, endPoint x: 970, endPoint y: 72, distance: 166.0
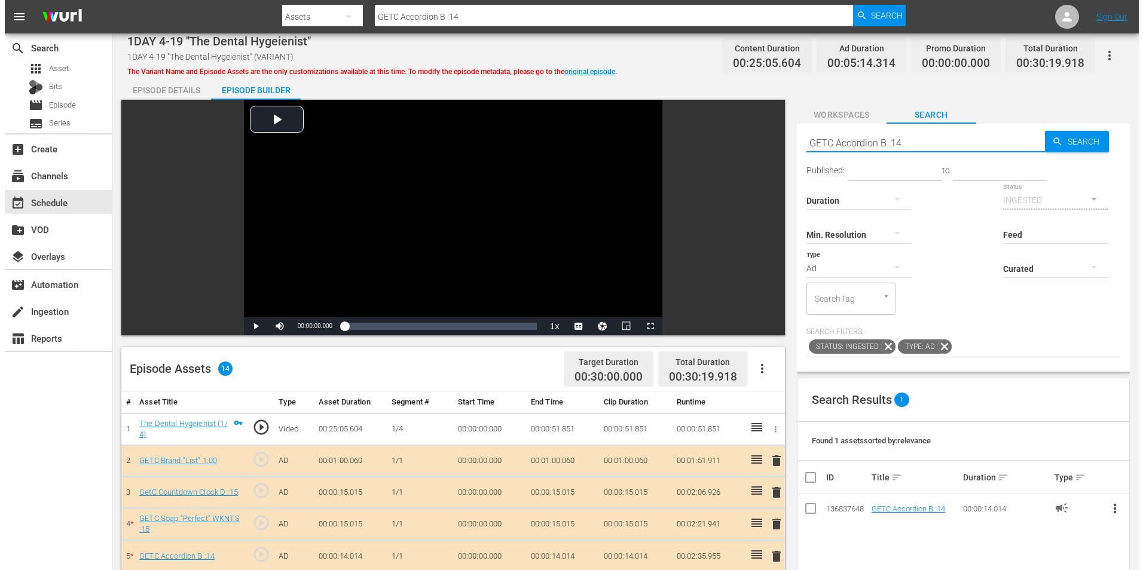
scroll to position [0, 0]
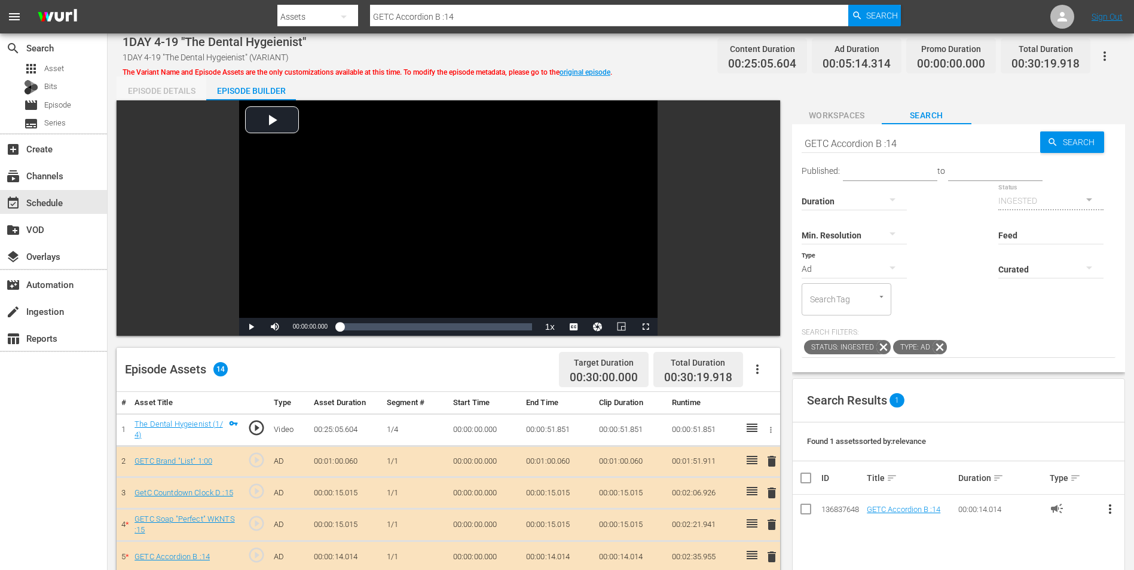
click at [164, 90] on div "Episode Details" at bounding box center [162, 90] width 90 height 29
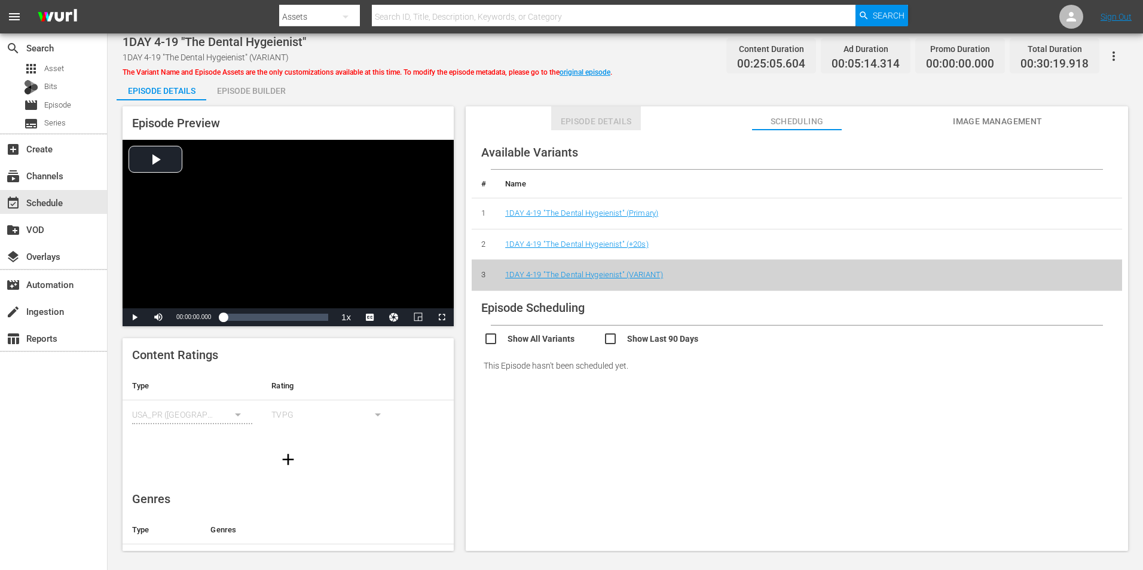
click at [566, 118] on span "Episode Details" at bounding box center [596, 121] width 90 height 15
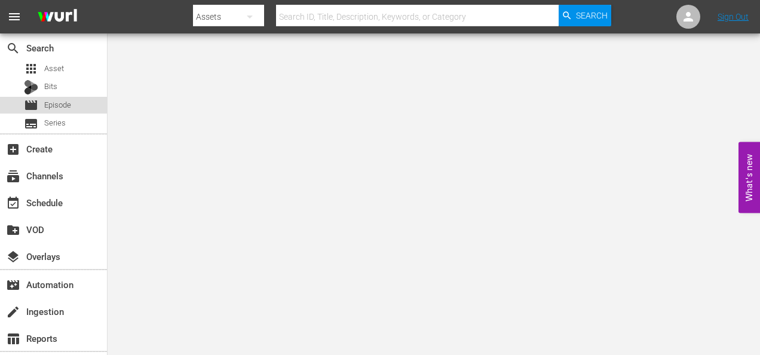
click at [75, 100] on div "movie Episode" at bounding box center [53, 105] width 107 height 17
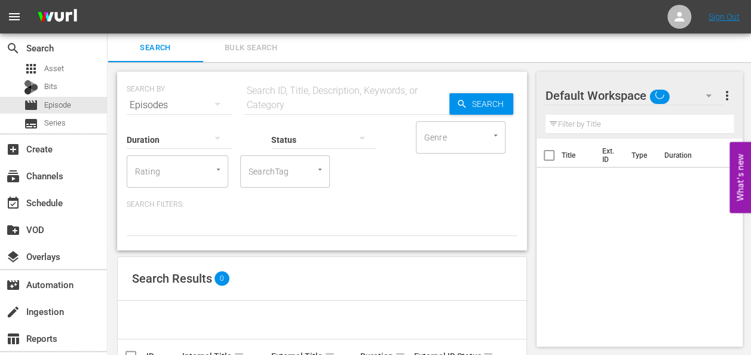
click at [272, 102] on input "text" at bounding box center [347, 105] width 206 height 29
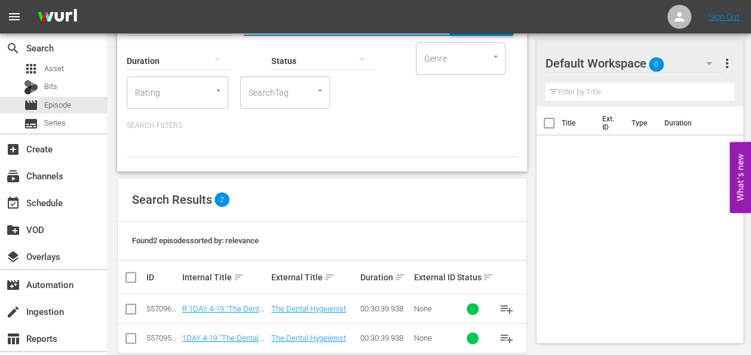
scroll to position [98, 0]
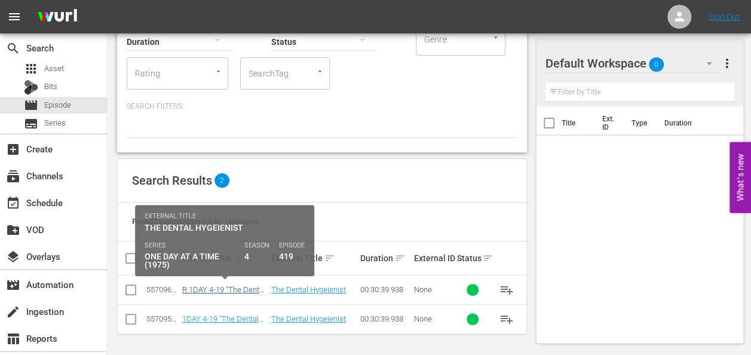
type input "1day_4-19"
click at [236, 288] on link "R 1DAY 4-19 "The Dental Hygeienist"" at bounding box center [223, 294] width 83 height 18
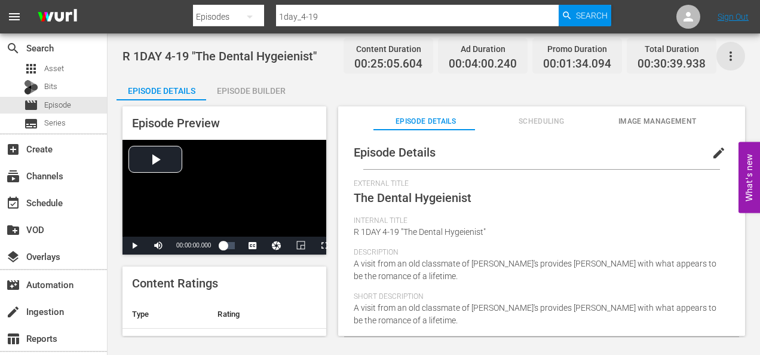
click at [729, 56] on icon "button" at bounding box center [731, 56] width 14 height 14
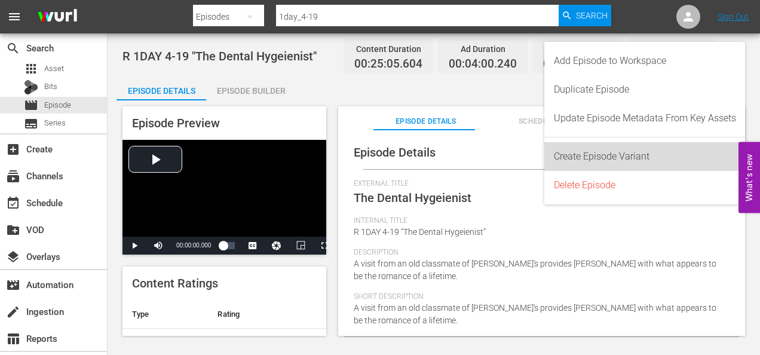
click at [642, 155] on div "Create Episode Variant" at bounding box center [645, 156] width 182 height 29
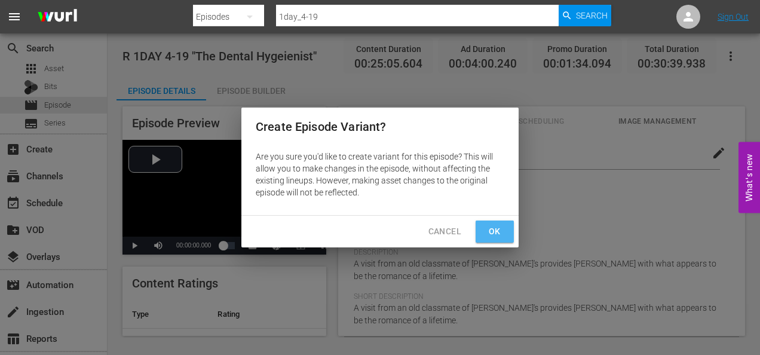
click at [503, 225] on span "Ok" at bounding box center [494, 231] width 19 height 15
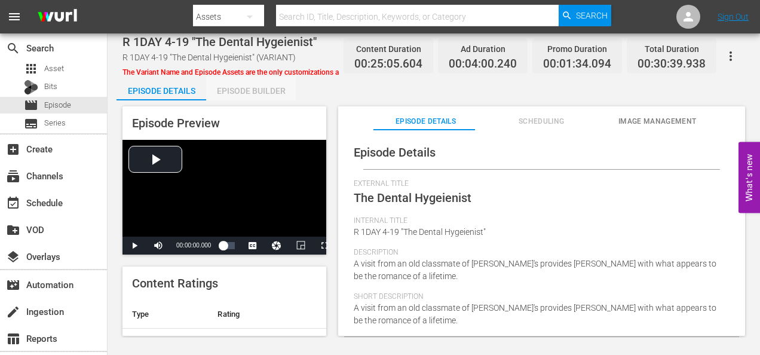
click at [274, 92] on div "Episode Builder" at bounding box center [251, 90] width 90 height 29
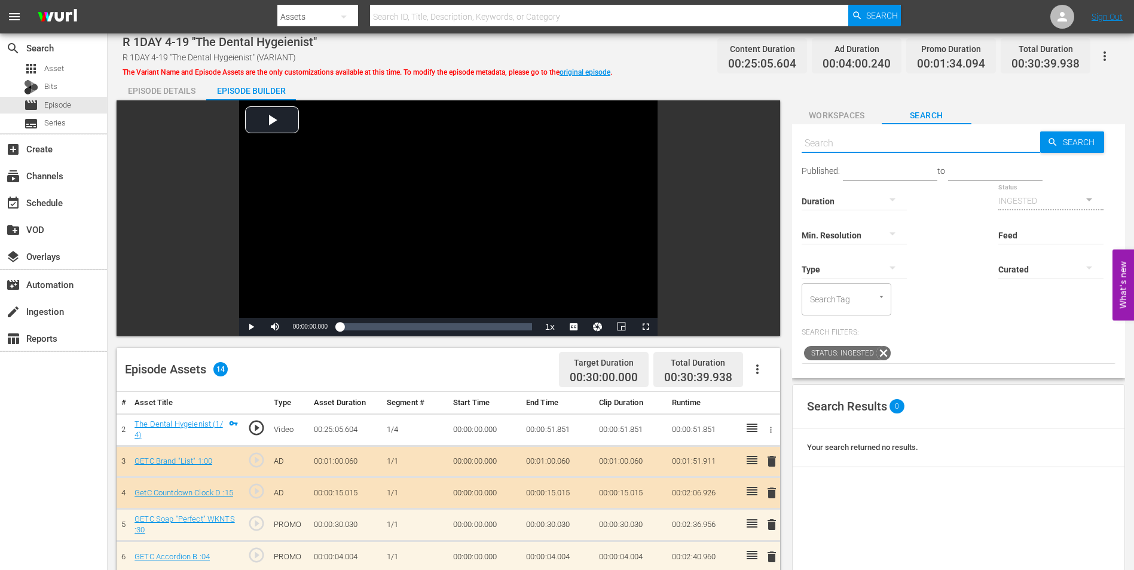
click at [817, 137] on input "text" at bounding box center [920, 143] width 238 height 29
paste input "GETC Soap "Perfect" WKNTS:15"
type input "GETC Soap "Perfect" WKNTS:15"
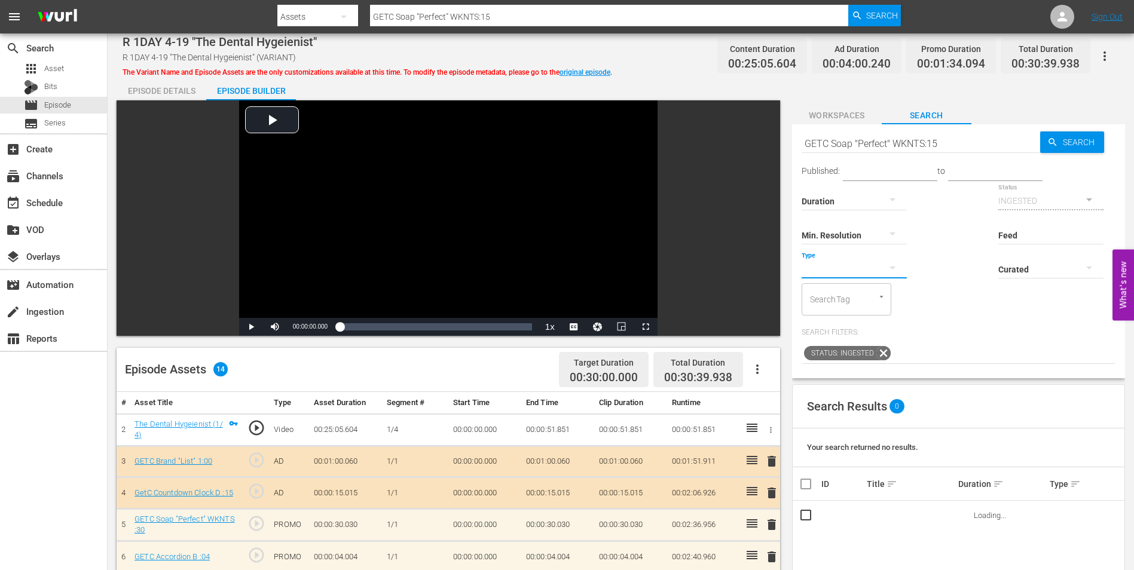
click at [881, 268] on button "button" at bounding box center [892, 267] width 29 height 29
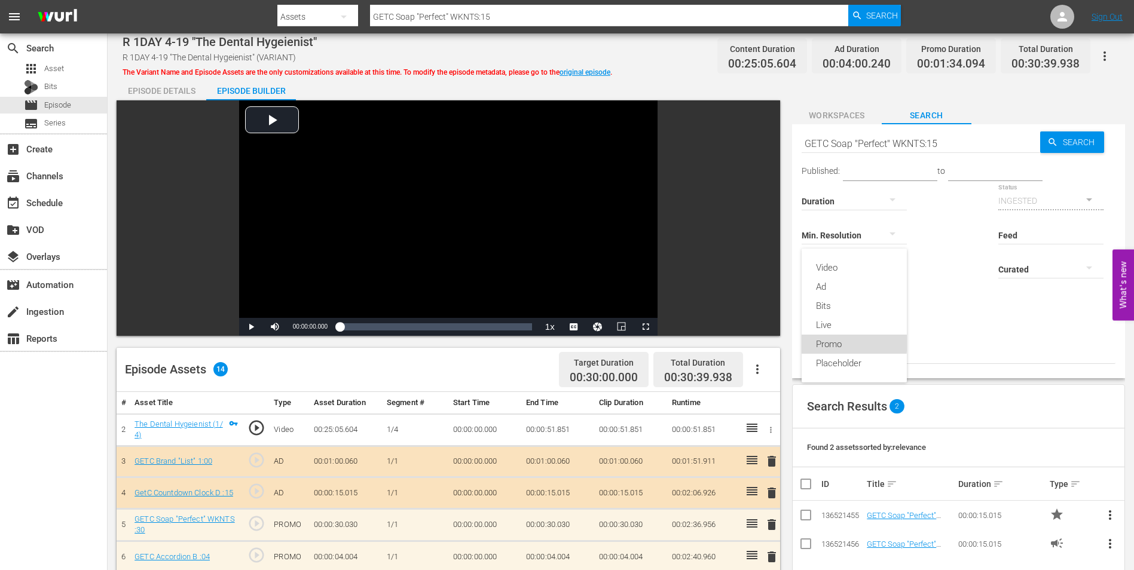
click at [833, 341] on div "Promo" at bounding box center [853, 344] width 105 height 19
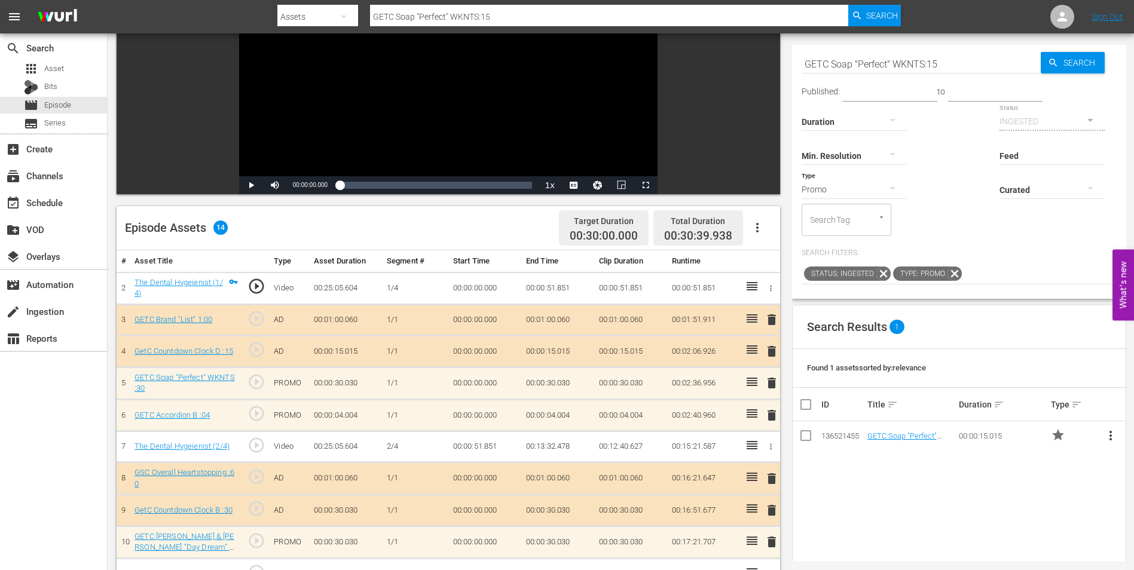
scroll to position [179, 0]
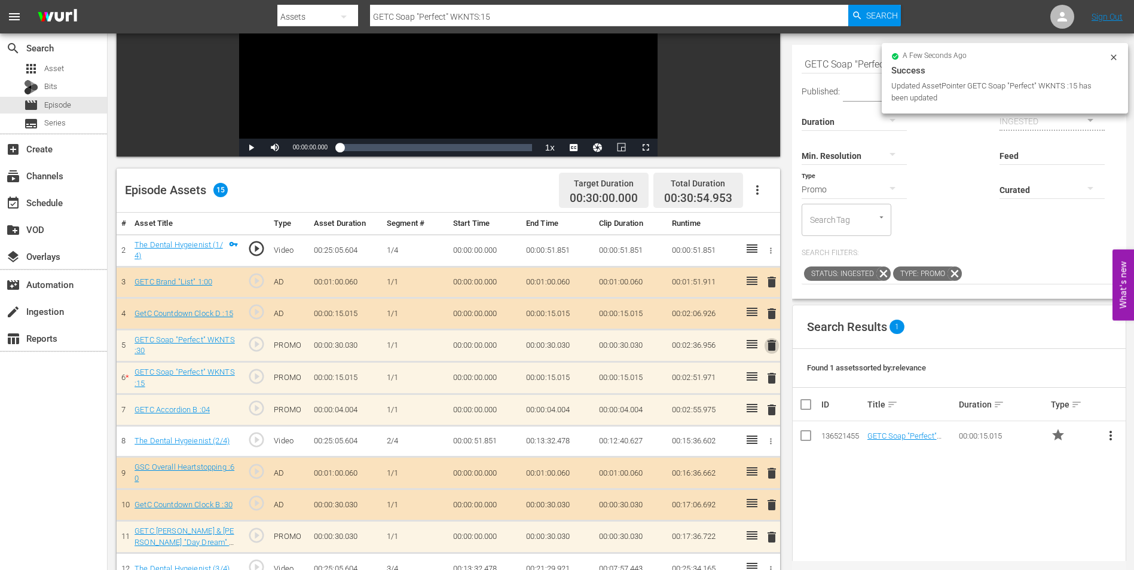
click at [771, 347] on span "delete" at bounding box center [771, 345] width 14 height 14
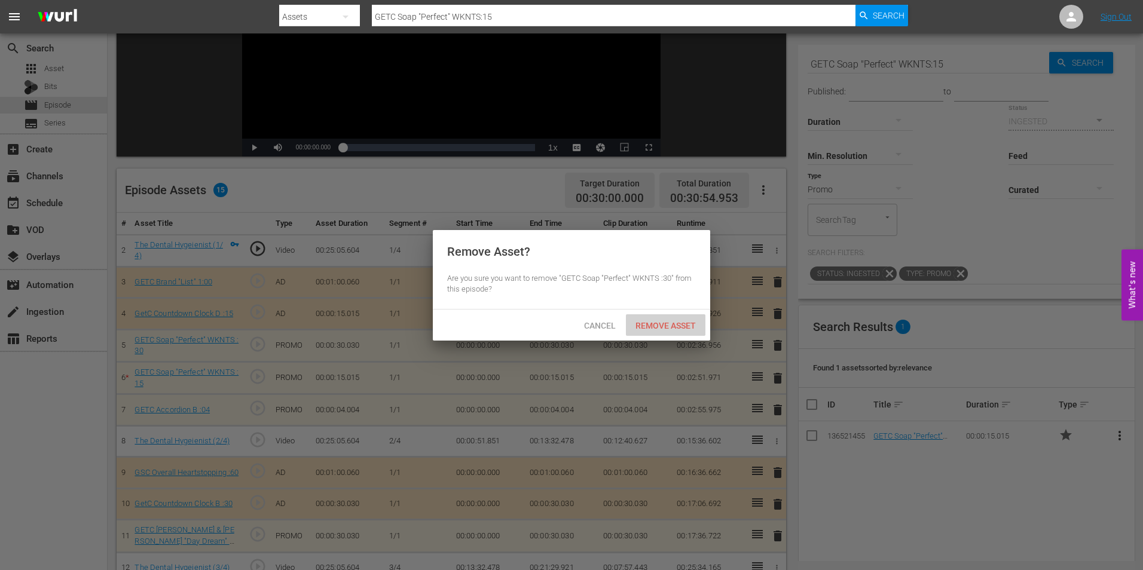
click at [684, 326] on span "Remove Asset" at bounding box center [665, 326] width 79 height 10
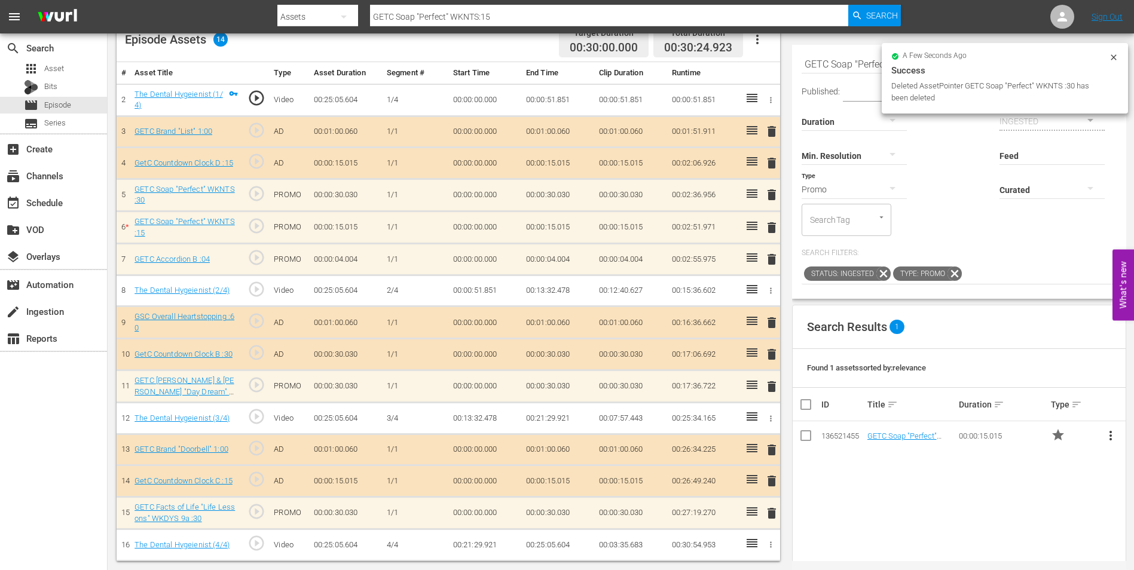
scroll to position [311, 0]
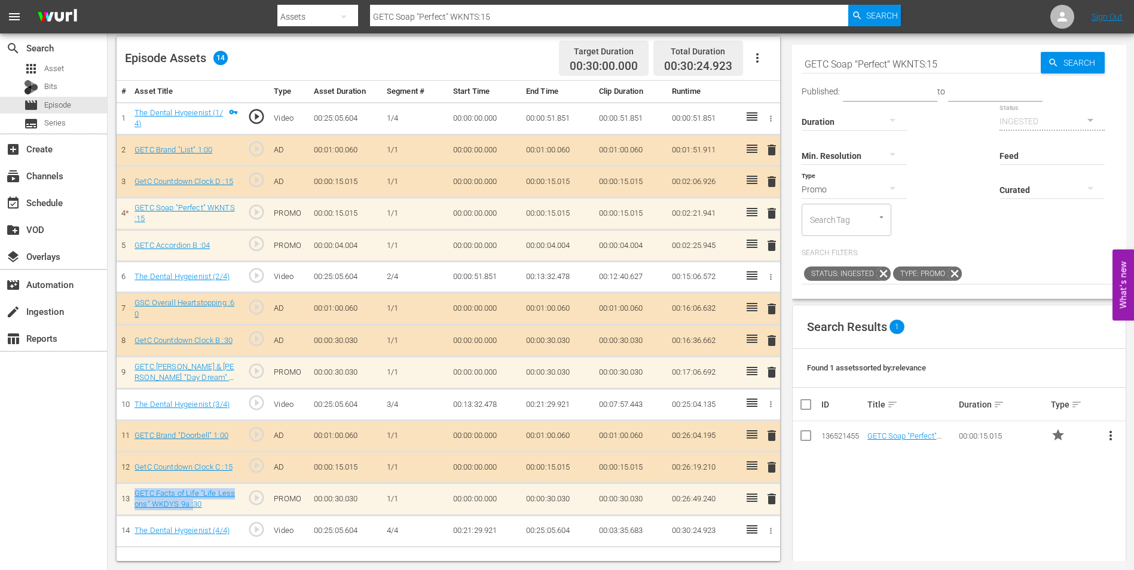
drag, startPoint x: 132, startPoint y: 491, endPoint x: 192, endPoint y: 510, distance: 63.5
click at [192, 510] on td "GETC Facts of Life "Life Lessons" WKDYS 9a :30" at bounding box center [186, 499] width 113 height 32
copy link "GETC Facts of Life "Life Lessons" WKDYS 9a :"
click at [927, 63] on input "GETC Soap "Perfect" WKNTS:15" at bounding box center [920, 64] width 239 height 29
click at [926, 64] on input "GETC Soap "Perfect" WKNTS:15" at bounding box center [920, 64] width 239 height 29
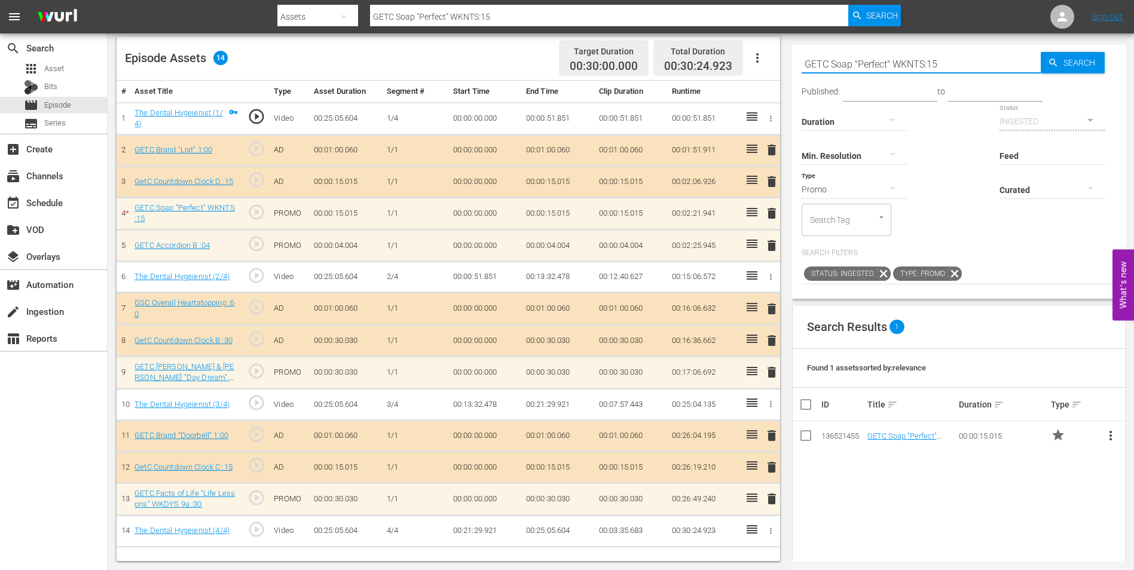
click at [926, 64] on input "GETC Soap "Perfect" WKNTS:15" at bounding box center [920, 64] width 239 height 29
drag, startPoint x: 926, startPoint y: 64, endPoint x: 779, endPoint y: 46, distance: 148.7
click at [779, 46] on div "Video Player is loading. Play Video Play Mute Current Time 00:00:00.000 / Durat…" at bounding box center [621, 175] width 1008 height 772
paste input "Facts of Life "Life Lessons" WKDYS 9a"
type input "GETC Facts of Life "Life Lessons" WKDYS 9a :15"
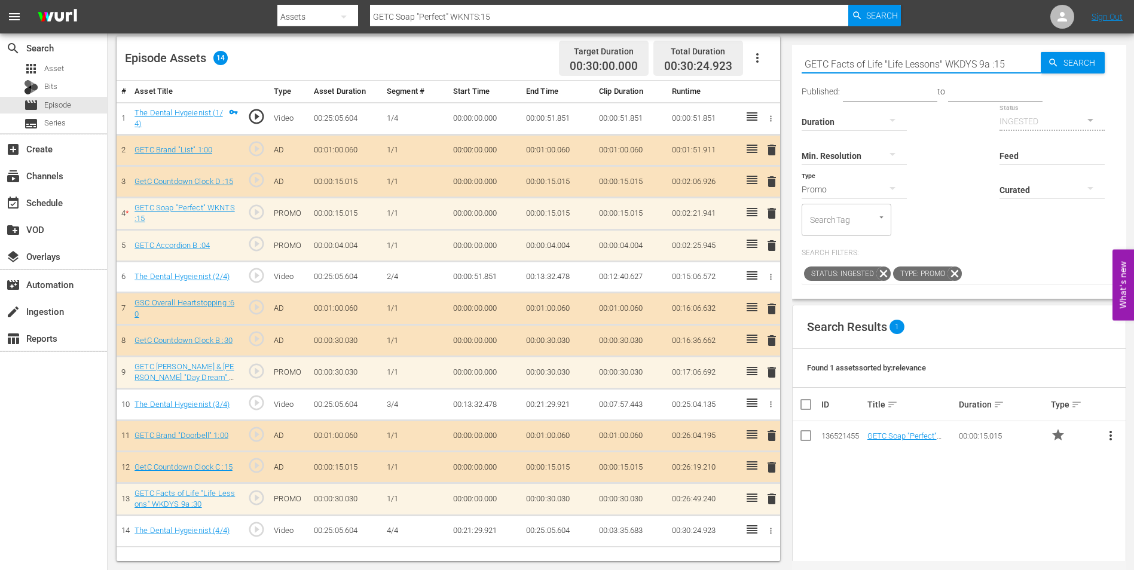
type input "GETC Facts of Life "Life Lessons" WKDYS 9a :15"
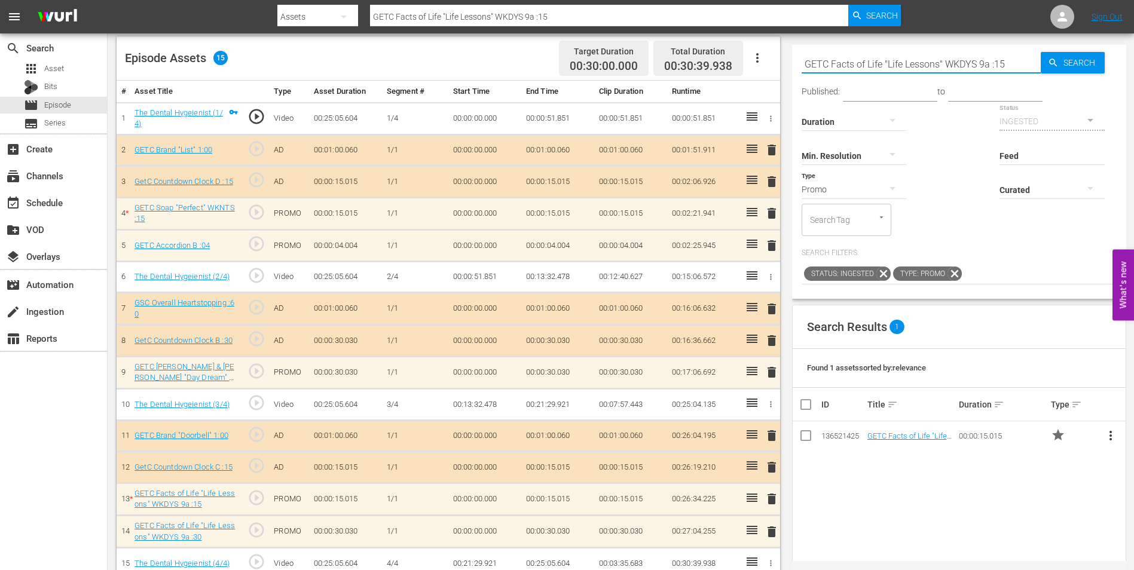
drag, startPoint x: 802, startPoint y: 60, endPoint x: 1043, endPoint y: 97, distance: 243.7
click at [1043, 97] on div "Search GETC Facts of Life "Life Lessons" WKDYS 9a :15 Search Published: to Dura…" at bounding box center [959, 172] width 334 height 254
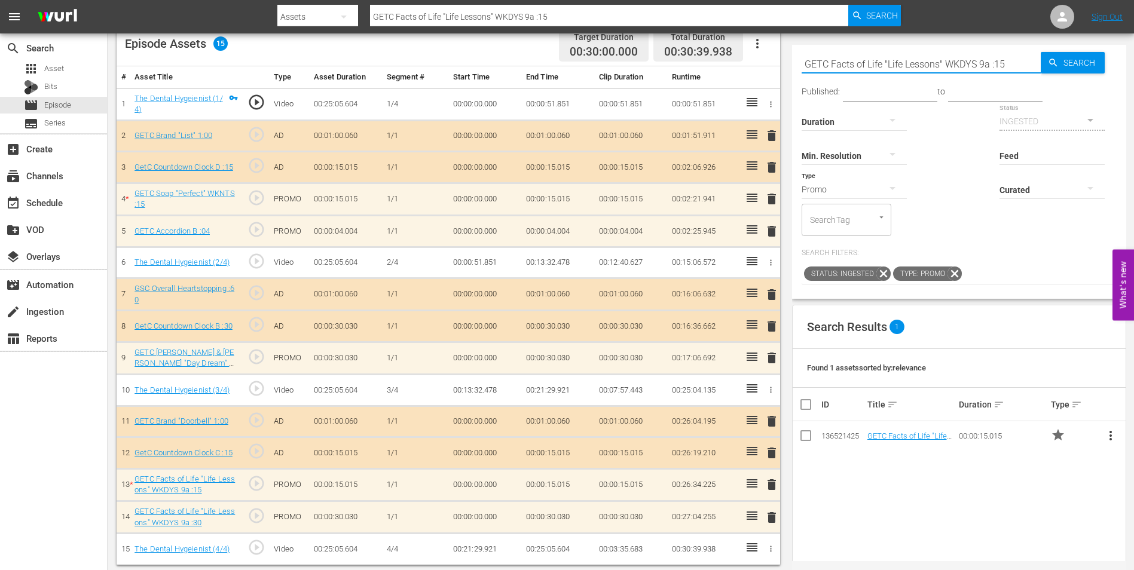
scroll to position [330, 0]
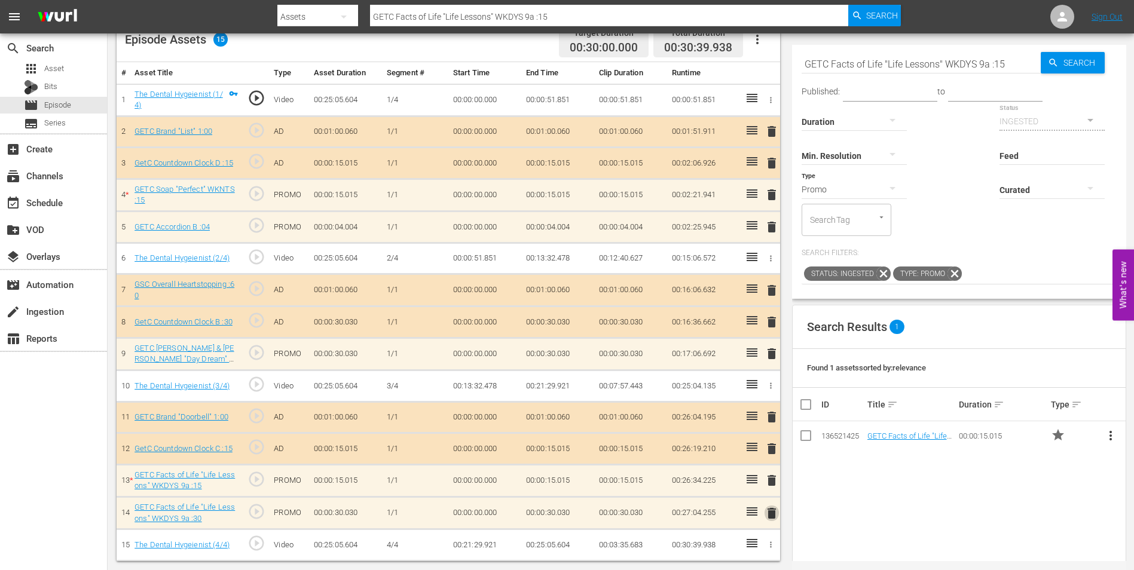
click at [772, 514] on span "delete" at bounding box center [771, 513] width 14 height 14
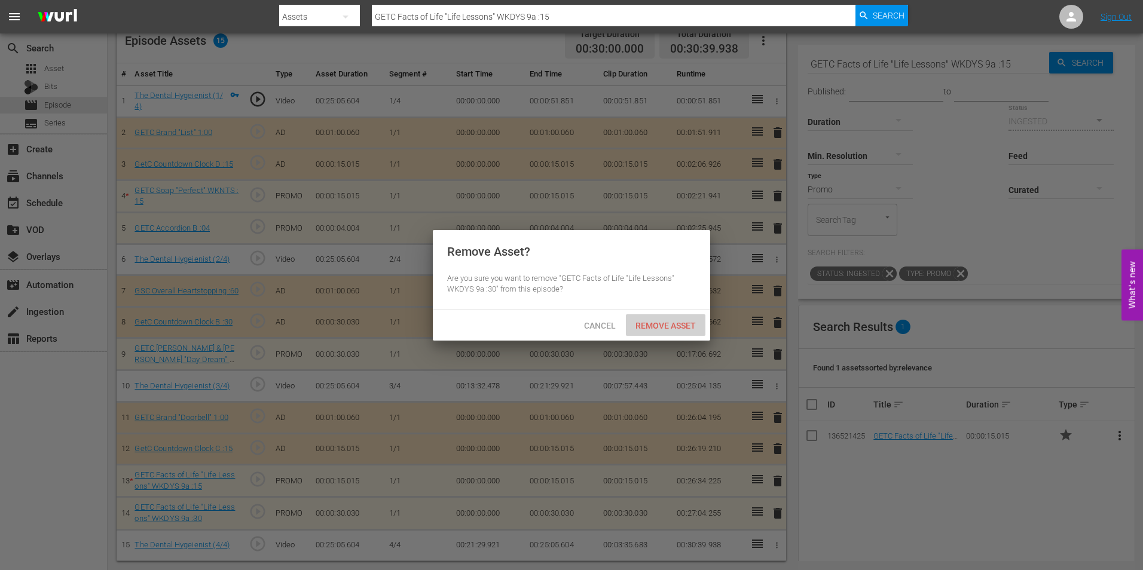
click at [650, 326] on span "Remove Asset" at bounding box center [665, 326] width 79 height 10
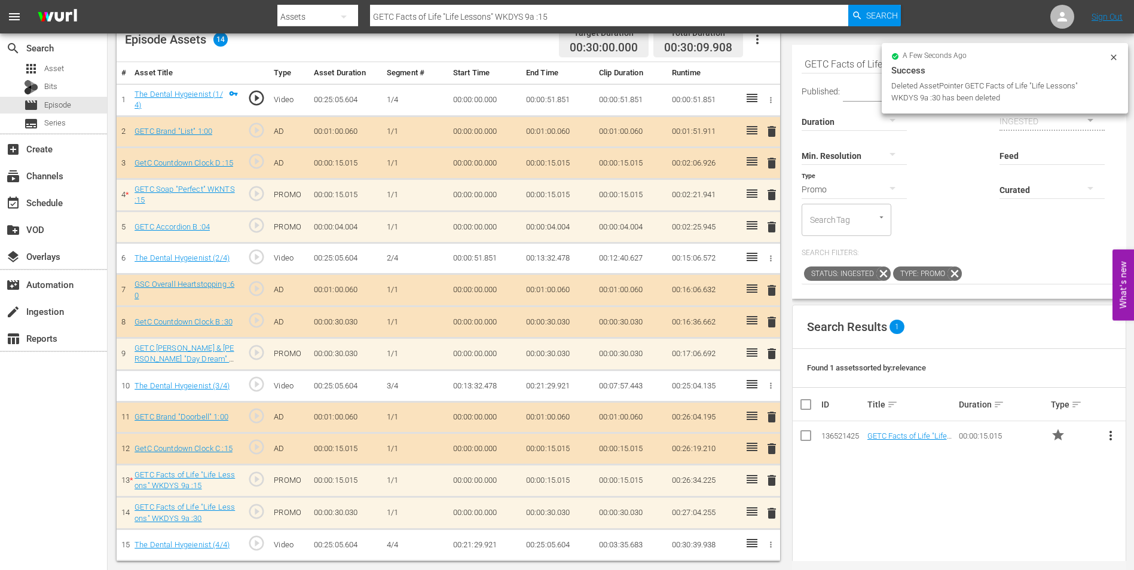
scroll to position [311, 0]
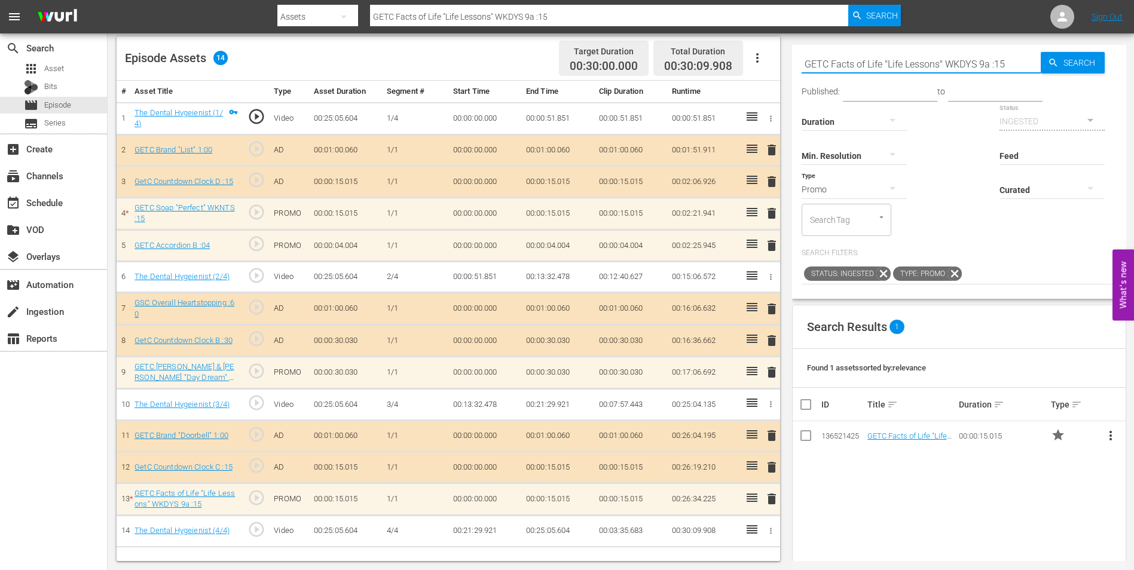
paste input "Accordion B :14"
type input "GETC Accordion B :14"
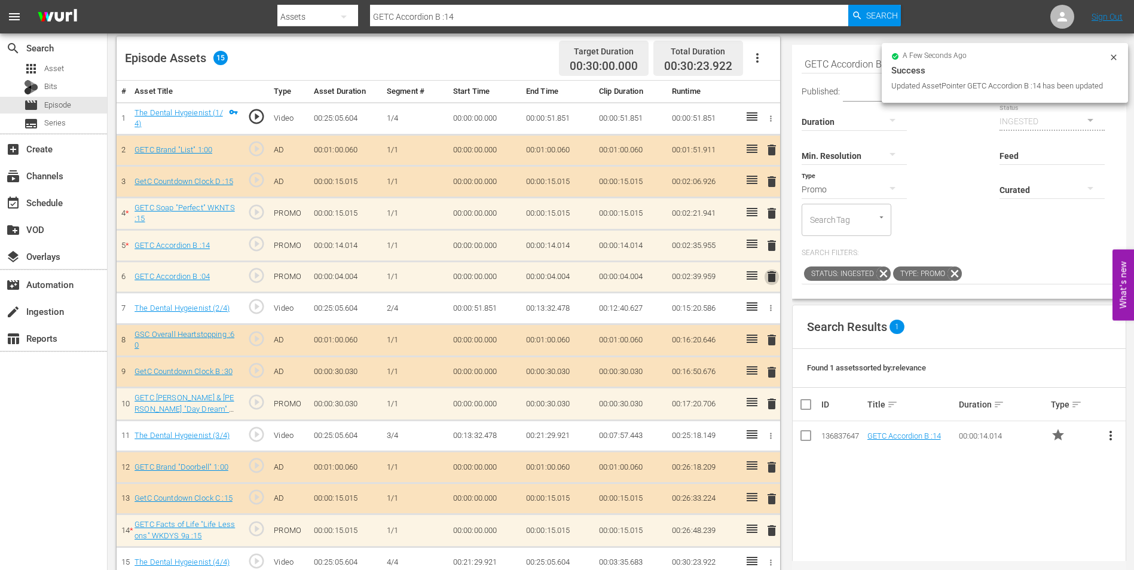
click at [767, 275] on span "delete" at bounding box center [771, 277] width 14 height 14
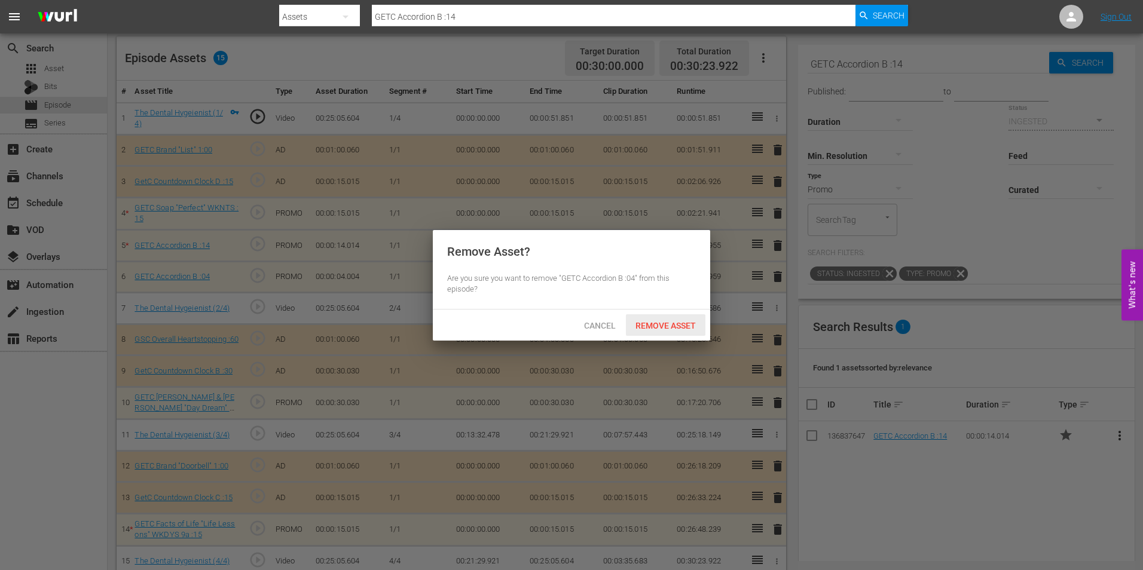
click at [685, 330] on div "Remove Asset" at bounding box center [665, 325] width 79 height 22
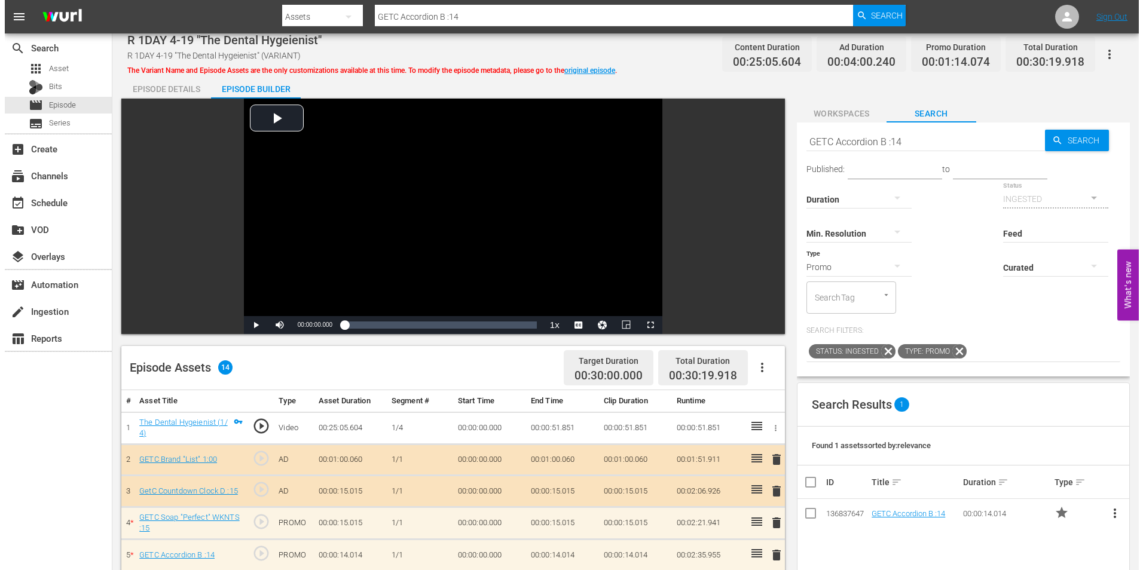
scroll to position [0, 0]
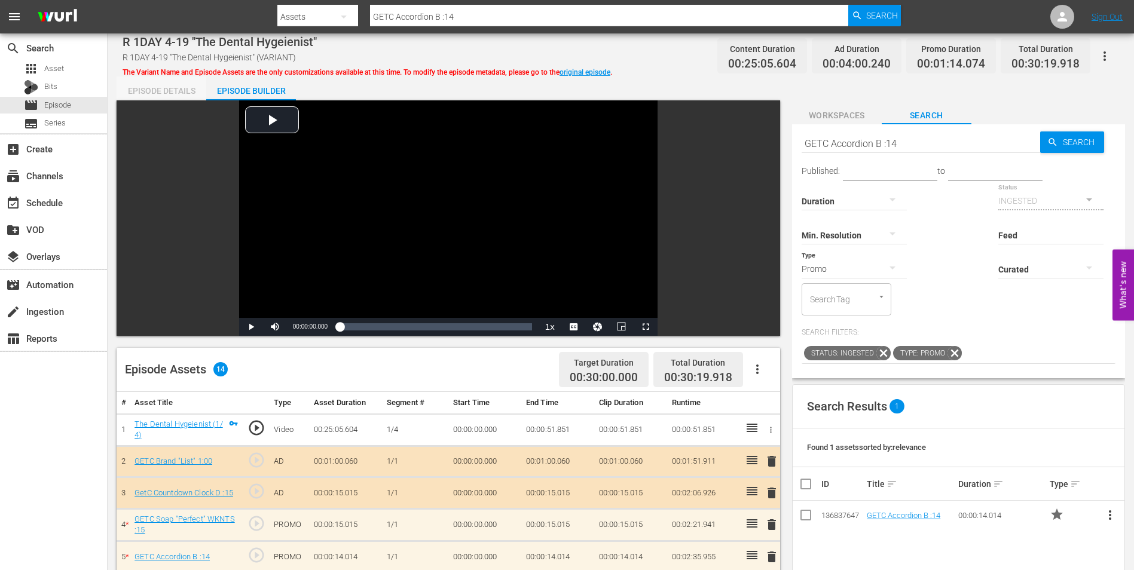
click at [170, 83] on div "Episode Details" at bounding box center [162, 90] width 90 height 29
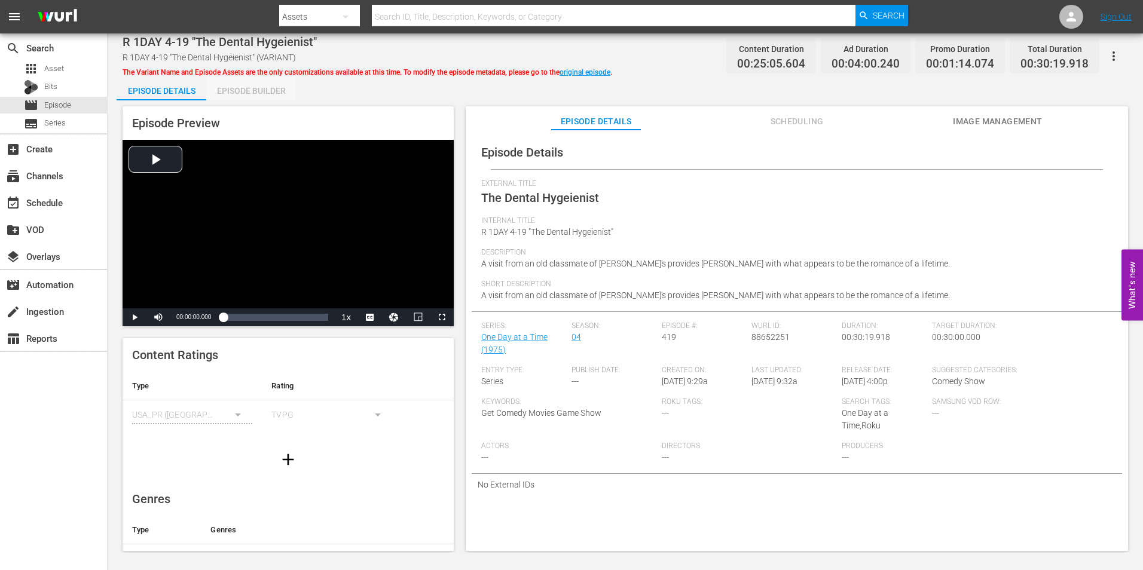
click at [274, 96] on div "Episode Builder" at bounding box center [251, 90] width 90 height 29
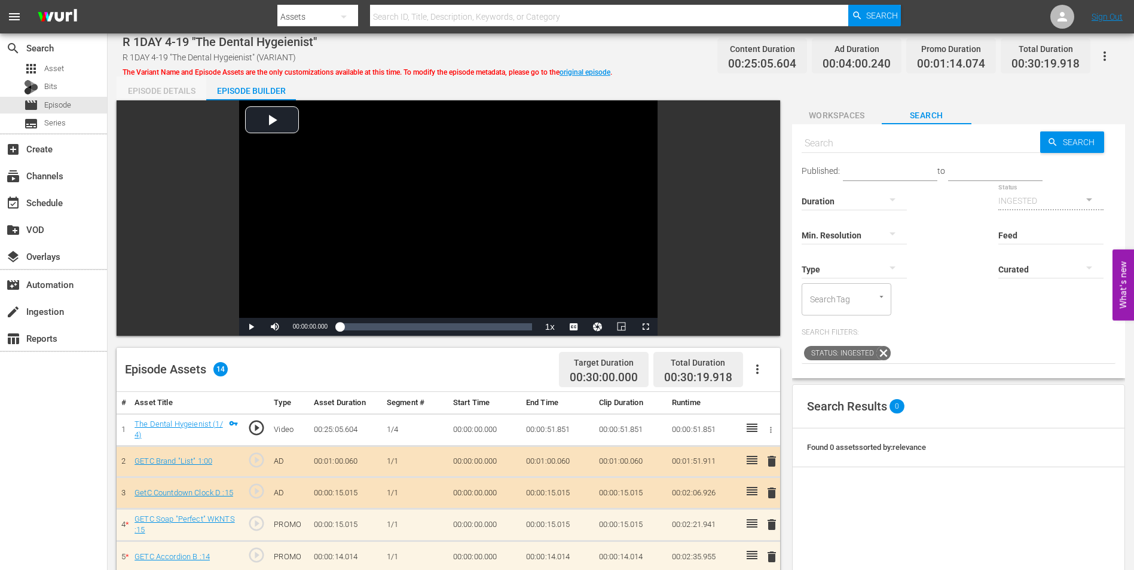
click at [174, 90] on div "Episode Details" at bounding box center [162, 90] width 90 height 29
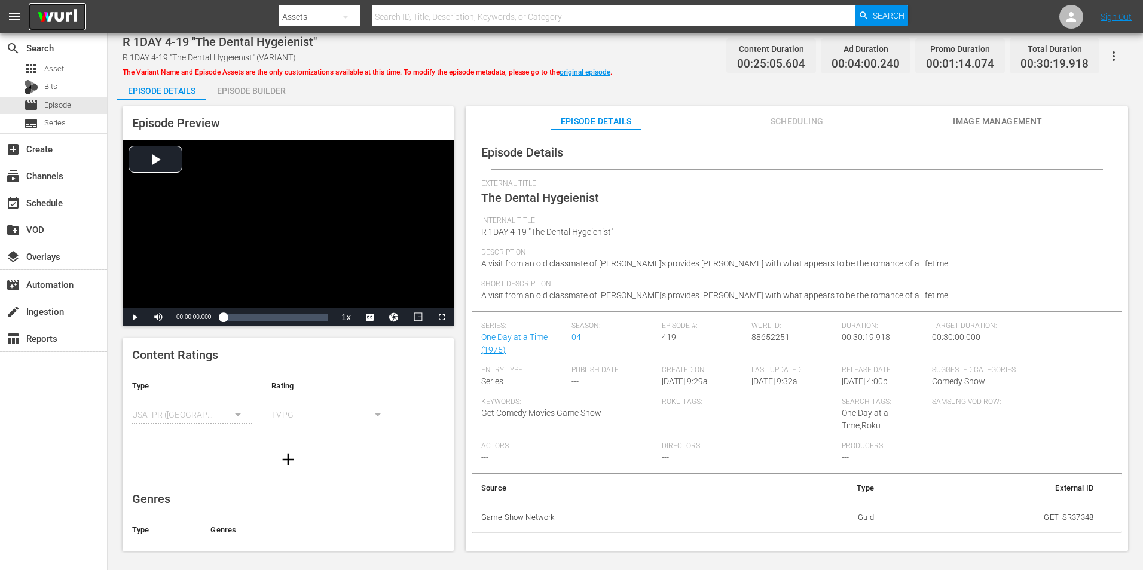
click at [71, 13] on img at bounding box center [57, 17] width 57 height 28
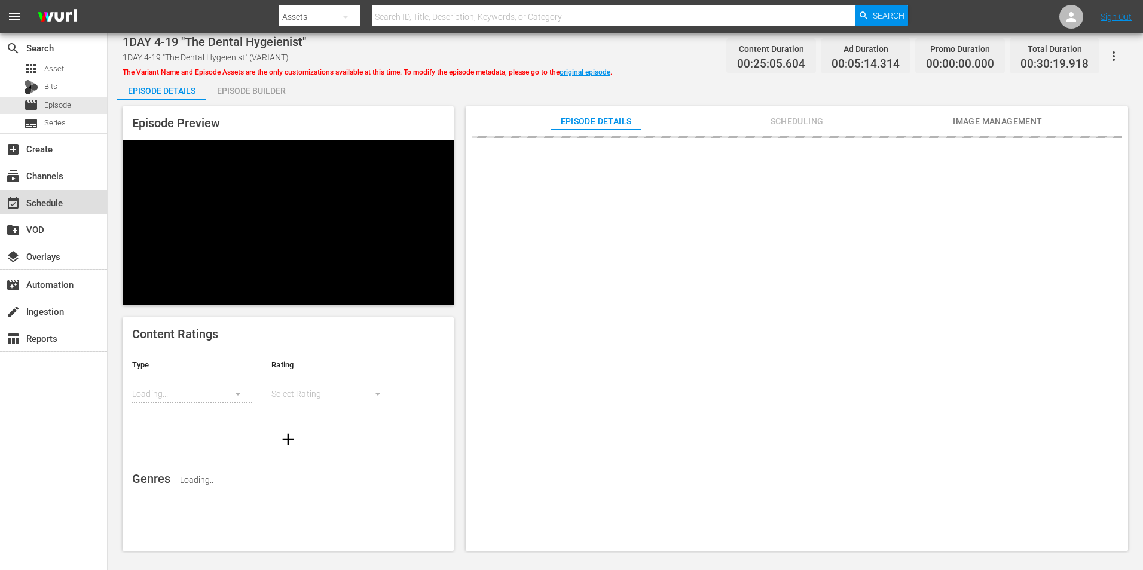
click at [51, 206] on div "event_available Schedule" at bounding box center [33, 200] width 67 height 11
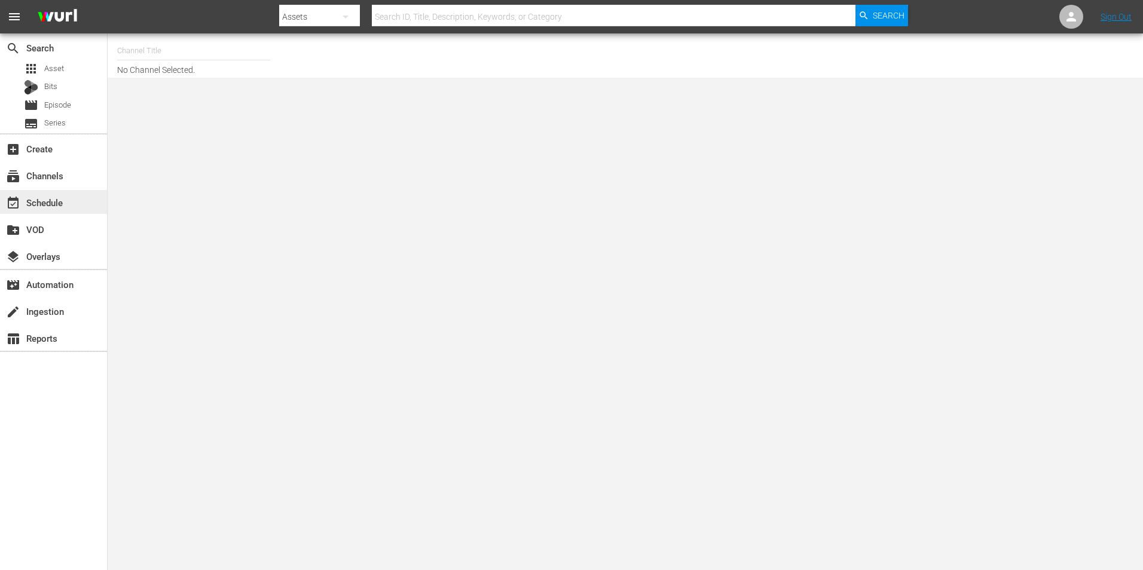
click at [37, 206] on div "event_available Schedule" at bounding box center [33, 200] width 67 height 11
click at [37, 169] on div "subscriptions Channels" at bounding box center [33, 174] width 67 height 11
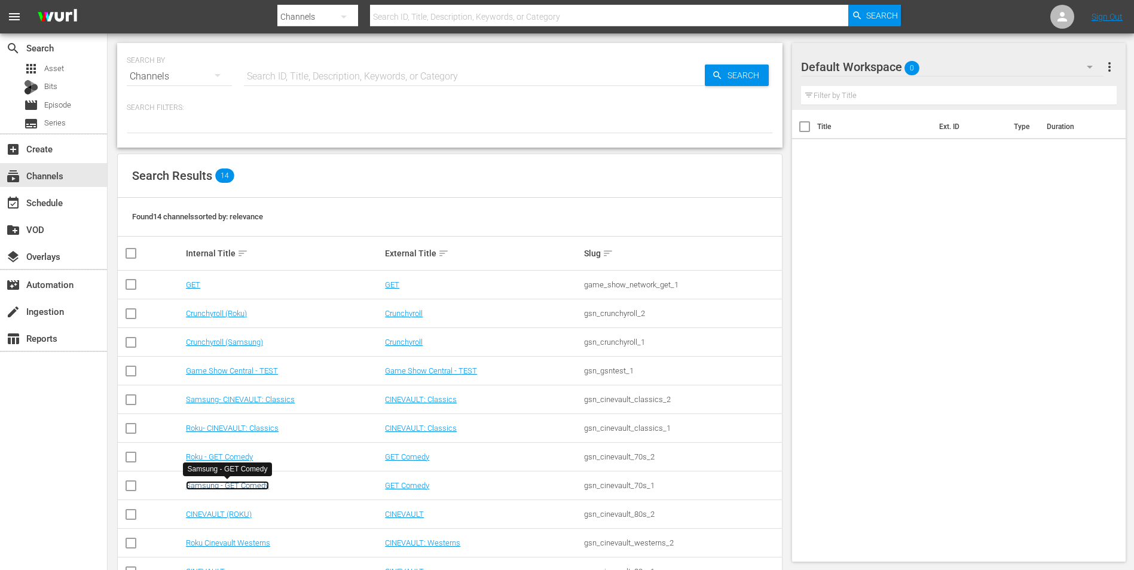
click at [214, 483] on link "Samsung - GET Comedy" at bounding box center [227, 485] width 83 height 9
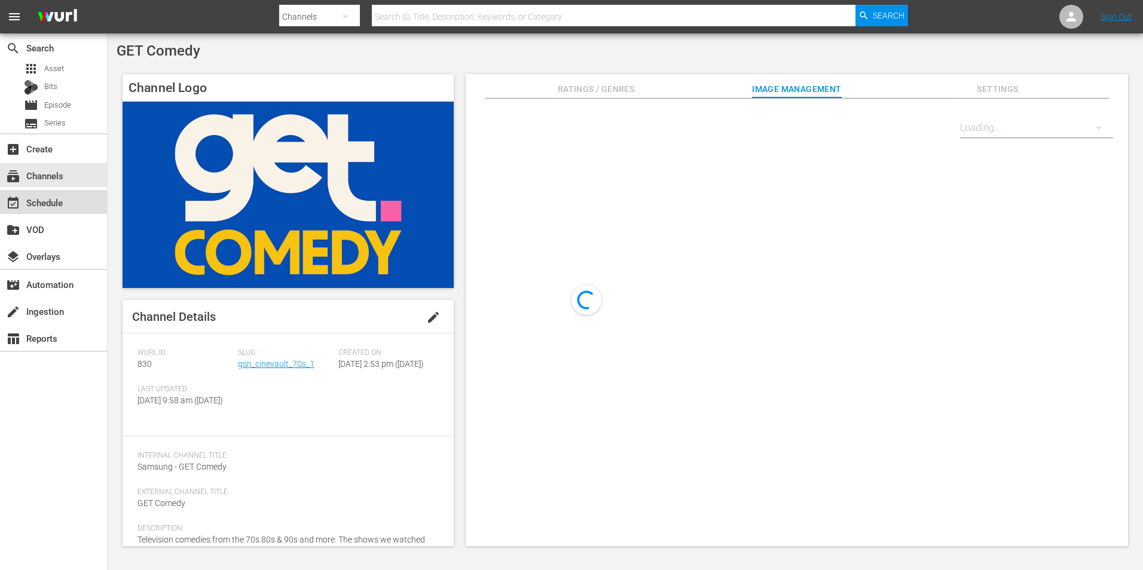
click at [63, 200] on div "event_available Schedule" at bounding box center [33, 200] width 67 height 11
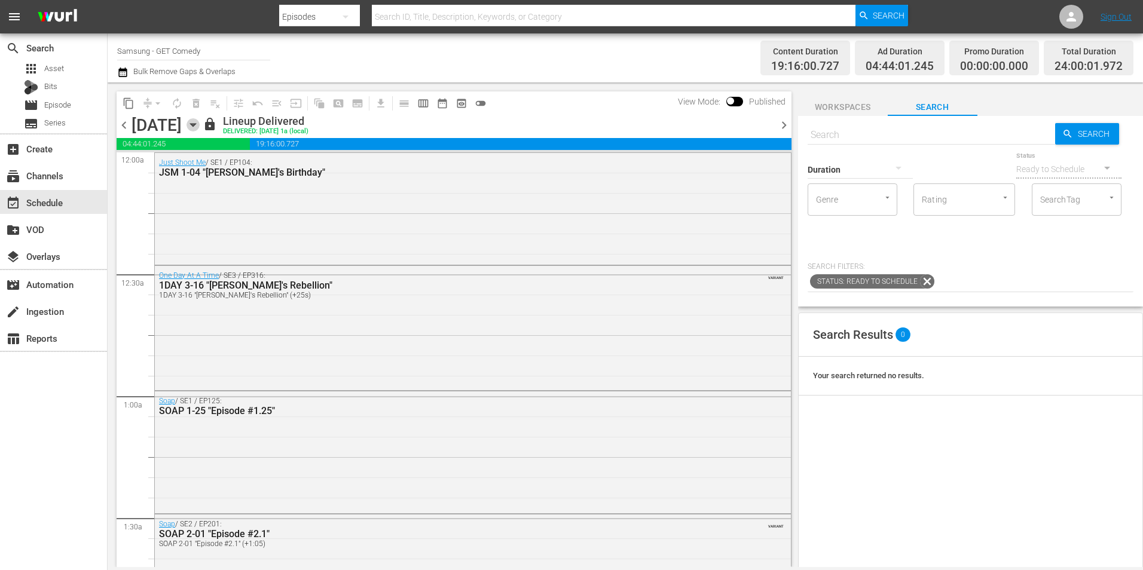
click at [200, 121] on icon "button" at bounding box center [192, 124] width 13 height 13
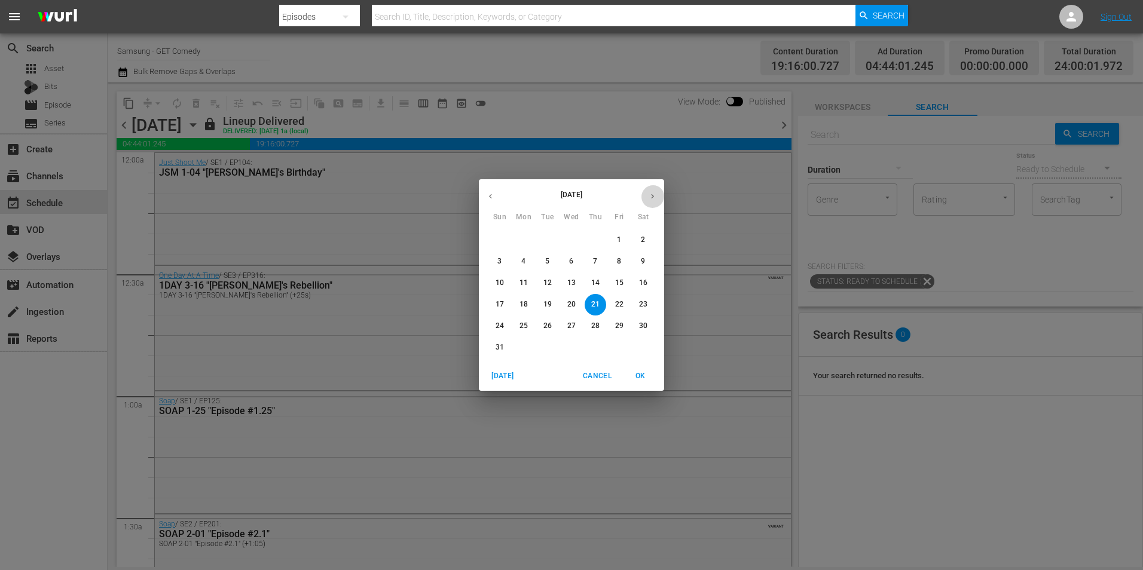
click at [656, 188] on button "button" at bounding box center [652, 196] width 23 height 23
click at [509, 277] on div "14" at bounding box center [500, 283] width 24 height 22
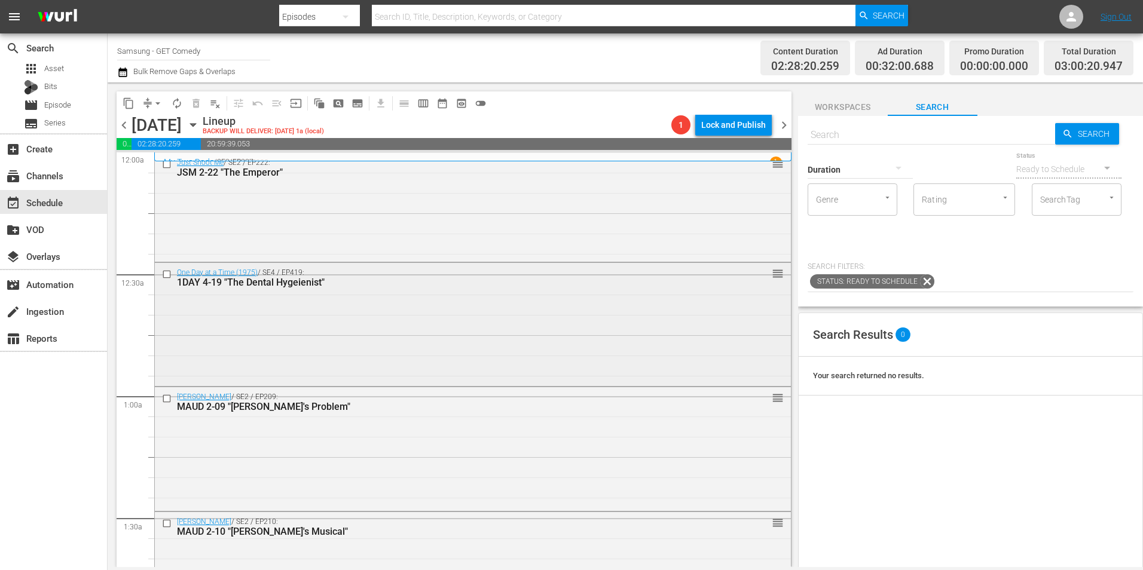
click at [387, 323] on div "One Day at a Time (1975) / SE4 / EP419: 1DAY 4-19 "The Dental Hygeienist" reord…" at bounding box center [473, 323] width 636 height 121
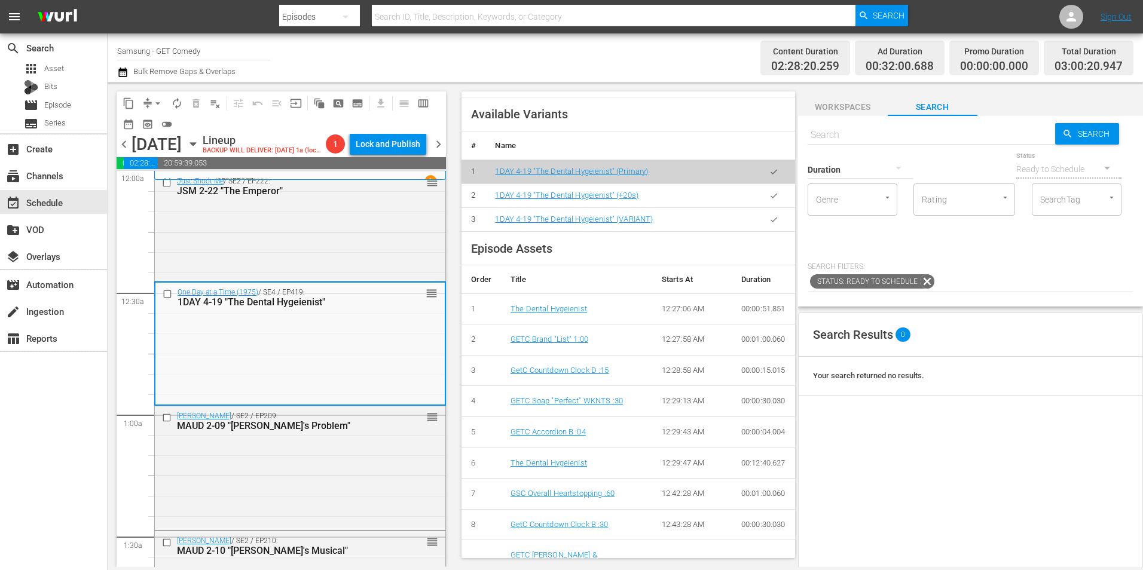
scroll to position [359, 0]
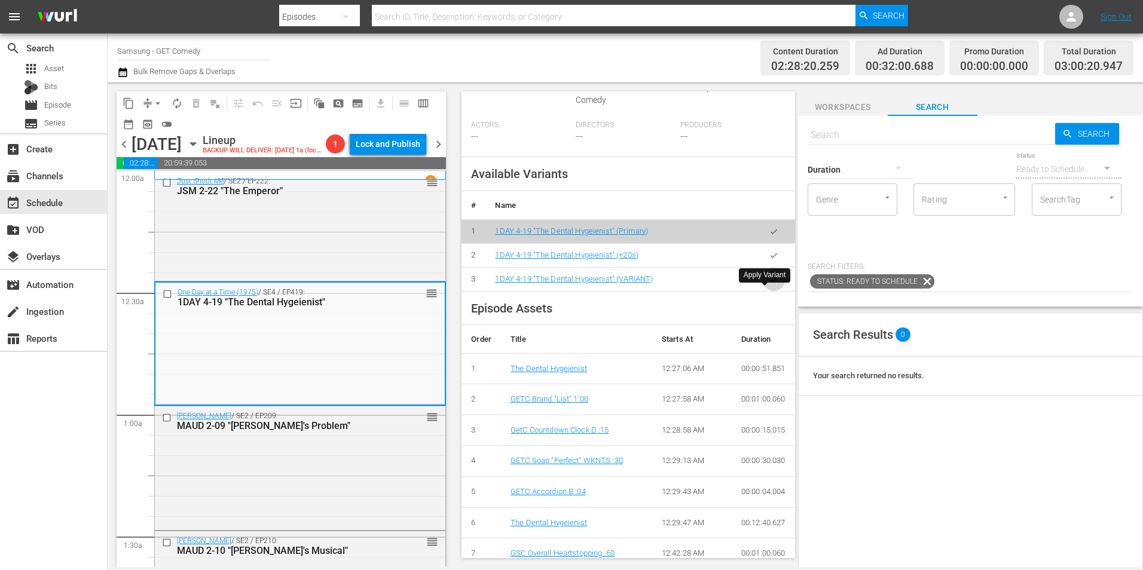
click at [769, 284] on icon "button" at bounding box center [773, 279] width 9 height 9
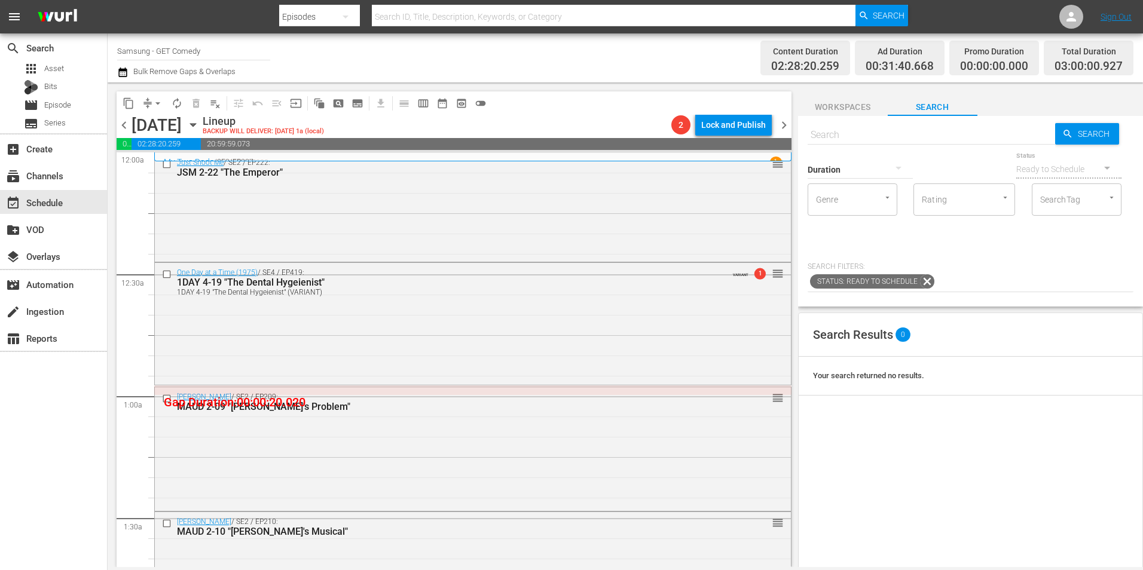
click at [641, 322] on div "One Day at a Time (1975) / SE4 / EP419: 1DAY 4-19 "The Dental Hygeienist" 1DAY …" at bounding box center [473, 323] width 636 height 120
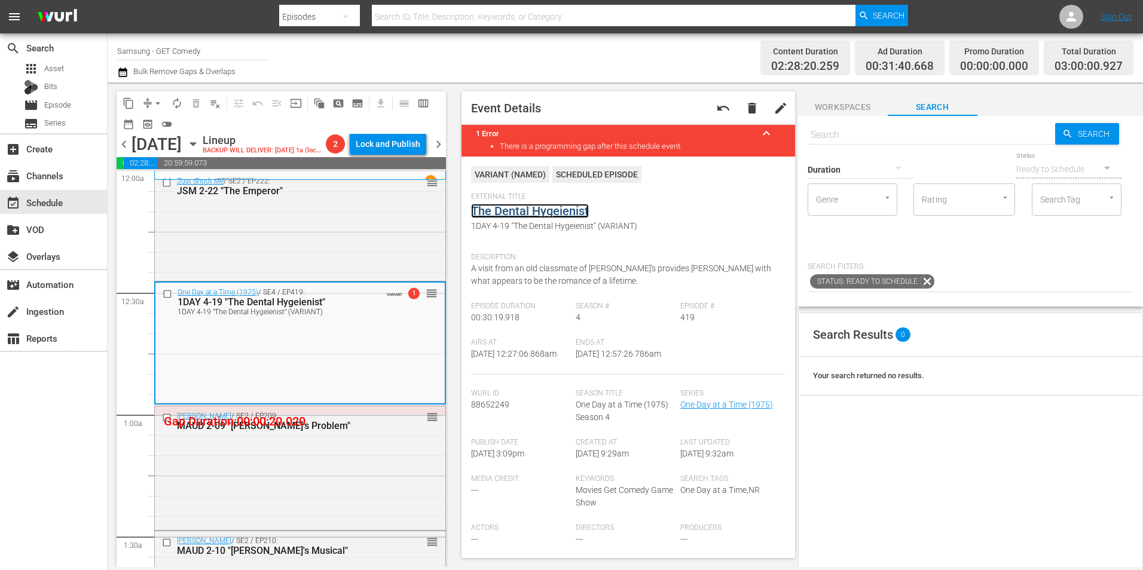
click at [534, 215] on link "The Dental Hygeienist" at bounding box center [530, 211] width 118 height 14
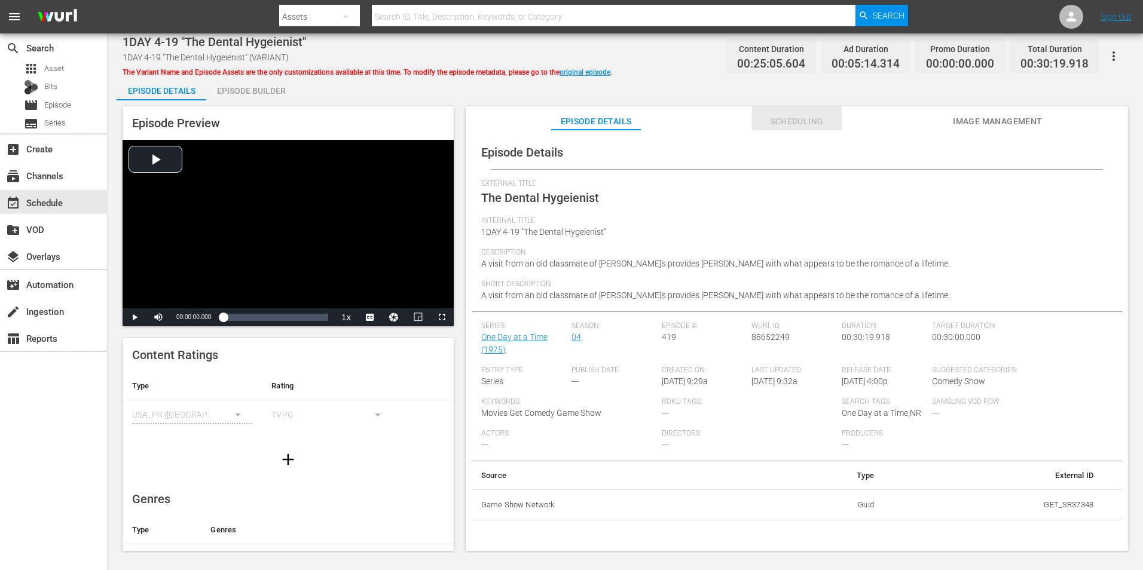
click at [799, 118] on span "Scheduling" at bounding box center [797, 121] width 90 height 15
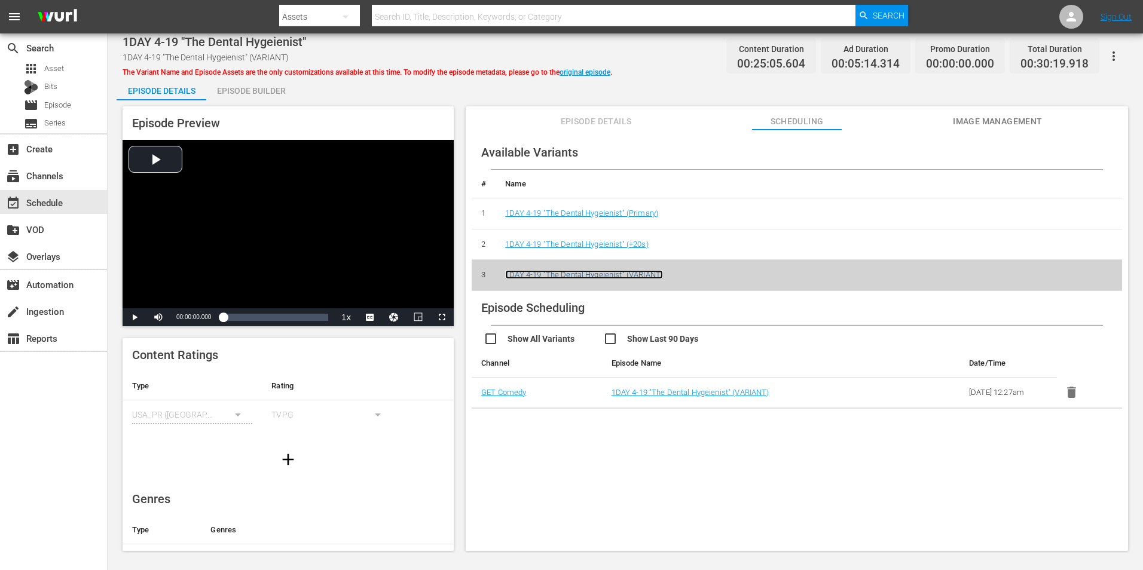
click at [661, 271] on link "1DAY 4-19 "The Dental Hygeienist" (VARIANT)" at bounding box center [584, 274] width 158 height 9
click at [596, 270] on link "1DAY 4-19 "The Dental Hygeienist" (VARIANT)" at bounding box center [584, 274] width 158 height 9
